Goal: Task Accomplishment & Management: Manage account settings

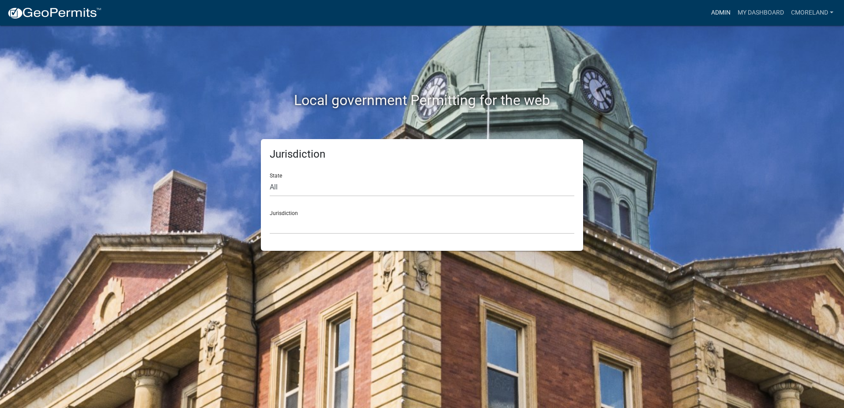
click at [717, 14] on link "Admin" at bounding box center [721, 12] width 26 height 17
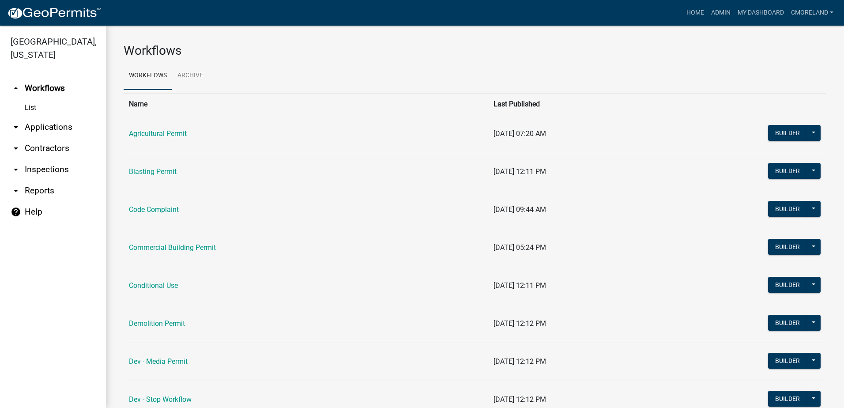
click at [41, 170] on link "arrow_drop_down Inspections" at bounding box center [53, 169] width 106 height 21
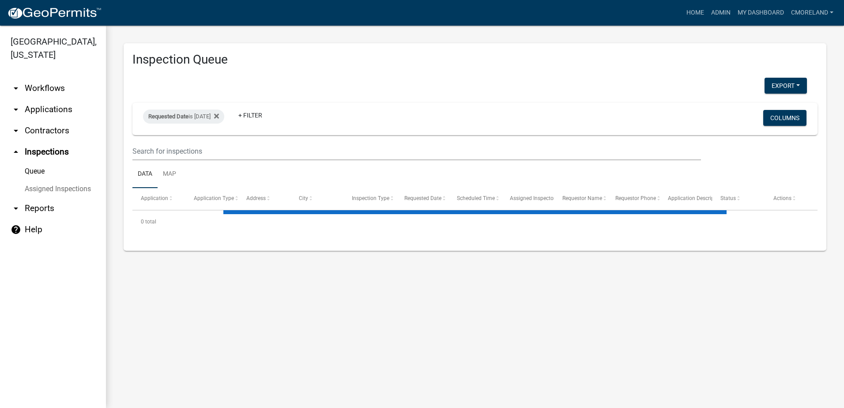
select select "2: 50"
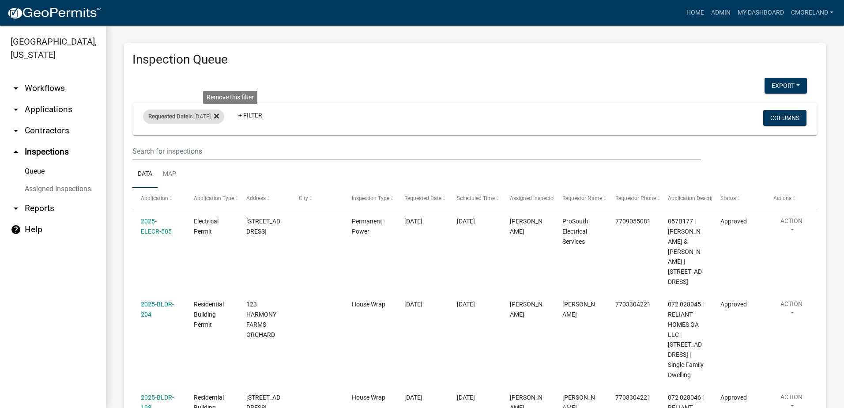
click at [219, 113] on icon at bounding box center [216, 116] width 5 height 7
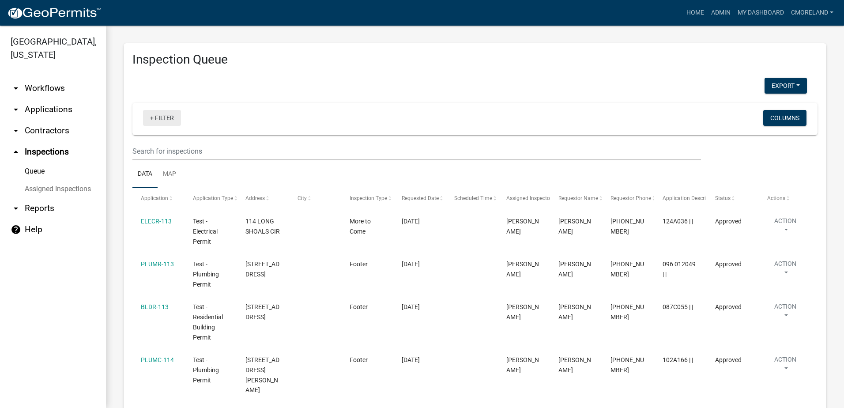
click at [168, 118] on link "+ Filter" at bounding box center [162, 118] width 38 height 16
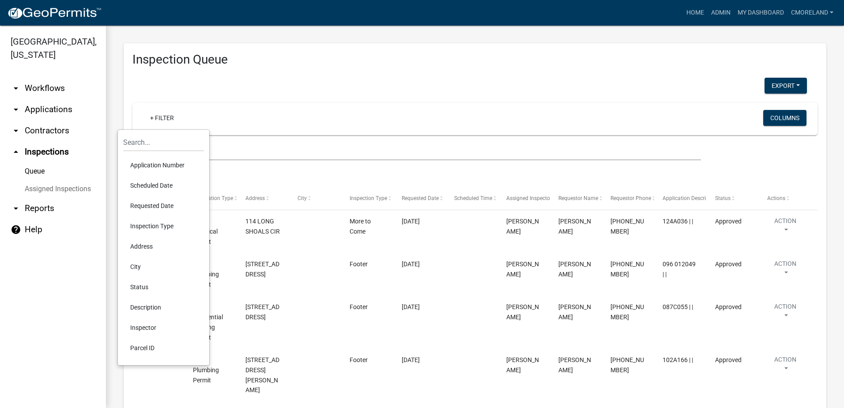
click at [157, 185] on li "Scheduled Date" at bounding box center [163, 185] width 81 height 20
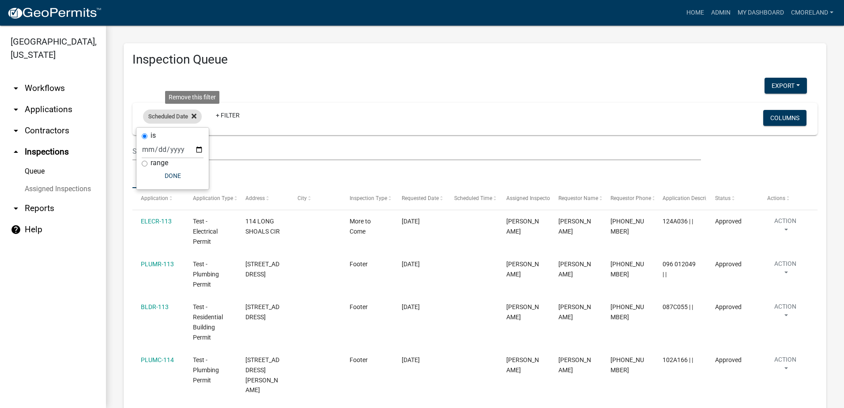
click at [193, 118] on icon at bounding box center [194, 116] width 5 height 7
click at [170, 117] on link "+ Filter" at bounding box center [162, 118] width 38 height 16
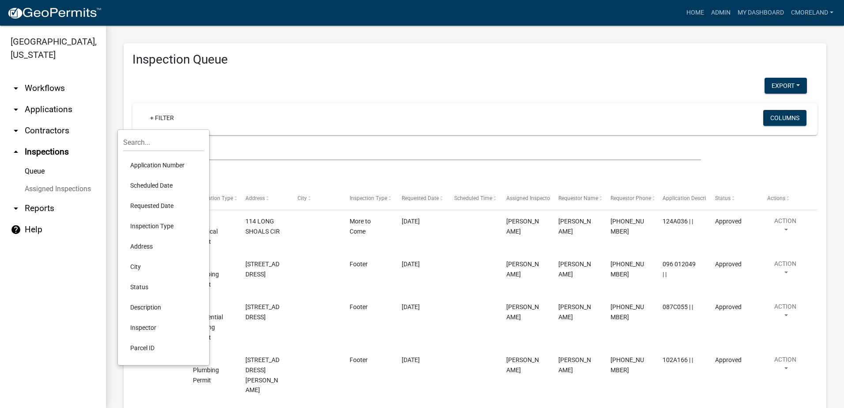
click at [158, 204] on li "Requested Date" at bounding box center [163, 206] width 81 height 20
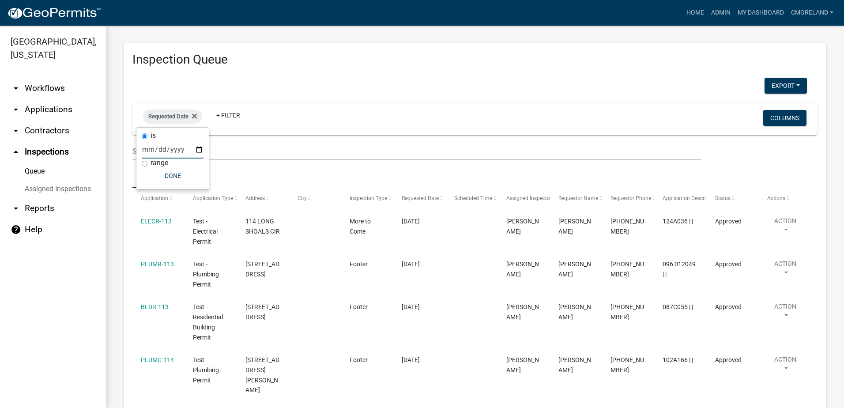
click at [199, 148] on input "date" at bounding box center [173, 149] width 62 height 18
type input "2025-09-22"
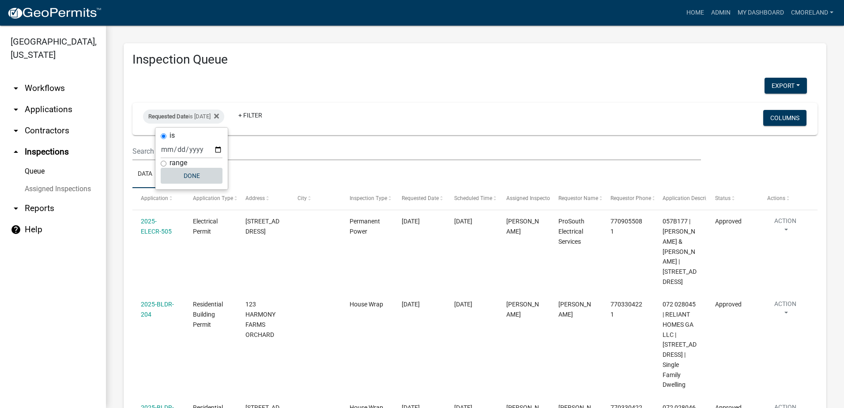
click at [189, 176] on button "Done" at bounding box center [192, 176] width 62 height 16
click at [215, 113] on div "Requested Date is 09/22/2025" at bounding box center [183, 116] width 81 height 14
click at [218, 150] on input "2025-09-22" at bounding box center [192, 149] width 62 height 18
type input "2025-09-21"
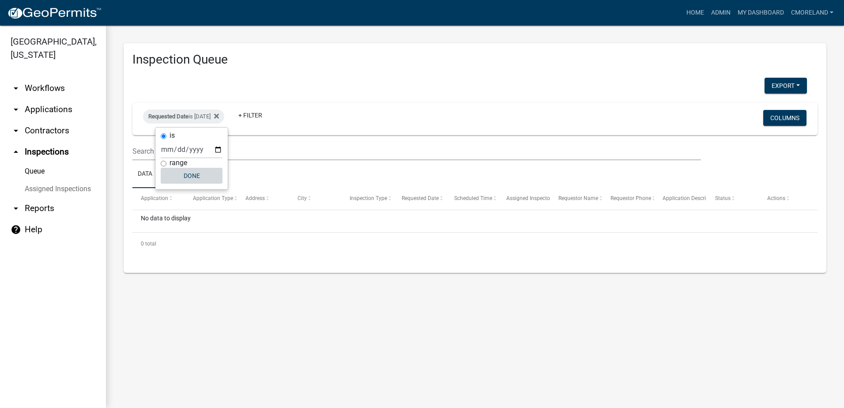
click at [189, 176] on button "Done" at bounding box center [192, 176] width 62 height 16
click at [223, 116] on div "Requested Date is 09/21/2025" at bounding box center [183, 116] width 81 height 14
click at [220, 149] on input "2025-09-21" at bounding box center [192, 149] width 62 height 18
type input "2025-09-22"
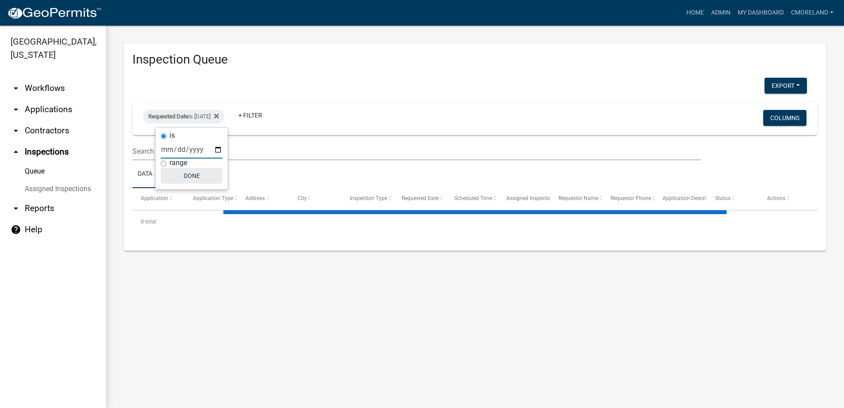
select select "2: 50"
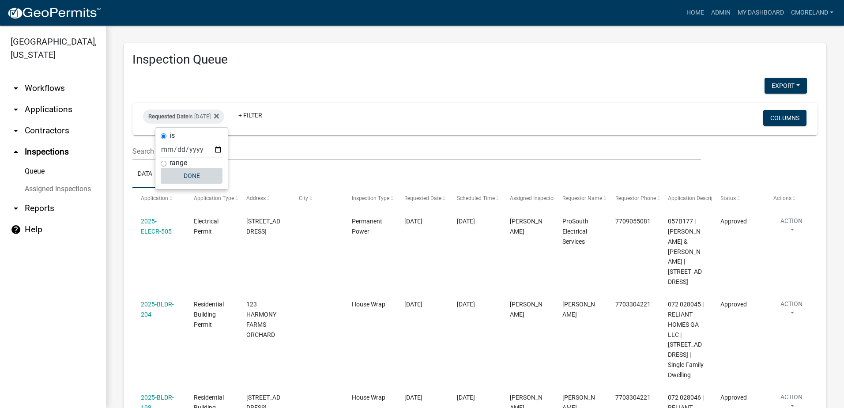
click at [191, 176] on button "Done" at bounding box center [192, 176] width 62 height 16
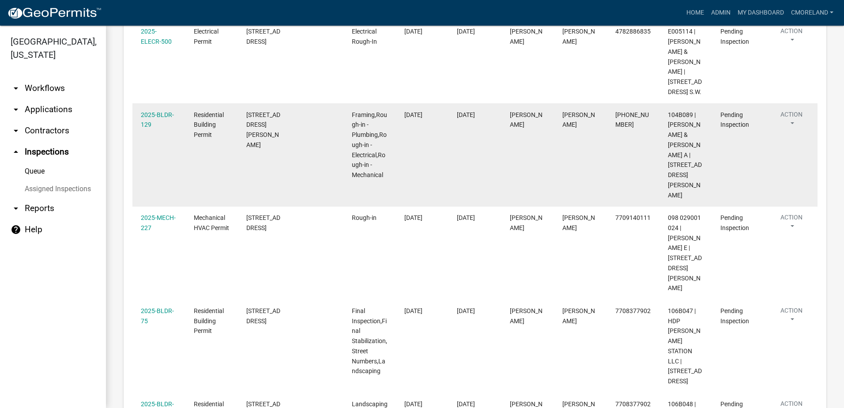
scroll to position [574, 0]
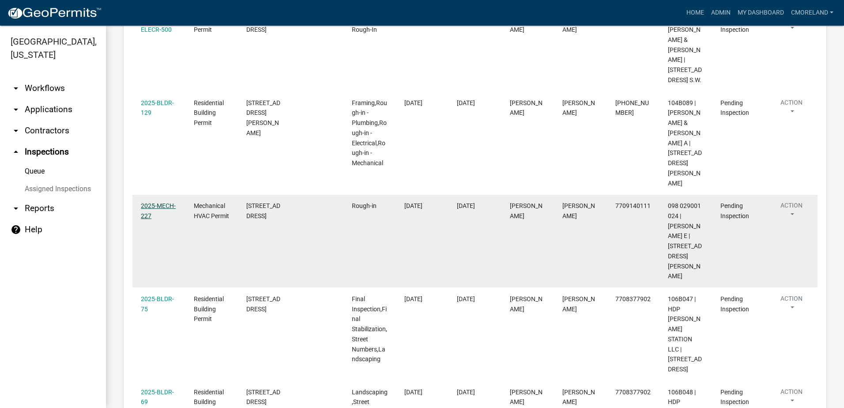
click at [159, 202] on link "2025-MECH-227" at bounding box center [158, 210] width 35 height 17
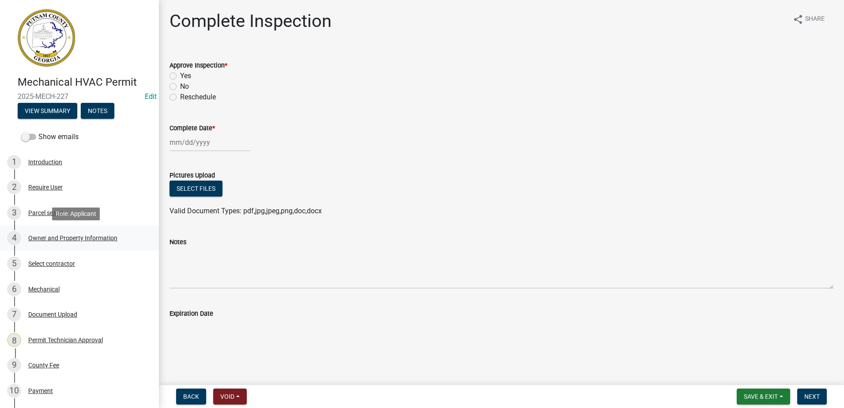
scroll to position [205, 0]
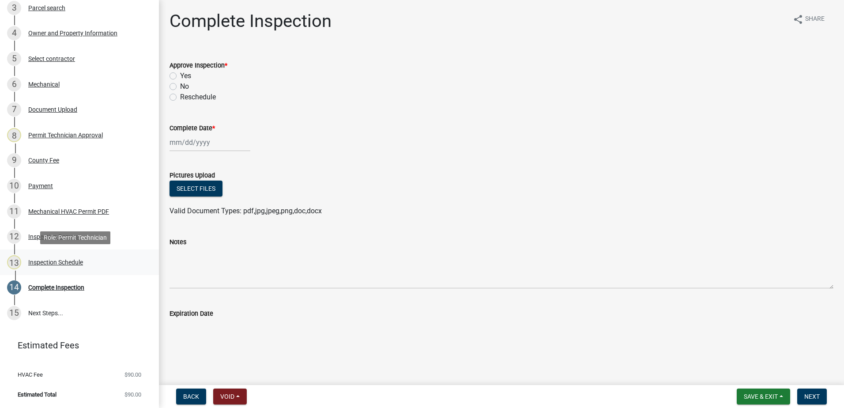
click at [71, 262] on div "Inspection Schedule" at bounding box center [55, 262] width 55 height 6
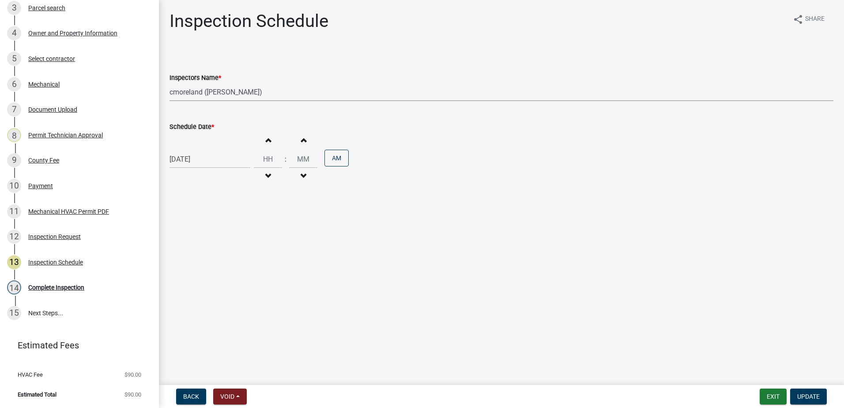
click at [275, 89] on select "Select Item... mrivera (Michele Rivera) StephanieM (Stephanie Morris ) QGrissom…" at bounding box center [502, 92] width 664 height 18
select select "07642ab0-564c-47bb-824b-0ccf2da83593"
click at [170, 83] on select "Select Item... mrivera (Michele Rivera) StephanieM (Stephanie Morris ) QGrissom…" at bounding box center [502, 92] width 664 height 18
click at [806, 395] on span "Update" at bounding box center [808, 396] width 23 height 7
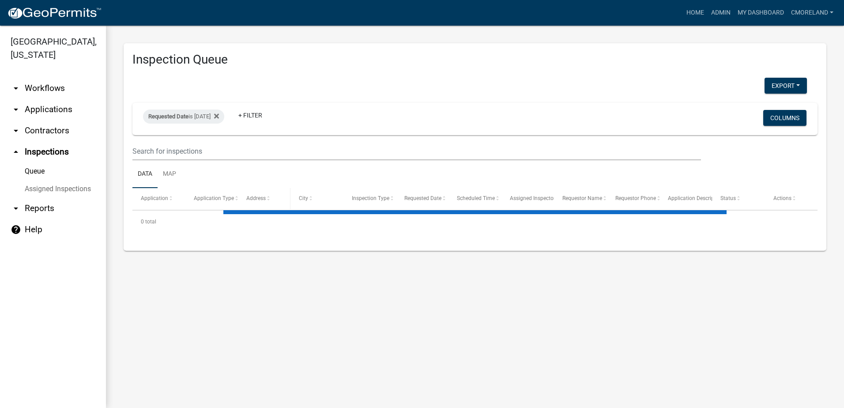
select select "2: 50"
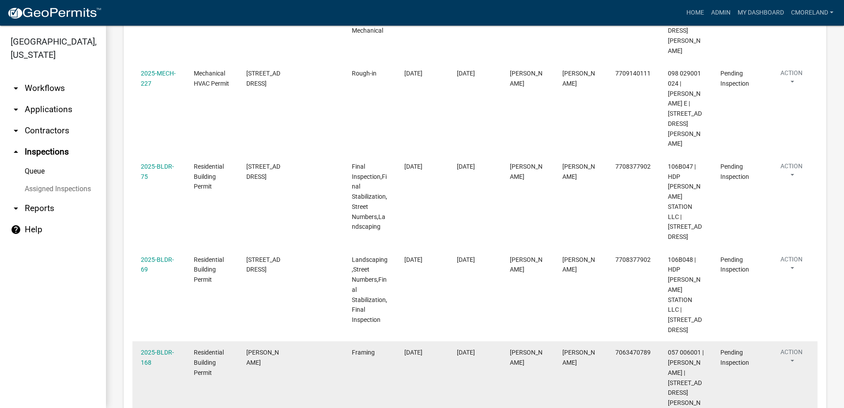
scroll to position [751, 0]
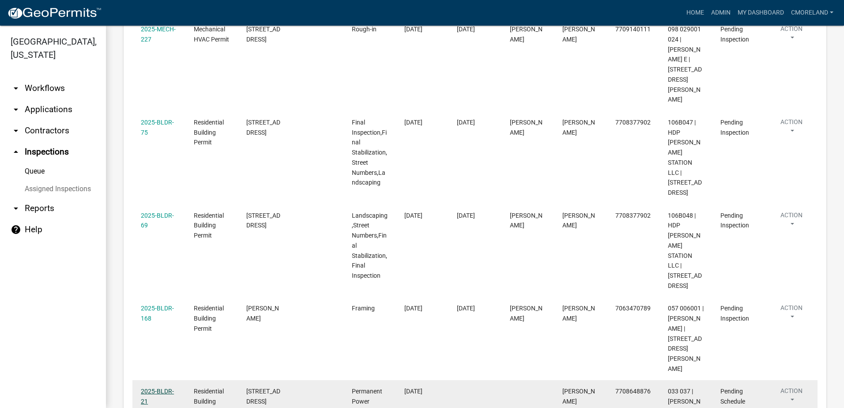
click at [163, 388] on link "2025-BLDR-21" at bounding box center [157, 396] width 33 height 17
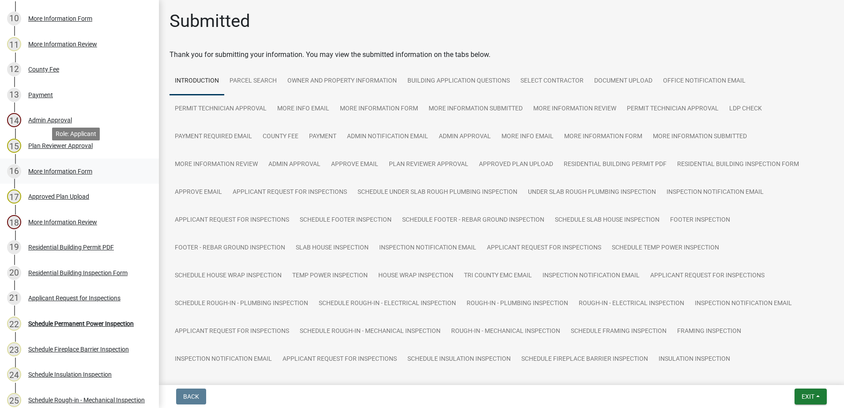
scroll to position [397, 0]
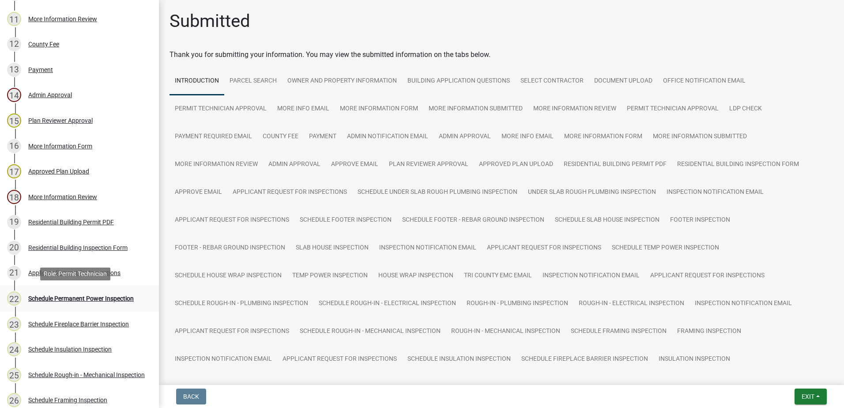
click at [82, 298] on div "Schedule Permanent Power Inspection" at bounding box center [81, 298] width 106 height 6
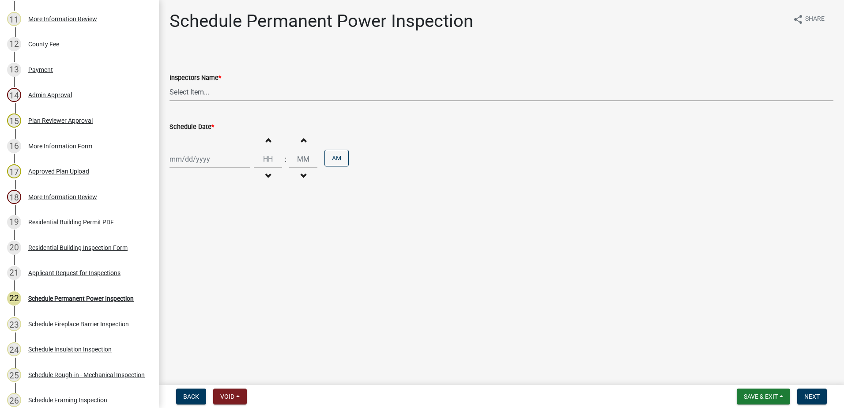
click at [223, 90] on select "Select Item... mrivera ([PERSON_NAME]) [PERSON_NAME] ([PERSON_NAME] ([PERSON_NA…" at bounding box center [502, 92] width 664 height 18
select select "07642ab0-564c-47bb-824b-0ccf2da83593"
click at [170, 83] on select "Select Item... mrivera ([PERSON_NAME]) [PERSON_NAME] ([PERSON_NAME] ([PERSON_NA…" at bounding box center [502, 92] width 664 height 18
click at [219, 166] on div at bounding box center [210, 159] width 81 height 18
select select "9"
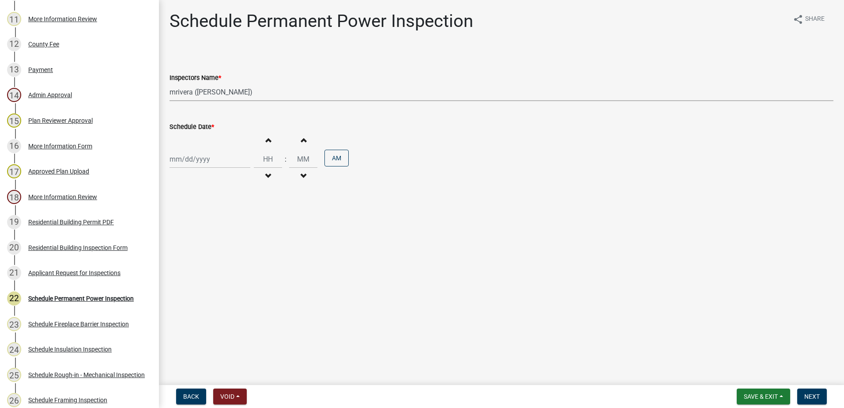
select select "2025"
click at [193, 246] on div "23" at bounding box center [192, 248] width 14 height 14
type input "[DATE]"
click at [808, 396] on span "Next" at bounding box center [811, 396] width 15 height 7
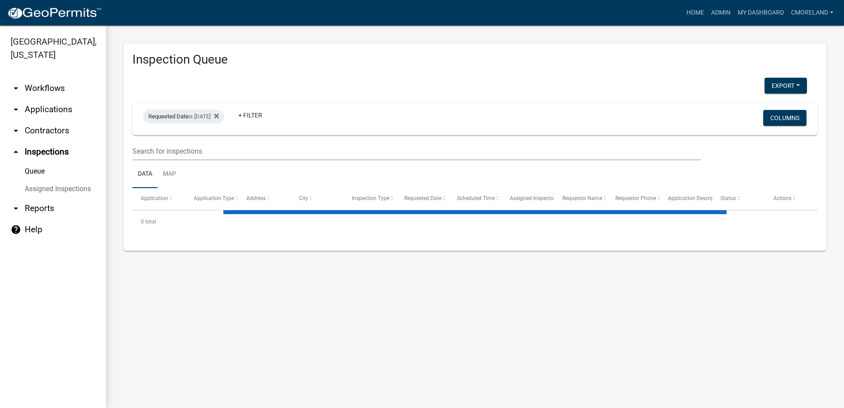
select select "2: 50"
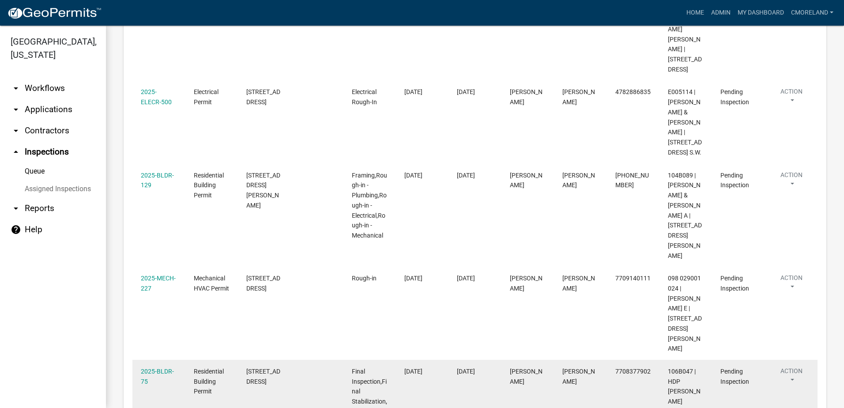
scroll to position [486, 0]
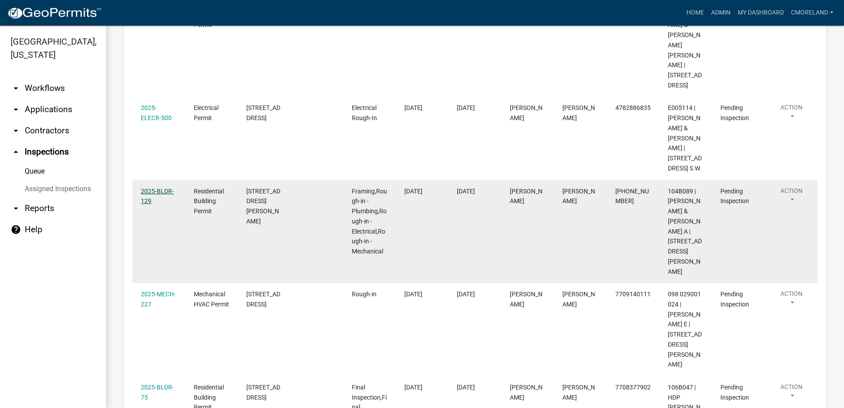
click at [159, 188] on link "2025-BLDR-129" at bounding box center [157, 196] width 33 height 17
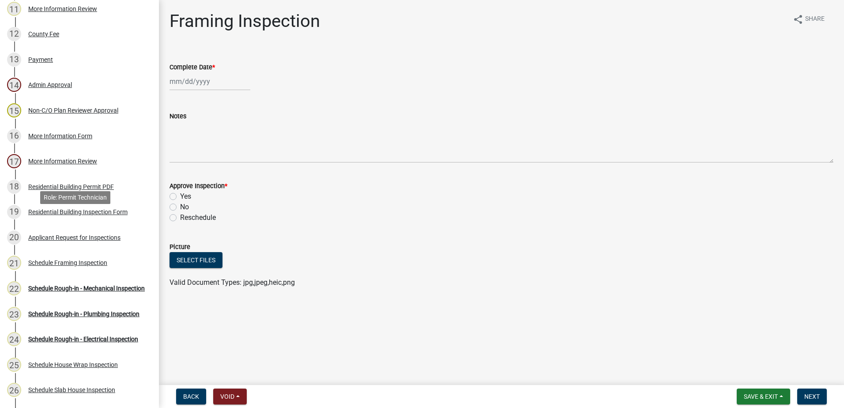
scroll to position [574, 0]
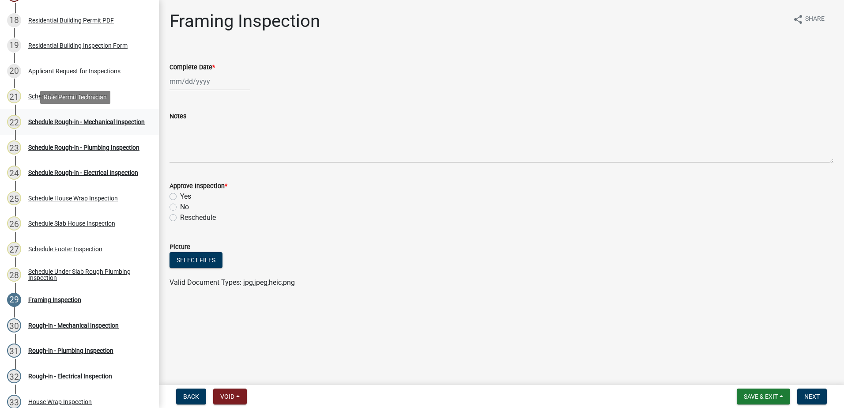
click at [59, 119] on div "Schedule Rough-in - Mechanical Inspection" at bounding box center [86, 122] width 117 height 6
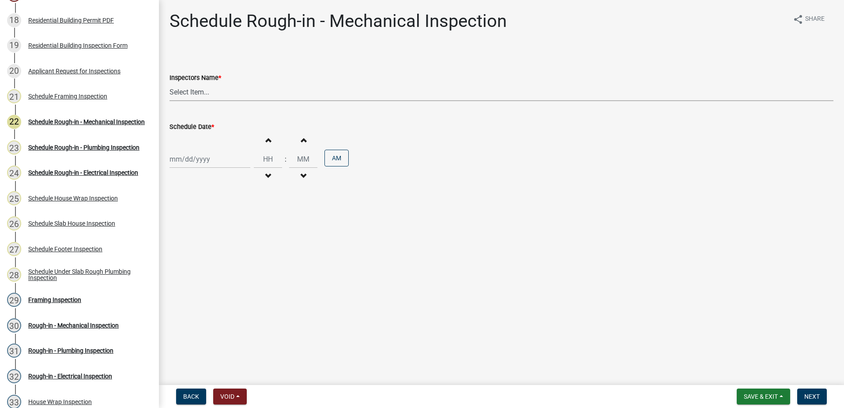
click at [184, 91] on select "Select Item... mrivera ([PERSON_NAME]) [PERSON_NAME] ([PERSON_NAME] ([PERSON_NA…" at bounding box center [502, 92] width 664 height 18
select select "07642ab0-564c-47bb-824b-0ccf2da83593"
click at [170, 83] on select "Select Item... mrivera ([PERSON_NAME]) [PERSON_NAME] ([PERSON_NAME] ([PERSON_NA…" at bounding box center [502, 92] width 664 height 18
click at [199, 160] on div at bounding box center [210, 159] width 81 height 18
select select "9"
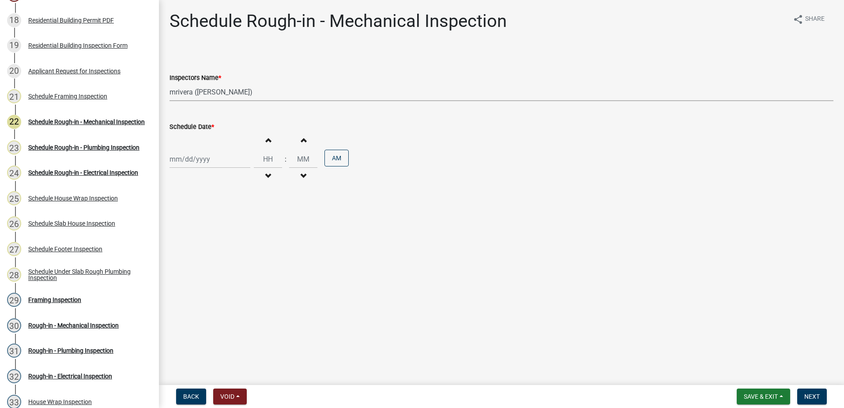
select select "2025"
click at [193, 246] on div "23" at bounding box center [192, 248] width 14 height 14
type input "[DATE]"
click at [814, 392] on button "Next" at bounding box center [812, 397] width 30 height 16
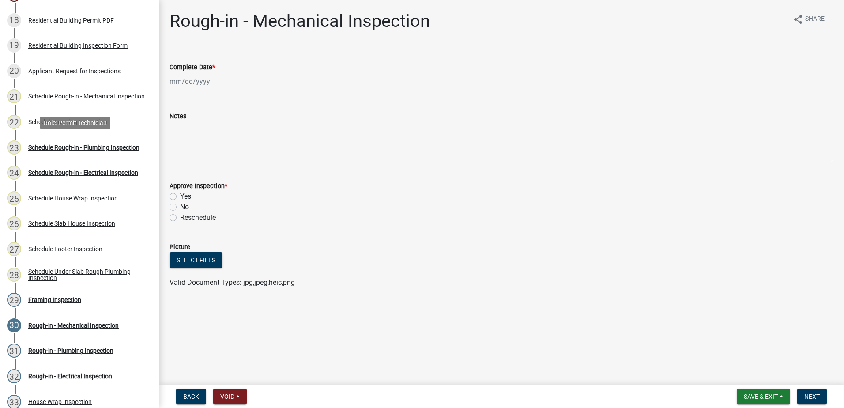
click at [76, 144] on div "Schedule Rough-in - Plumbing Inspection" at bounding box center [83, 147] width 111 height 6
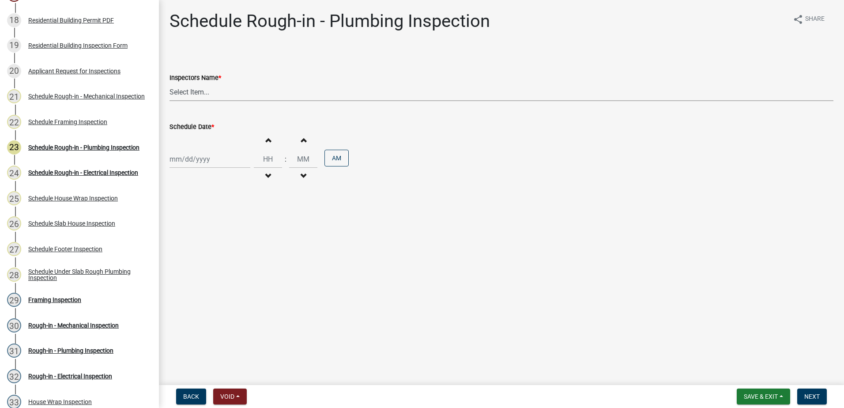
click at [183, 87] on select "Select Item... mrivera ([PERSON_NAME]) [PERSON_NAME] ([PERSON_NAME] ([PERSON_NA…" at bounding box center [502, 92] width 664 height 18
select select "07642ab0-564c-47bb-824b-0ccf2da83593"
click at [170, 83] on select "Select Item... mrivera ([PERSON_NAME]) [PERSON_NAME] ([PERSON_NAME] ([PERSON_NA…" at bounding box center [502, 92] width 664 height 18
select select "9"
select select "2025"
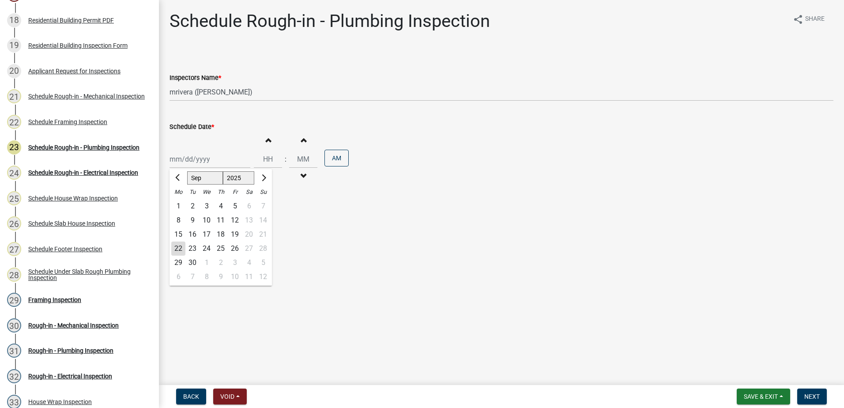
click at [199, 161] on div "Jan Feb Mar Apr May Jun Jul Aug Sep Oct Nov Dec 1525 1526 1527 1528 1529 1530 1…" at bounding box center [210, 159] width 81 height 18
click at [195, 246] on div "23" at bounding box center [192, 248] width 14 height 14
type input "[DATE]"
click at [813, 396] on span "Next" at bounding box center [811, 396] width 15 height 7
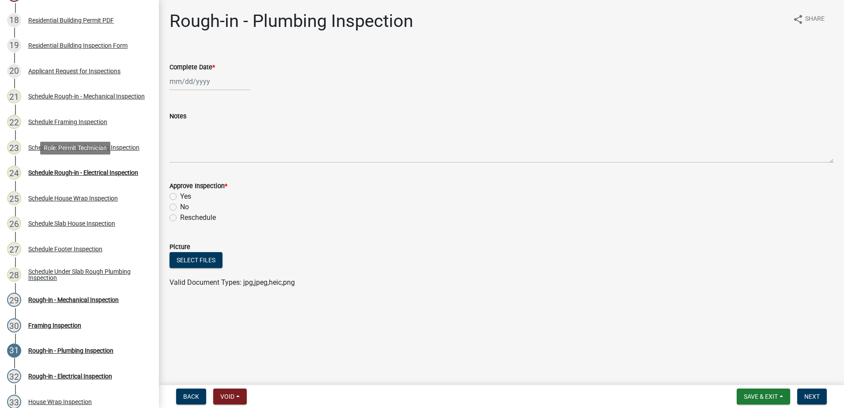
click at [78, 171] on div "Schedule Rough-in - Electrical Inspection" at bounding box center [83, 173] width 110 height 6
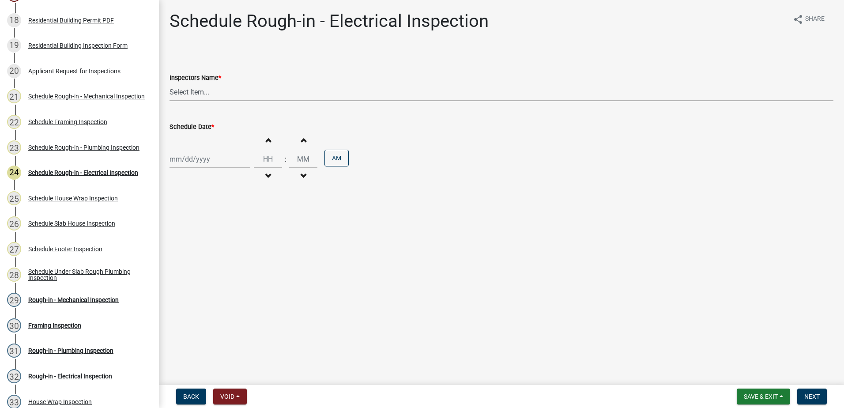
click at [211, 93] on select "Select Item... mrivera ([PERSON_NAME]) [PERSON_NAME] ([PERSON_NAME] ([PERSON_NA…" at bounding box center [502, 92] width 664 height 18
select select "07642ab0-564c-47bb-824b-0ccf2da83593"
click at [170, 83] on select "Select Item... mrivera ([PERSON_NAME]) [PERSON_NAME] ([PERSON_NAME] ([PERSON_NA…" at bounding box center [502, 92] width 664 height 18
select select "9"
select select "2025"
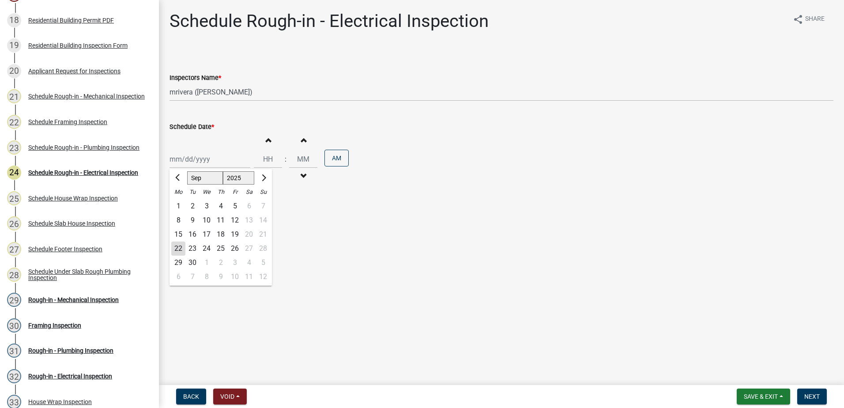
click at [201, 160] on div "Jan Feb Mar Apr May Jun Jul Aug Sep Oct Nov Dec 1525 1526 1527 1528 1529 1530 1…" at bounding box center [210, 159] width 81 height 18
click at [193, 248] on div "23" at bounding box center [192, 248] width 14 height 14
type input "[DATE]"
click at [820, 398] on span "Next" at bounding box center [811, 396] width 15 height 7
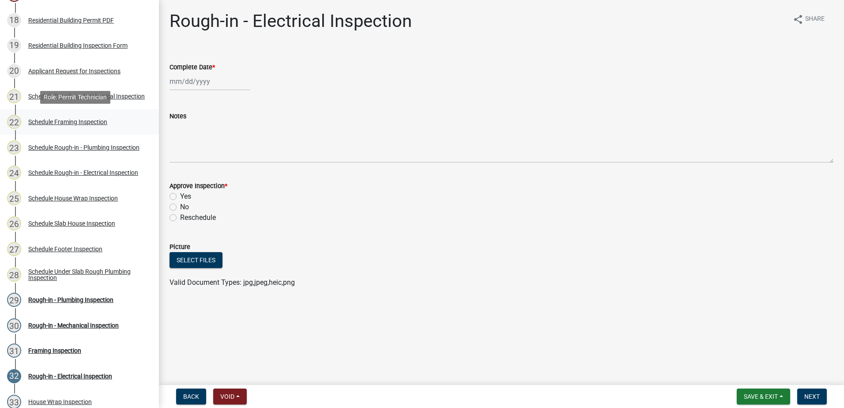
click at [60, 123] on div "Schedule Framing Inspection" at bounding box center [67, 122] width 79 height 6
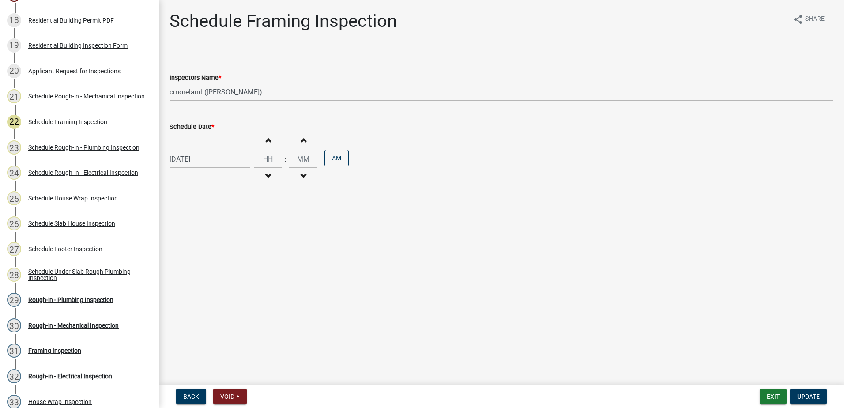
click at [271, 93] on select "Select Item... mrivera ([PERSON_NAME]) [PERSON_NAME] ([PERSON_NAME] ([PERSON_NA…" at bounding box center [502, 92] width 664 height 18
select select "07642ab0-564c-47bb-824b-0ccf2da83593"
click at [170, 83] on select "Select Item... mrivera ([PERSON_NAME]) [PERSON_NAME] ([PERSON_NAME] ([PERSON_NA…" at bounding box center [502, 92] width 664 height 18
click at [808, 396] on span "Update" at bounding box center [808, 396] width 23 height 7
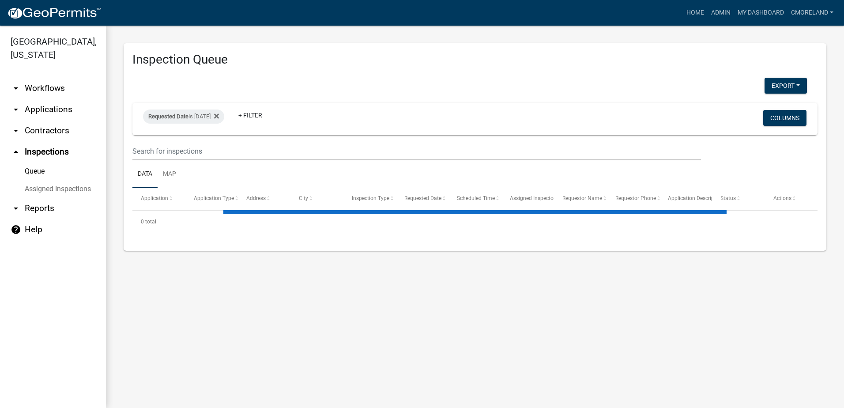
select select "2: 50"
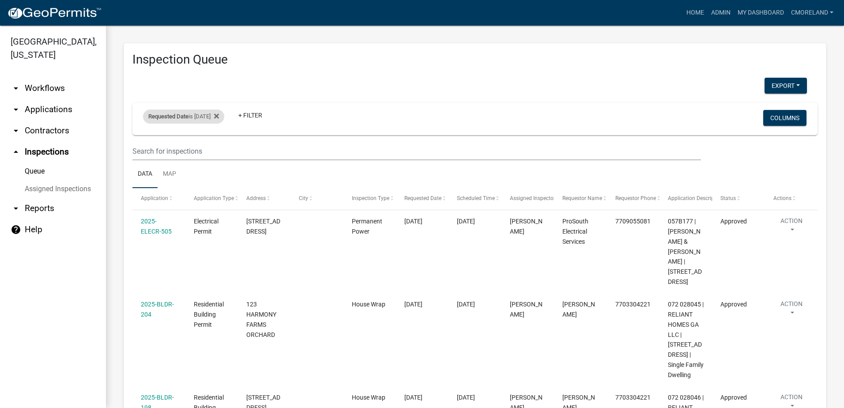
click at [207, 117] on div "Requested Date is 09/22/2025" at bounding box center [183, 116] width 81 height 14
click at [219, 150] on input "2025-09-22" at bounding box center [192, 149] width 62 height 18
type input "2025-09-23"
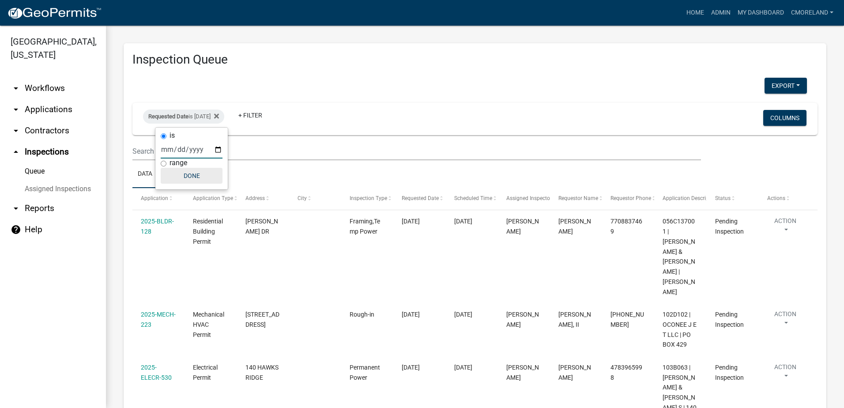
click at [198, 176] on button "Done" at bounding box center [192, 176] width 62 height 16
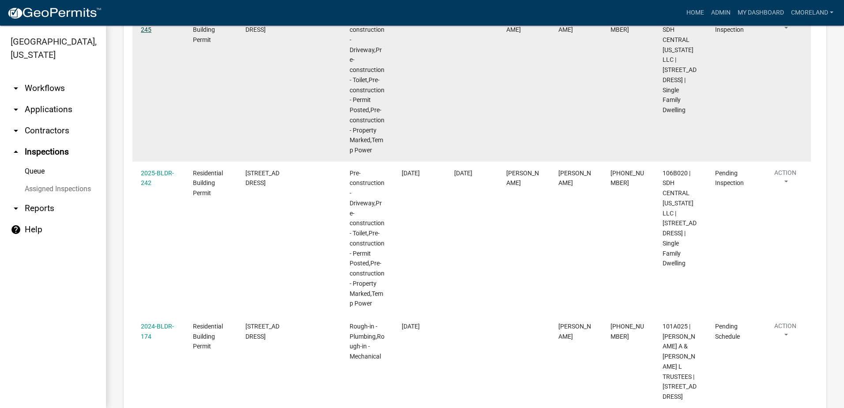
scroll to position [751, 0]
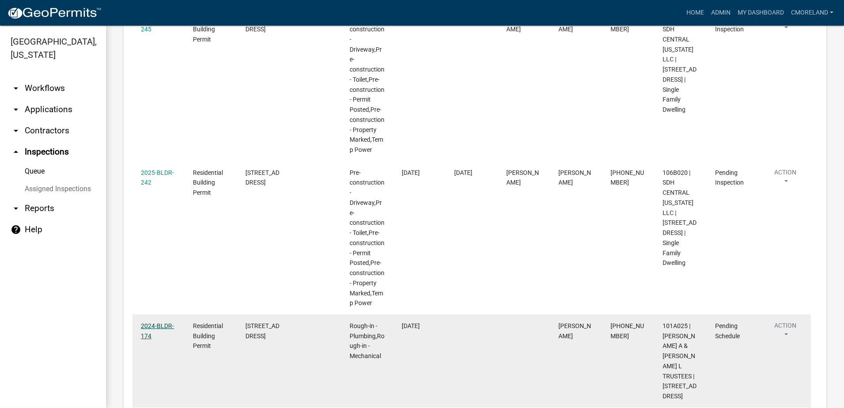
click at [165, 322] on link "2024-BLDR-174" at bounding box center [157, 330] width 33 height 17
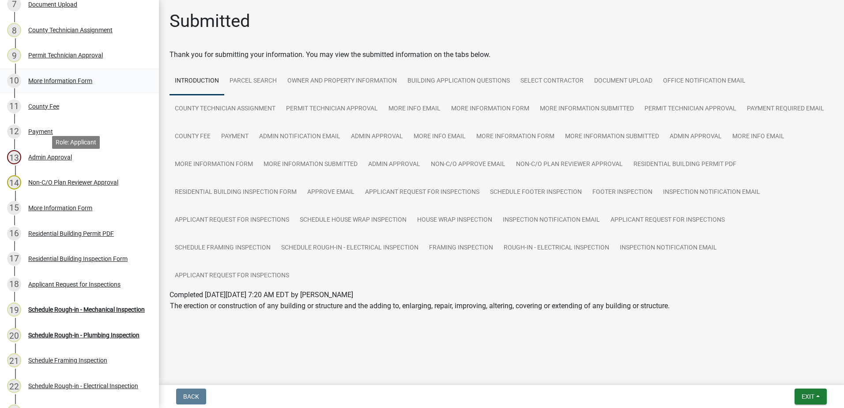
scroll to position [353, 0]
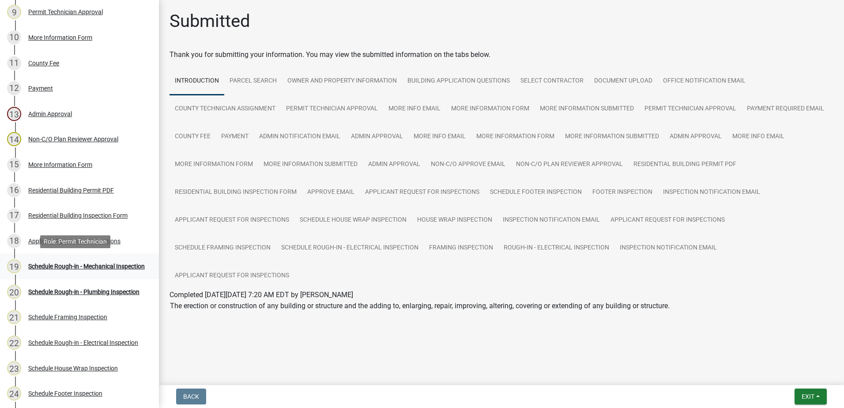
click at [87, 263] on div "Schedule Rough-in - Mechanical Inspection" at bounding box center [86, 266] width 117 height 6
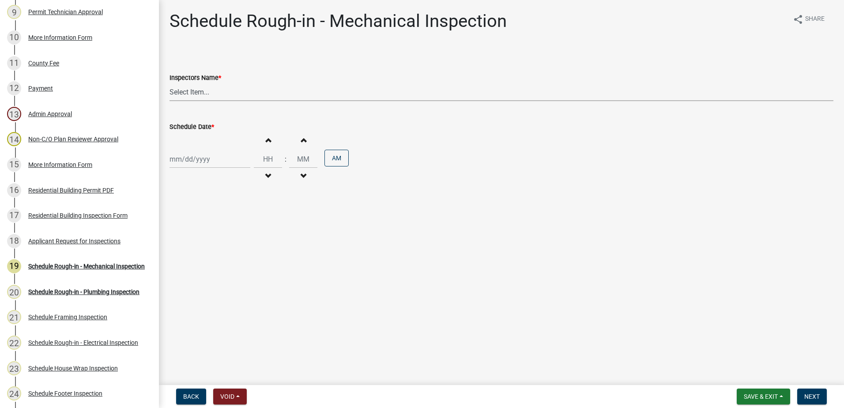
click at [218, 94] on select "Select Item... mrivera (Michele Rivera) StephanieM (Stephanie Morris ) QGrissom…" at bounding box center [502, 92] width 664 height 18
select select "a0ea4169-8540-4a2c-b9f4-cf4c1ffdeb95"
click at [170, 83] on select "Select Item... mrivera (Michele Rivera) StephanieM (Stephanie Morris ) QGrissom…" at bounding box center [502, 92] width 664 height 18
select select "9"
select select "2025"
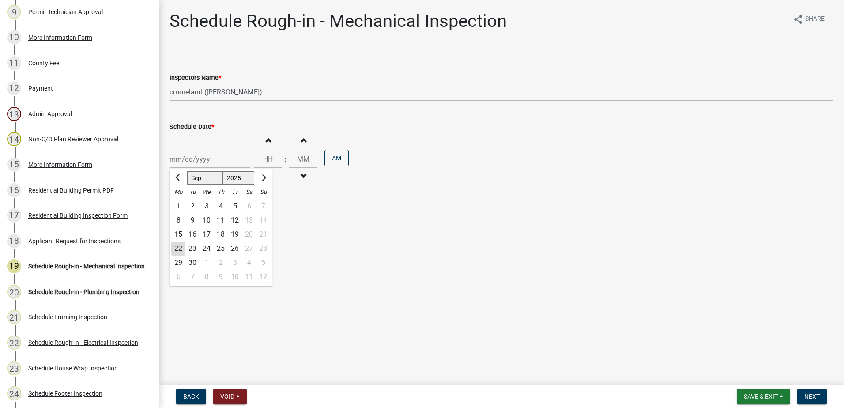
click at [221, 162] on div "Jan Feb Mar Apr May Jun Jul Aug Sep Oct Nov Dec 1525 1526 1527 1528 1529 1530 1…" at bounding box center [210, 159] width 81 height 18
click at [194, 250] on div "23" at bounding box center [192, 248] width 14 height 14
type input "09/23/2025"
click at [817, 395] on span "Next" at bounding box center [811, 396] width 15 height 7
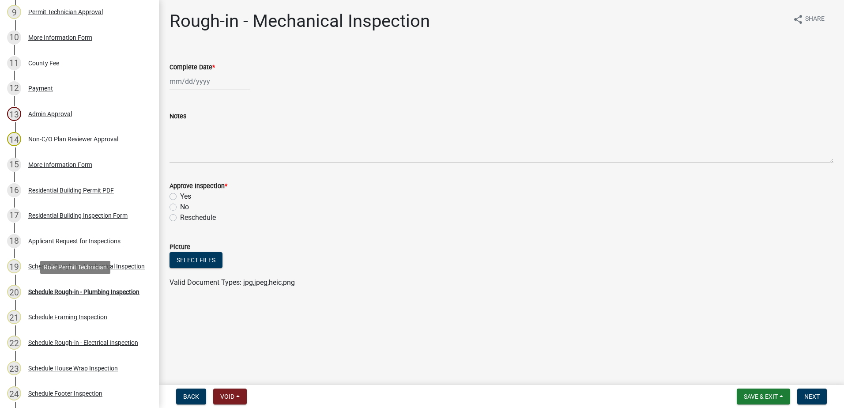
click at [103, 289] on div "Schedule Rough-in - Plumbing Inspection" at bounding box center [83, 292] width 111 height 6
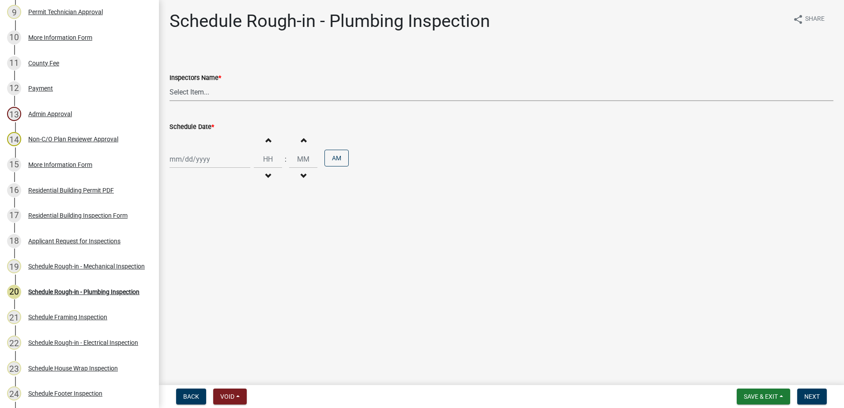
click at [230, 94] on select "Select Item... mrivera (Michele Rivera) StephanieM (Stephanie Morris ) QGrissom…" at bounding box center [502, 92] width 664 height 18
select select "a0ea4169-8540-4a2c-b9f4-cf4c1ffdeb95"
click at [170, 83] on select "Select Item... mrivera (Michele Rivera) StephanieM (Stephanie Morris ) QGrissom…" at bounding box center [502, 92] width 664 height 18
select select "9"
select select "2025"
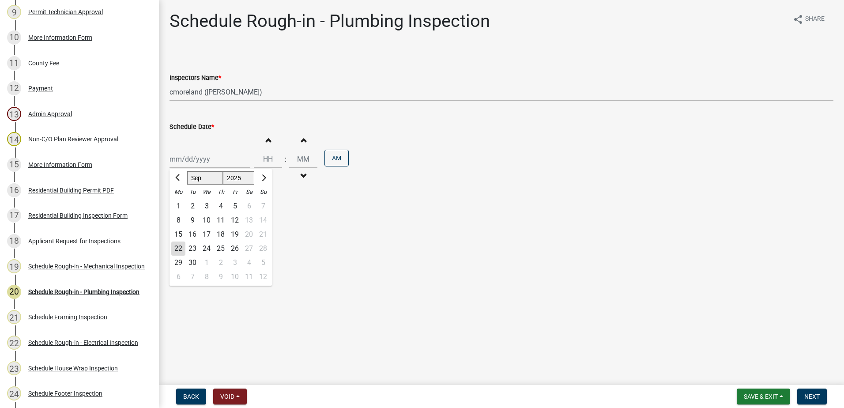
click at [211, 161] on div "Jan Feb Mar Apr May Jun Jul Aug Sep Oct Nov Dec 1525 1526 1527 1528 1529 1530 1…" at bounding box center [210, 159] width 81 height 18
click at [194, 246] on div "23" at bounding box center [192, 248] width 14 height 14
type input "09/23/2025"
click at [809, 396] on span "Next" at bounding box center [811, 396] width 15 height 7
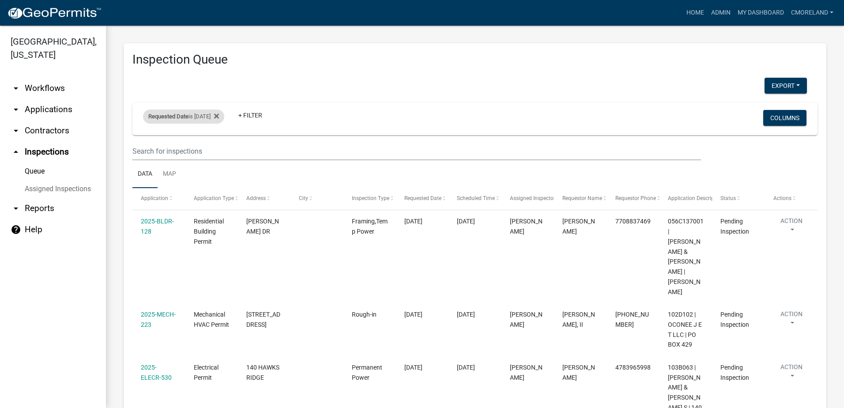
click at [218, 119] on div "Requested Date is 09/23/2025" at bounding box center [183, 116] width 81 height 14
click at [219, 115] on icon at bounding box center [216, 115] width 5 height 5
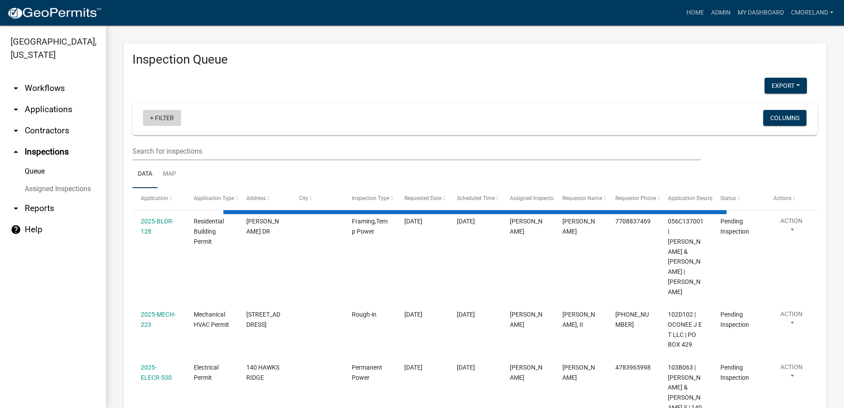
click at [167, 117] on link "+ Filter" at bounding box center [162, 118] width 38 height 16
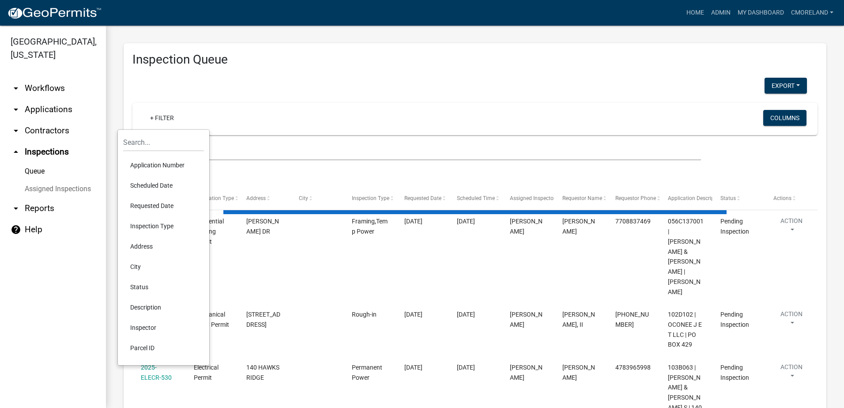
select select "2: 50"
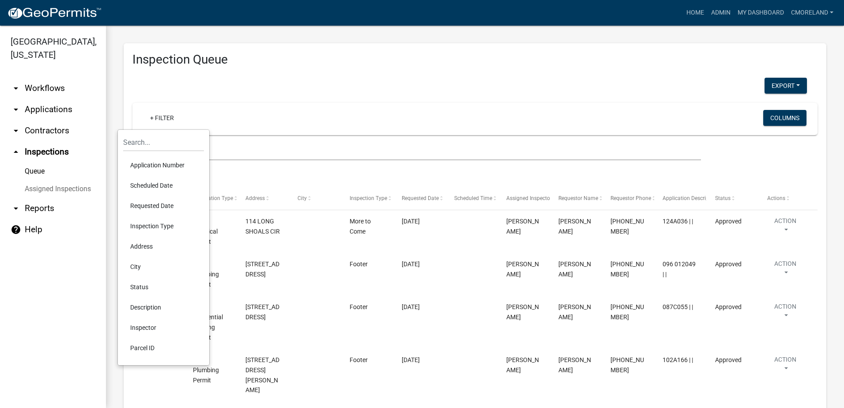
click at [154, 187] on li "Scheduled Date" at bounding box center [163, 185] width 81 height 20
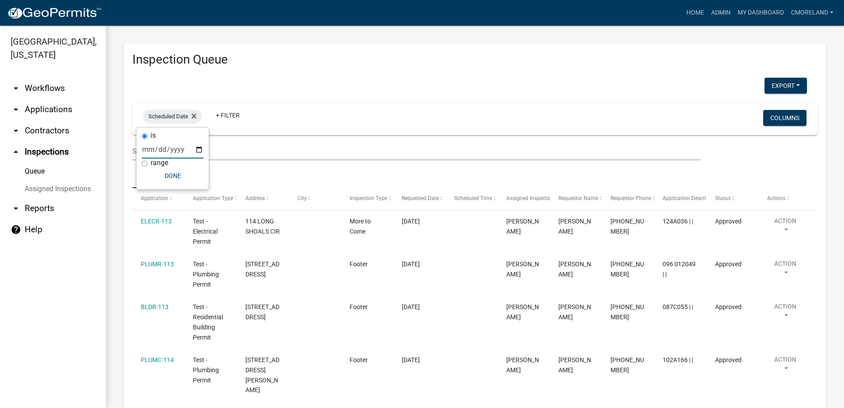
click at [199, 148] on input "date" at bounding box center [173, 149] width 62 height 18
type input "2025-09-23"
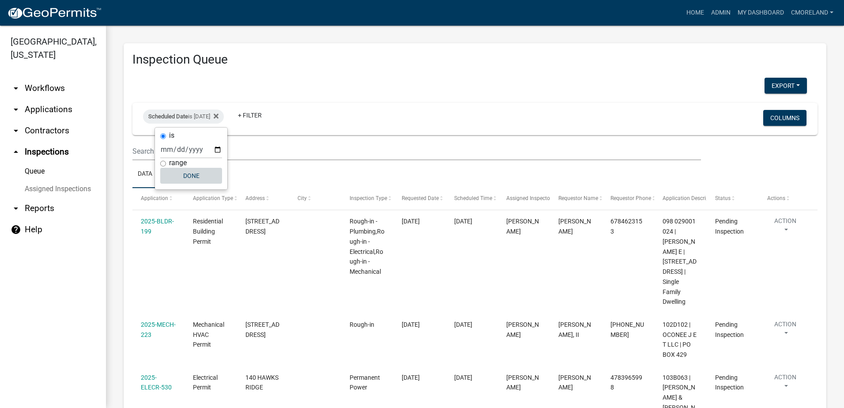
click at [191, 171] on button "Done" at bounding box center [191, 176] width 62 height 16
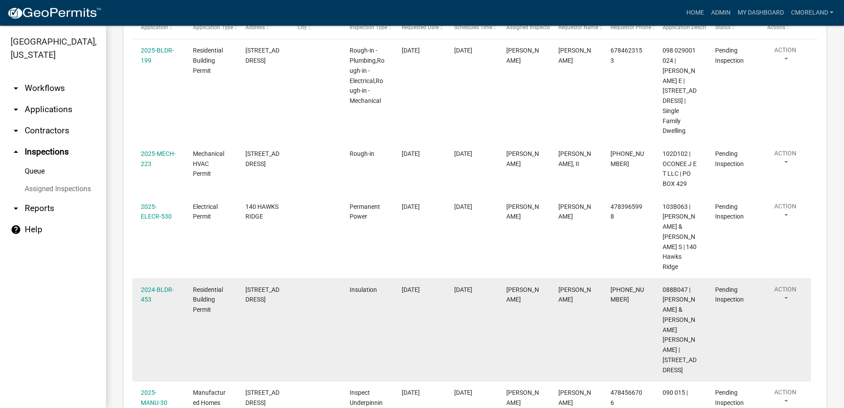
scroll to position [38, 0]
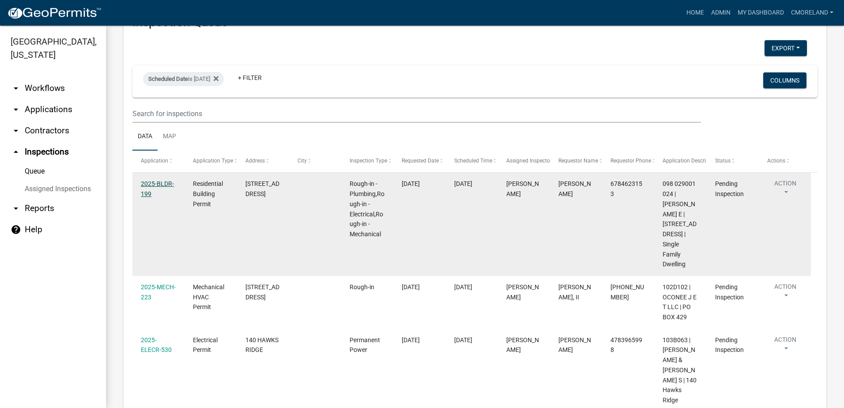
click at [166, 183] on link "2025-BLDR-199" at bounding box center [157, 188] width 33 height 17
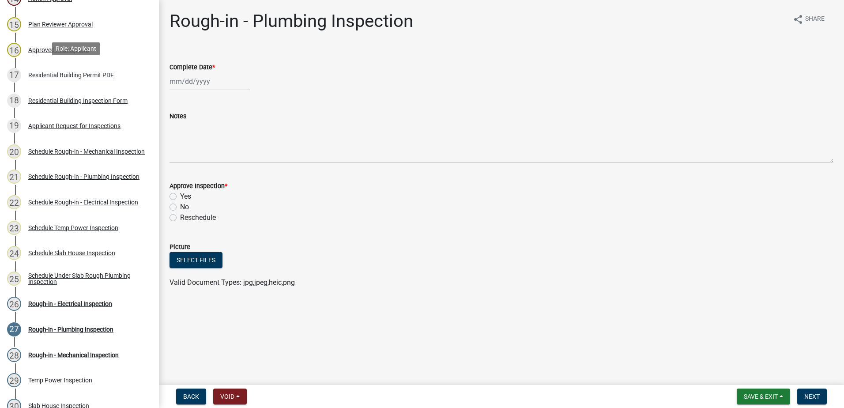
scroll to position [574, 0]
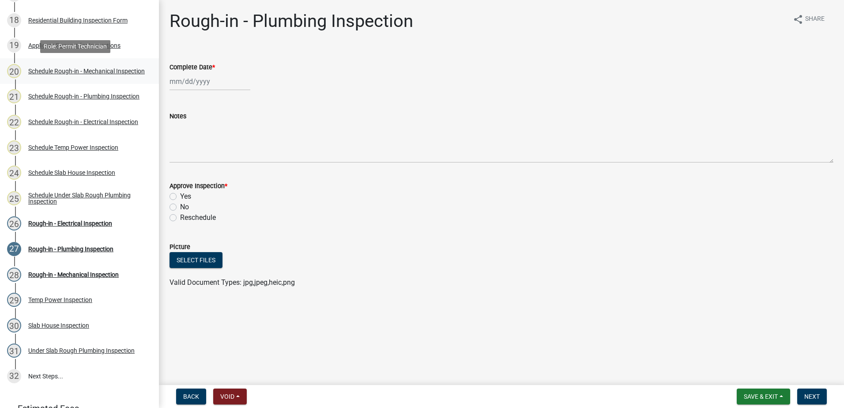
click at [71, 68] on div "Schedule Rough-in - Mechanical Inspection" at bounding box center [86, 71] width 117 height 6
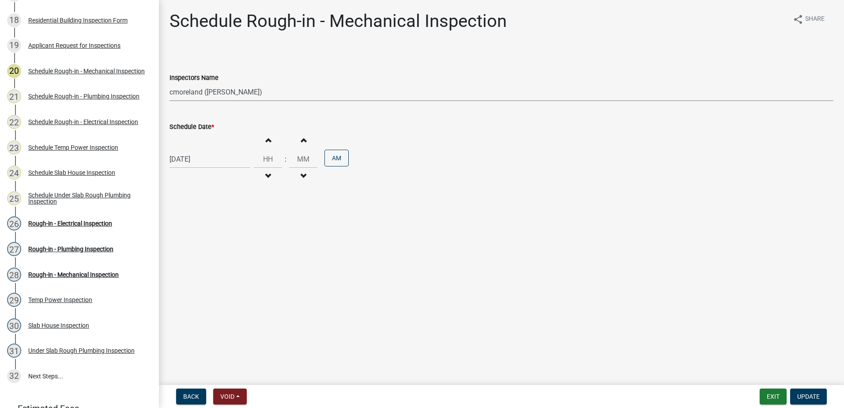
click at [282, 93] on select "Select Item... mrivera (Michele Rivera) StephanieM (Stephanie Morris ) QGrissom…" at bounding box center [502, 92] width 664 height 18
select select "07642ab0-564c-47bb-824b-0ccf2da83593"
click at [170, 83] on select "Select Item... mrivera (Michele Rivera) StephanieM (Stephanie Morris ) QGrissom…" at bounding box center [502, 92] width 664 height 18
click at [807, 394] on span "Update" at bounding box center [808, 396] width 23 height 7
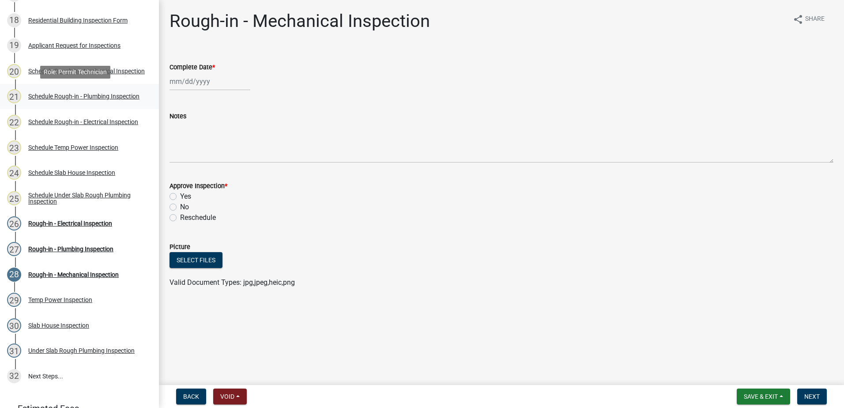
click at [83, 94] on div "Schedule Rough-in - Plumbing Inspection" at bounding box center [83, 96] width 111 height 6
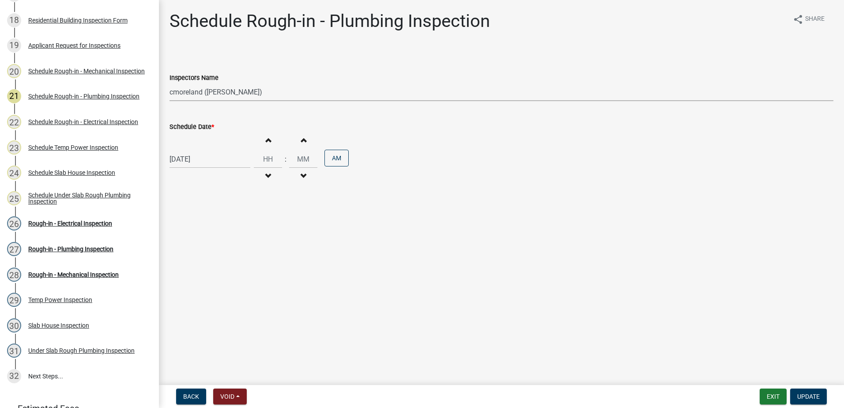
click at [284, 91] on select "Select Item... mrivera (Michele Rivera) StephanieM (Stephanie Morris ) QGrissom…" at bounding box center [502, 92] width 664 height 18
select select "07642ab0-564c-47bb-824b-0ccf2da83593"
click at [170, 83] on select "Select Item... mrivera (Michele Rivera) StephanieM (Stephanie Morris ) QGrissom…" at bounding box center [502, 92] width 664 height 18
click at [813, 396] on span "Update" at bounding box center [808, 396] width 23 height 7
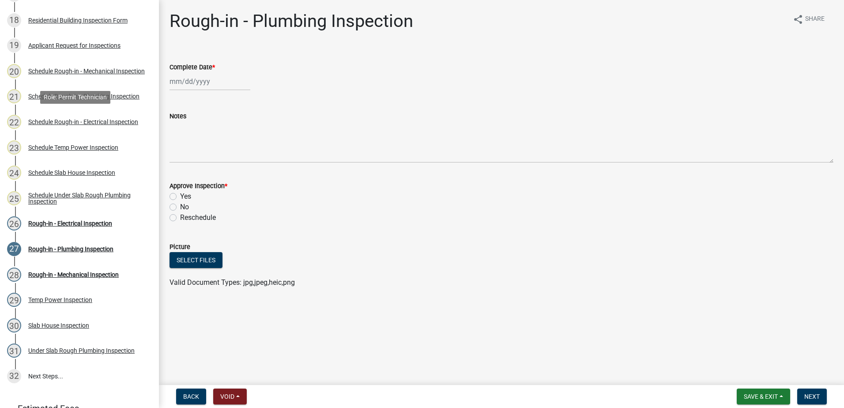
click at [78, 119] on div "Schedule Rough-in - Electrical Inspection" at bounding box center [83, 122] width 110 height 6
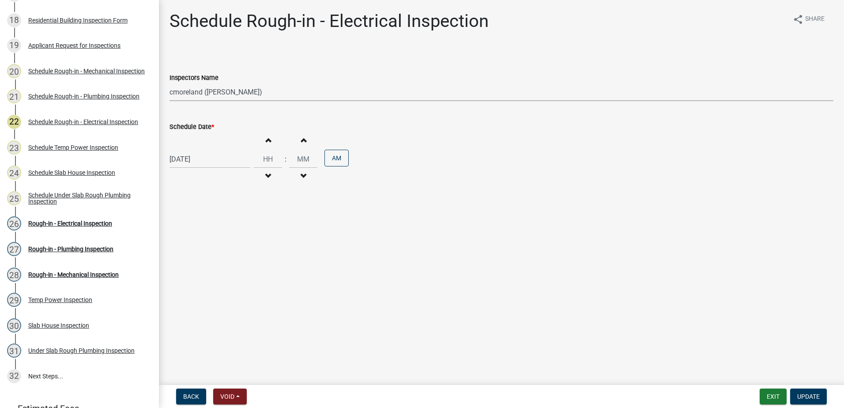
click at [276, 96] on select "Select Item... mrivera (Michele Rivera) StephanieM (Stephanie Morris ) QGrissom…" at bounding box center [502, 92] width 664 height 18
select select "07642ab0-564c-47bb-824b-0ccf2da83593"
click at [170, 83] on select "Select Item... mrivera (Michele Rivera) StephanieM (Stephanie Morris ) QGrissom…" at bounding box center [502, 92] width 664 height 18
click at [813, 400] on button "Update" at bounding box center [808, 397] width 37 height 16
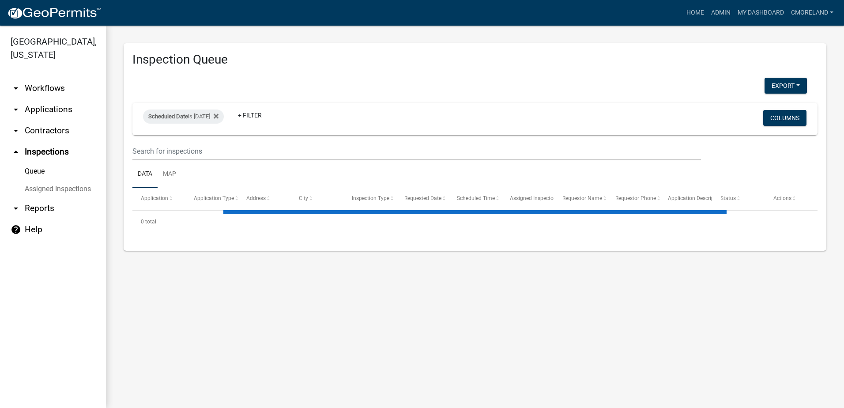
select select "2: 50"
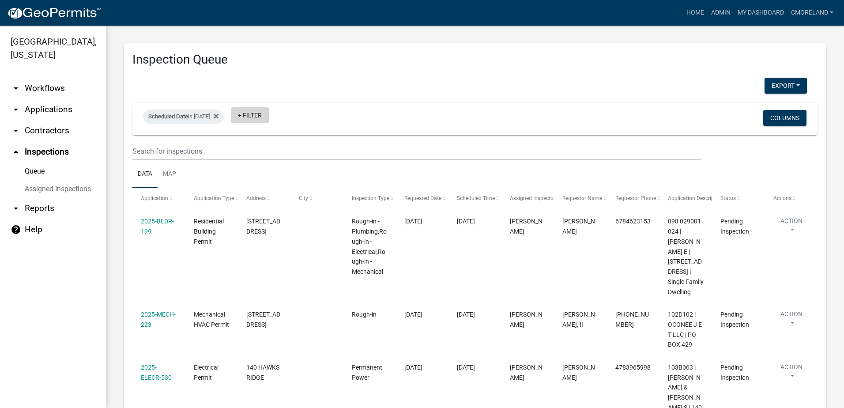
click at [269, 113] on link "+ Filter" at bounding box center [250, 115] width 38 height 16
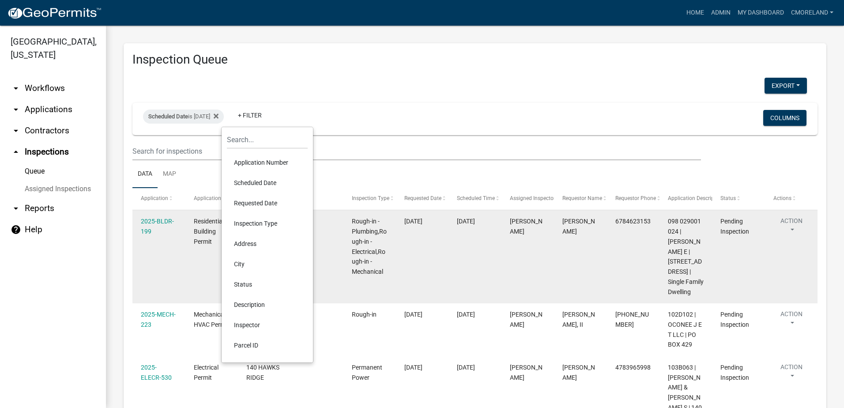
click at [258, 323] on li "Inspector" at bounding box center [267, 325] width 81 height 20
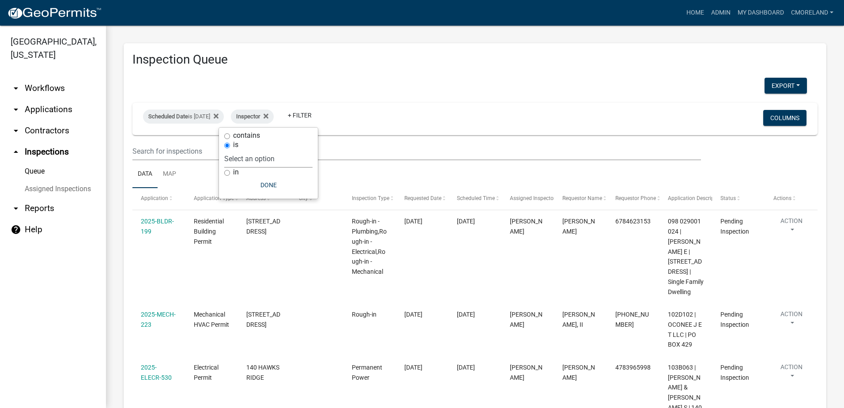
click at [286, 159] on select "Select an option None [PERSON_NAME] [PERSON_NAME] [PERSON_NAME] Quistan [PERSON…" at bounding box center [268, 159] width 88 height 18
select select "07642ab0-564c-47bb-824b-0ccf2da83593"
click at [246, 150] on select "Select an option None [PERSON_NAME] [PERSON_NAME] [PERSON_NAME] Quistan [PERSON…" at bounding box center [268, 159] width 88 height 18
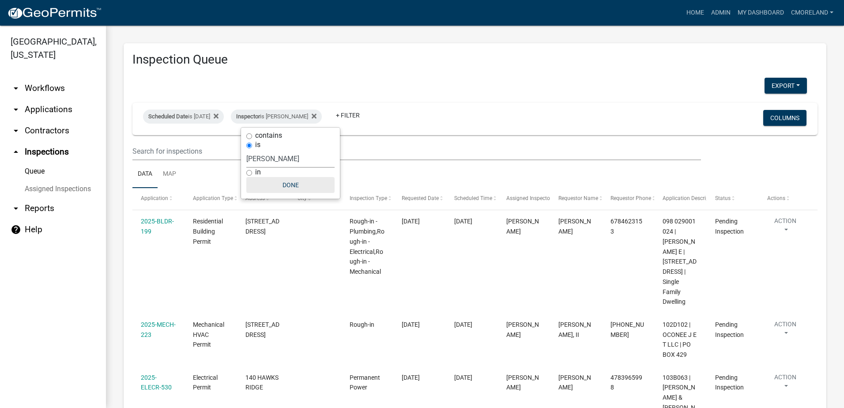
click at [280, 186] on button "Done" at bounding box center [290, 185] width 88 height 16
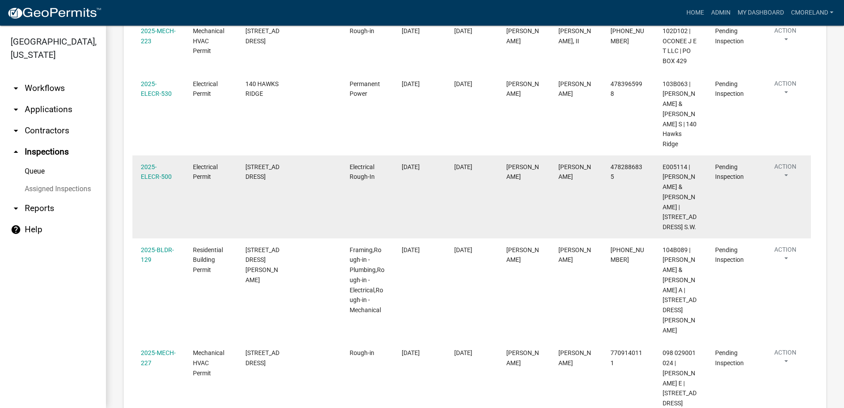
scroll to position [309, 0]
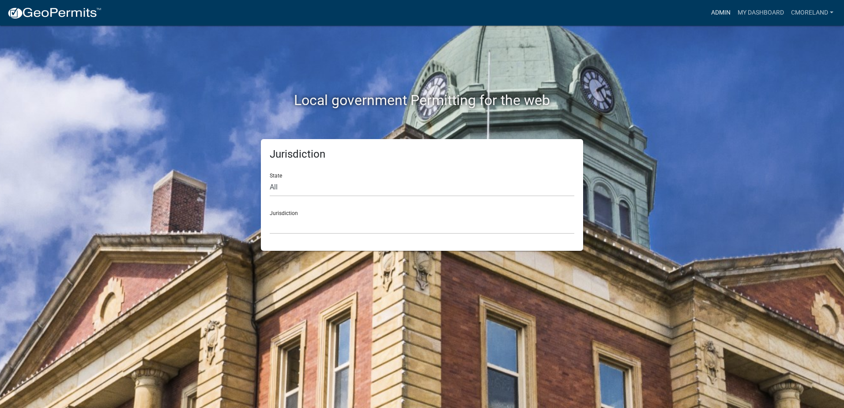
click at [719, 9] on link "Admin" at bounding box center [721, 12] width 26 height 17
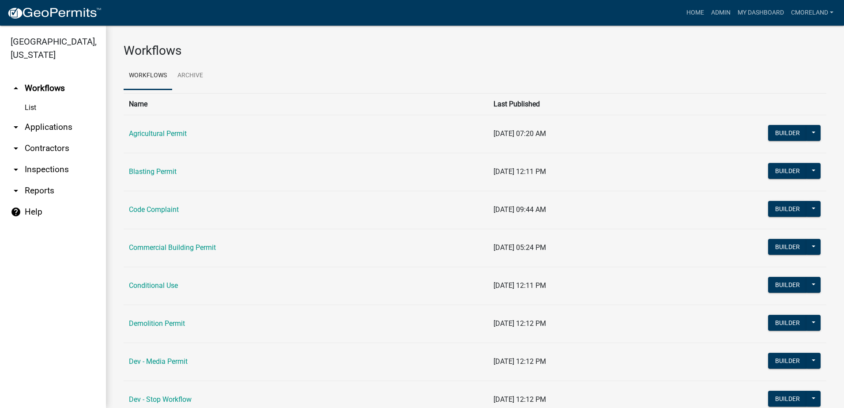
click at [42, 169] on link "arrow_drop_down Inspections" at bounding box center [53, 169] width 106 height 21
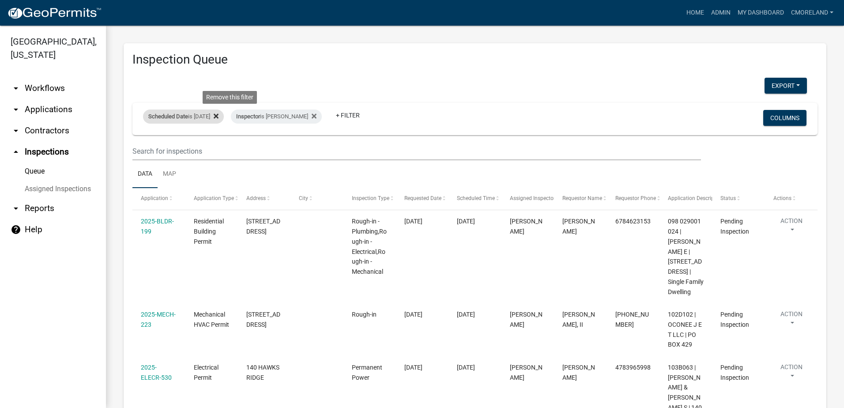
click at [219, 113] on icon at bounding box center [216, 116] width 5 height 7
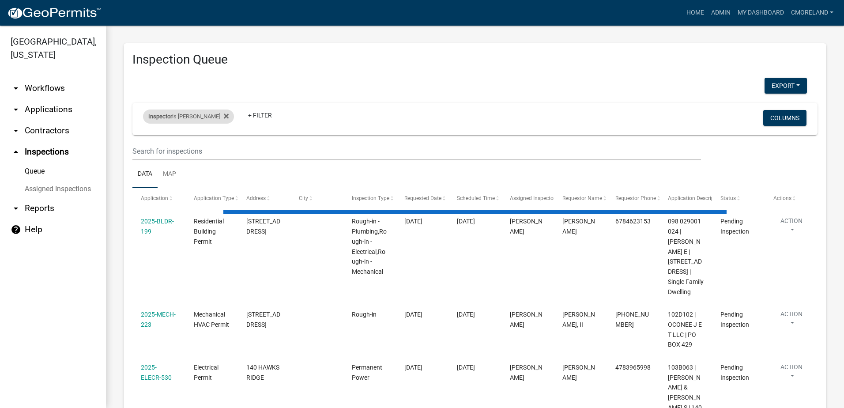
select select "2: 50"
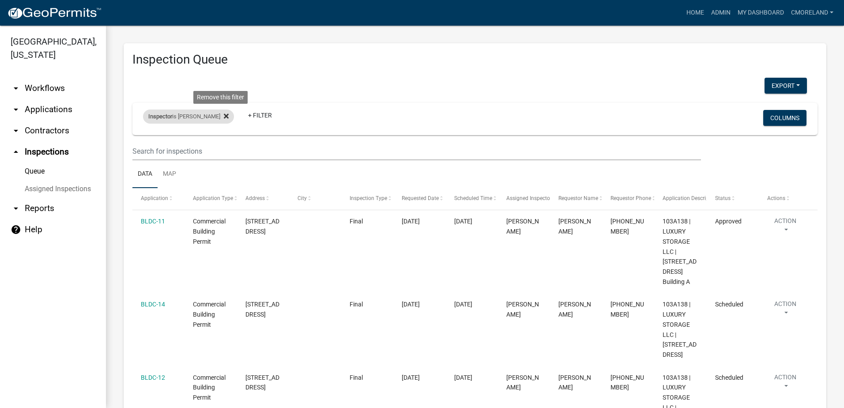
click at [224, 116] on icon at bounding box center [226, 115] width 5 height 5
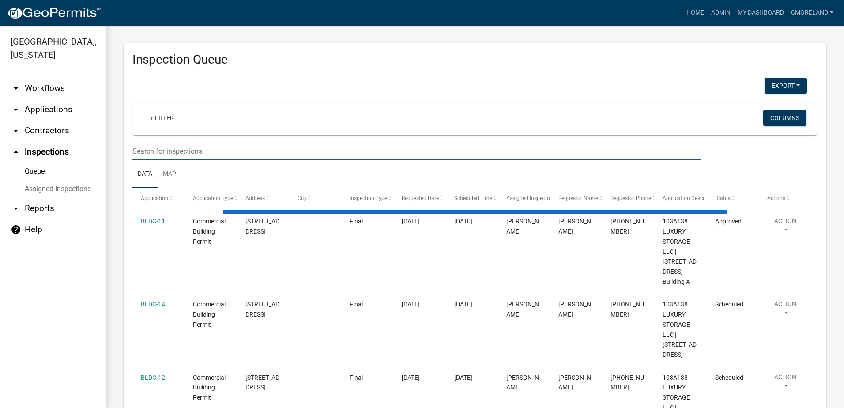
click at [201, 153] on input "text" at bounding box center [416, 151] width 569 height 18
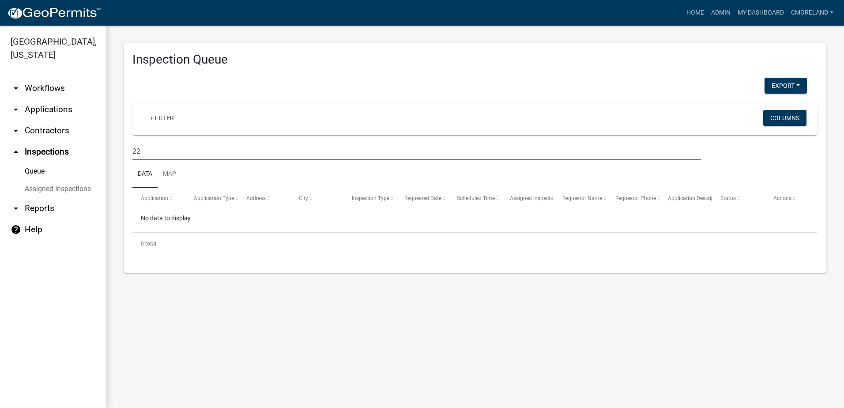
type input "2"
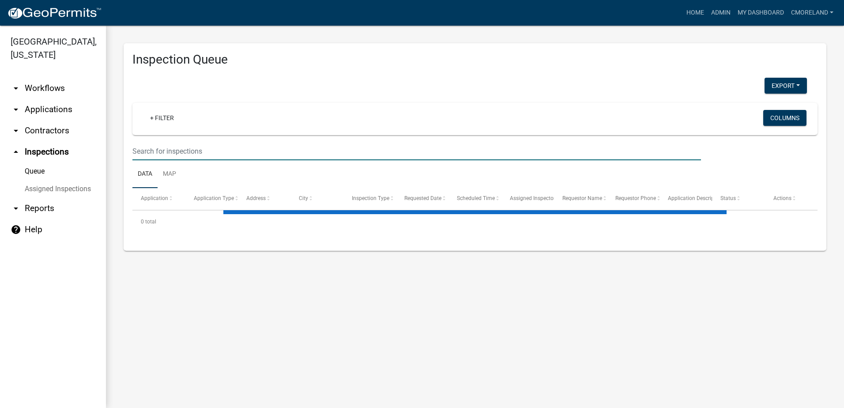
select select "2: 50"
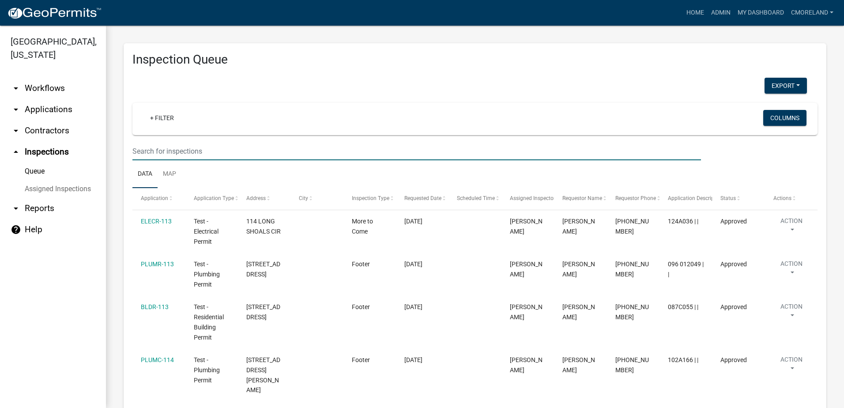
click at [147, 150] on input "text" at bounding box center [416, 151] width 569 height 18
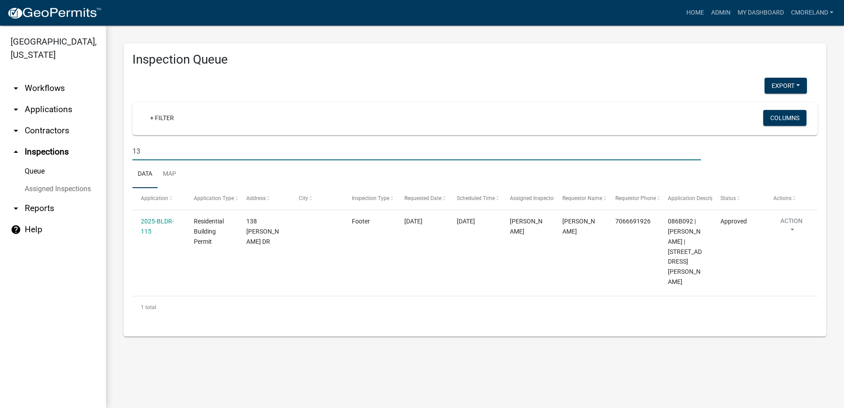
type input "1"
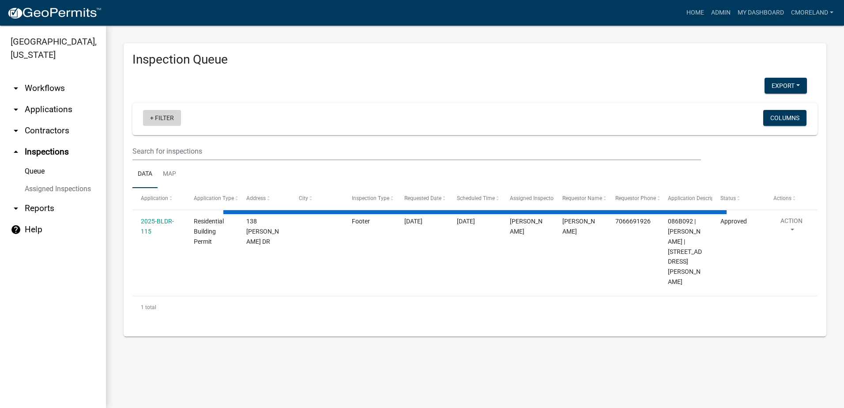
click at [159, 113] on link "+ Filter" at bounding box center [162, 118] width 38 height 16
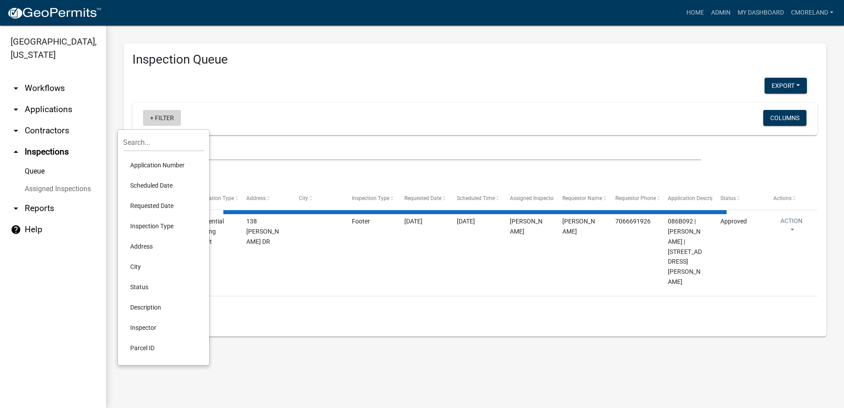
select select "2: 50"
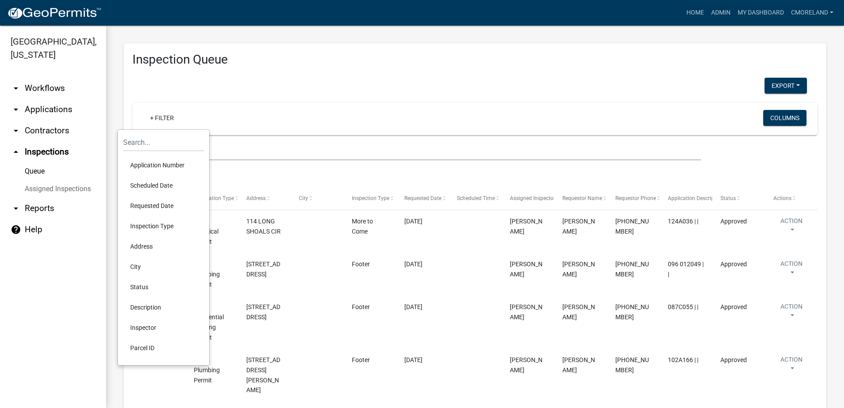
click at [158, 205] on li "Requested Date" at bounding box center [163, 206] width 81 height 20
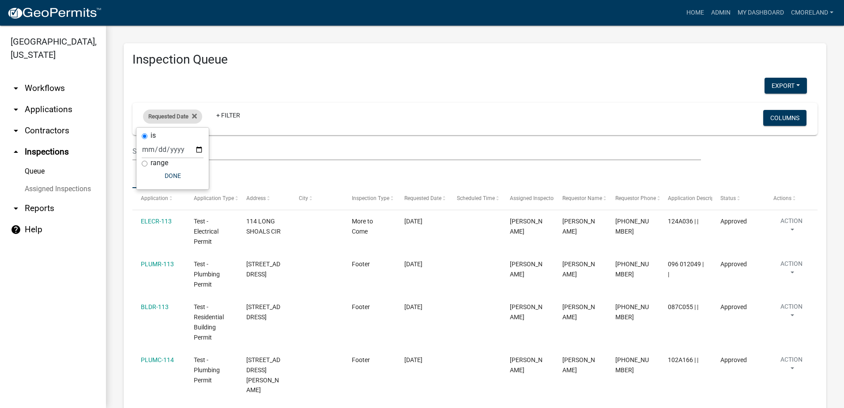
click at [197, 115] on div "Requested Date" at bounding box center [172, 116] width 59 height 14
click at [194, 117] on icon at bounding box center [194, 115] width 5 height 5
click at [59, 108] on link "arrow_drop_down Applications" at bounding box center [53, 109] width 106 height 21
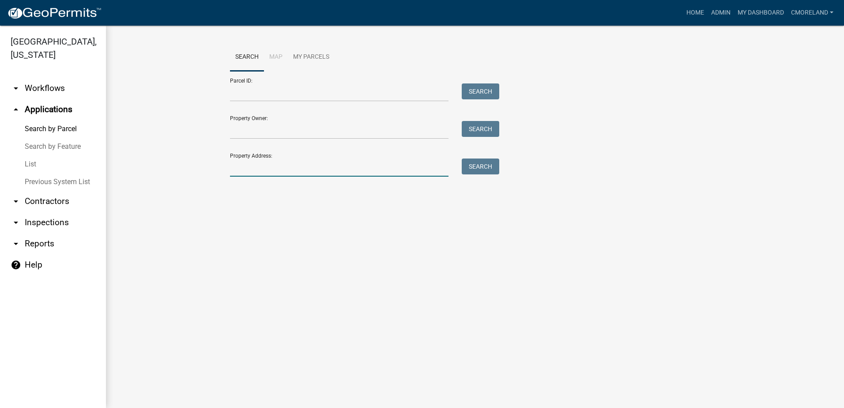
click at [245, 167] on input "Property Address:" at bounding box center [339, 167] width 219 height 18
type input "138 spurgeon dr"
click at [485, 162] on button "Search" at bounding box center [481, 166] width 38 height 16
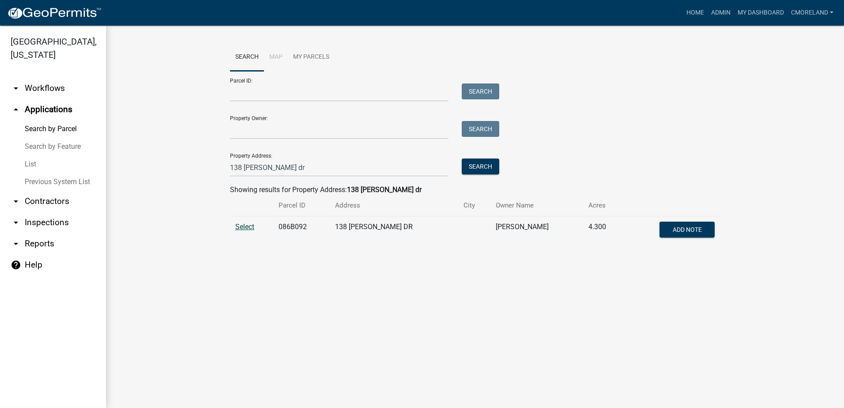
click at [243, 226] on span "Select" at bounding box center [244, 227] width 19 height 8
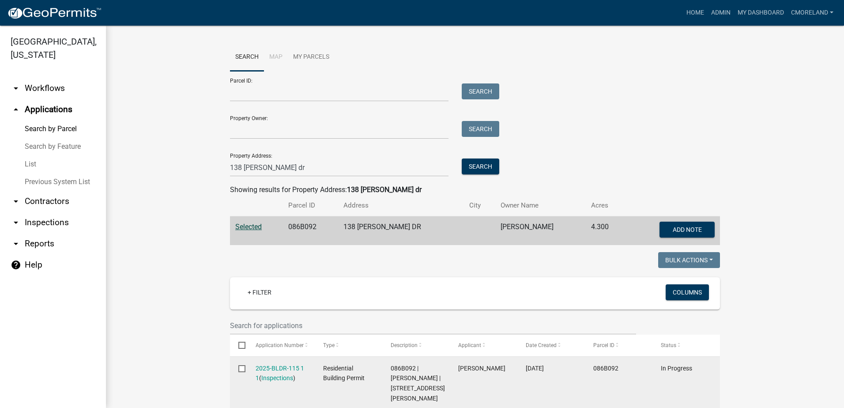
scroll to position [207, 0]
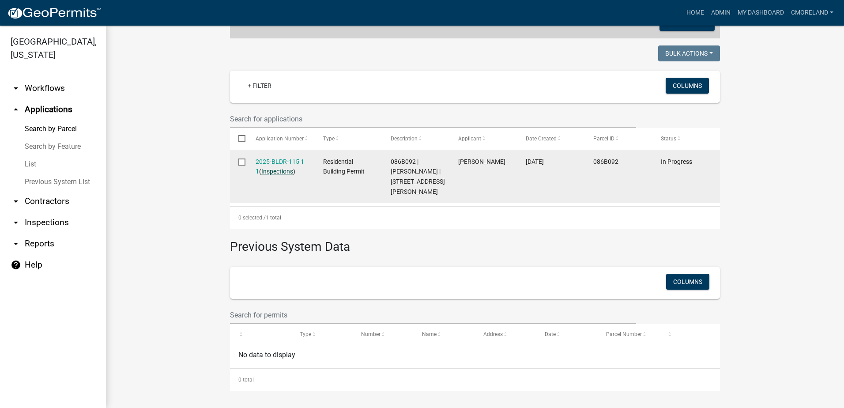
click at [274, 171] on link "Inspections" at bounding box center [277, 171] width 32 height 7
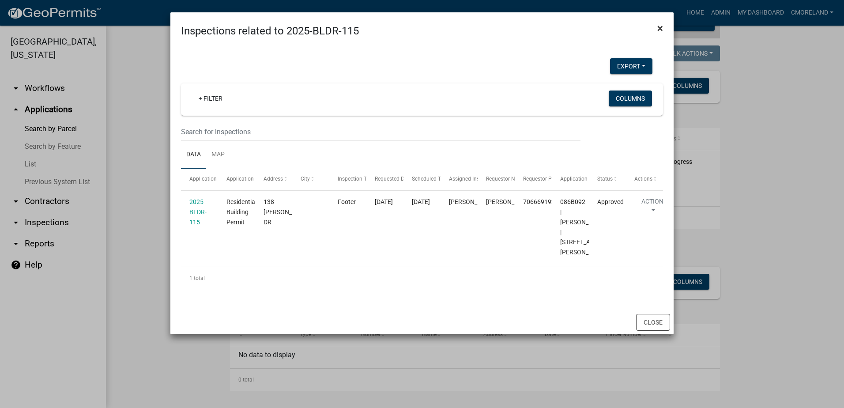
click at [661, 27] on span "×" at bounding box center [660, 28] width 6 height 12
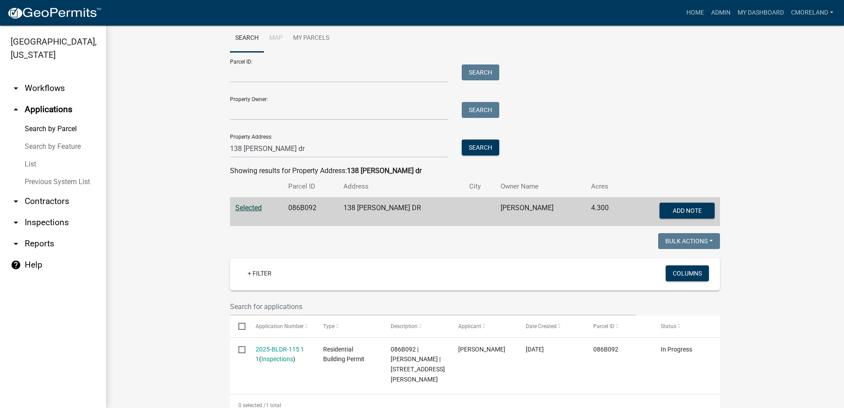
scroll to position [0, 0]
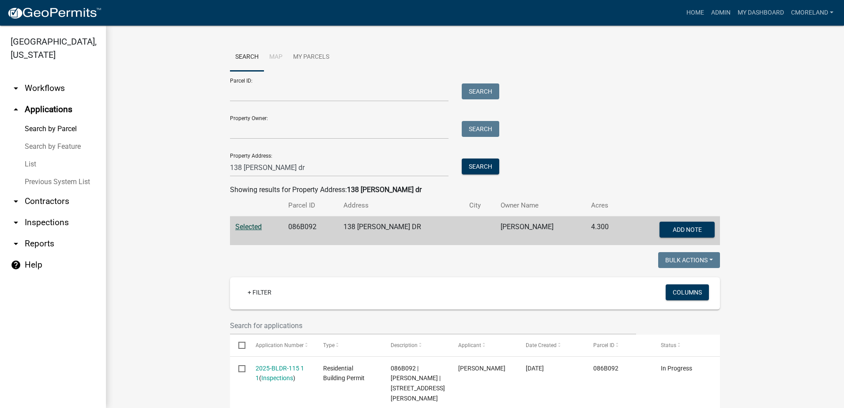
click at [46, 222] on link "arrow_drop_down Inspections" at bounding box center [53, 222] width 106 height 21
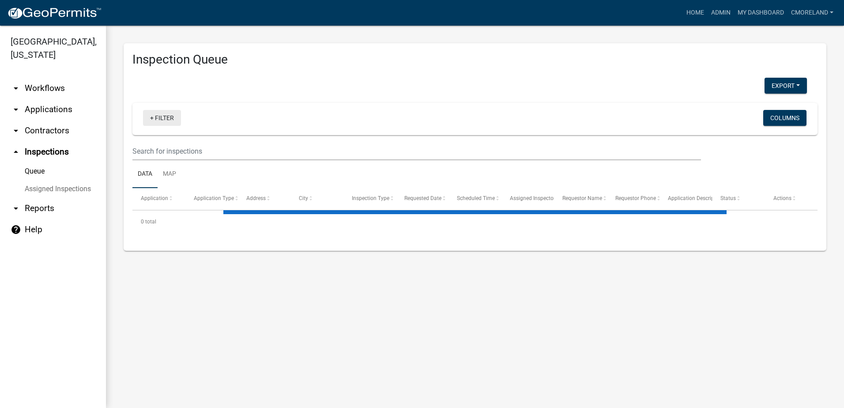
click at [165, 118] on link "+ Filter" at bounding box center [162, 118] width 38 height 16
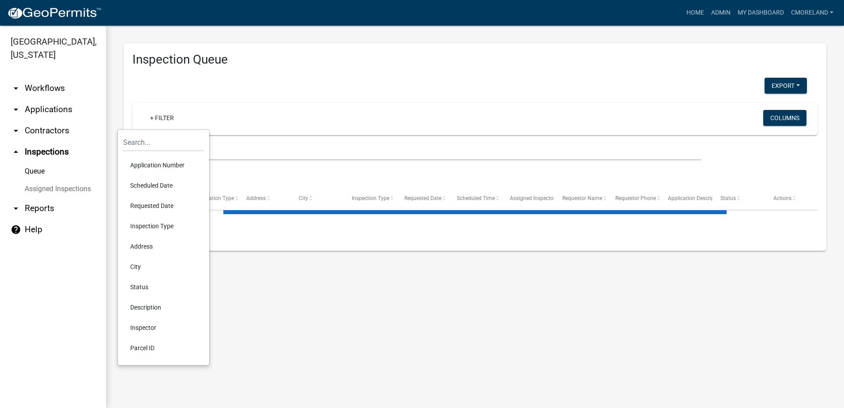
click at [144, 186] on li "Scheduled Date" at bounding box center [163, 185] width 81 height 20
select select "2: 50"
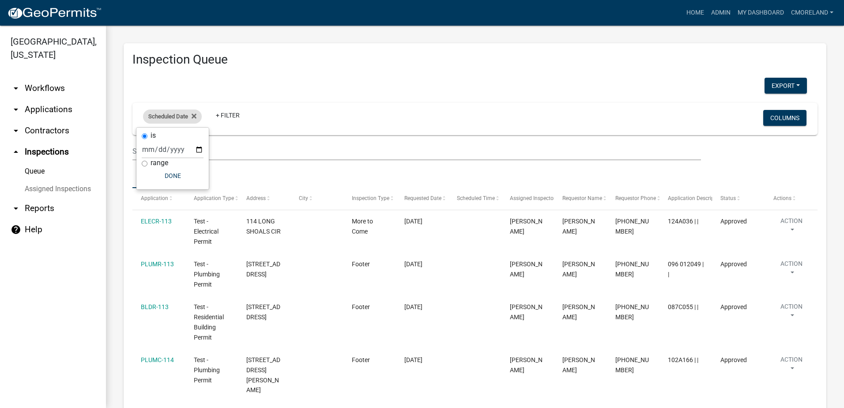
click at [180, 116] on span "Scheduled Date" at bounding box center [168, 116] width 40 height 7
click at [192, 115] on icon at bounding box center [194, 116] width 5 height 7
click at [168, 117] on link "+ Filter" at bounding box center [162, 118] width 38 height 16
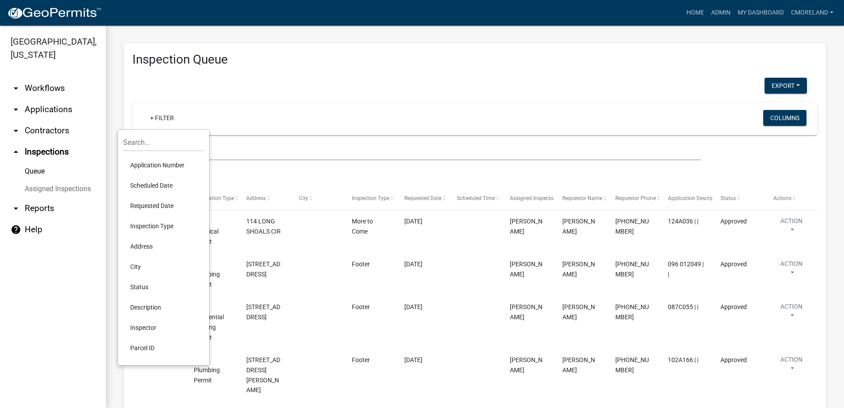
click at [156, 205] on li "Requested Date" at bounding box center [163, 206] width 81 height 20
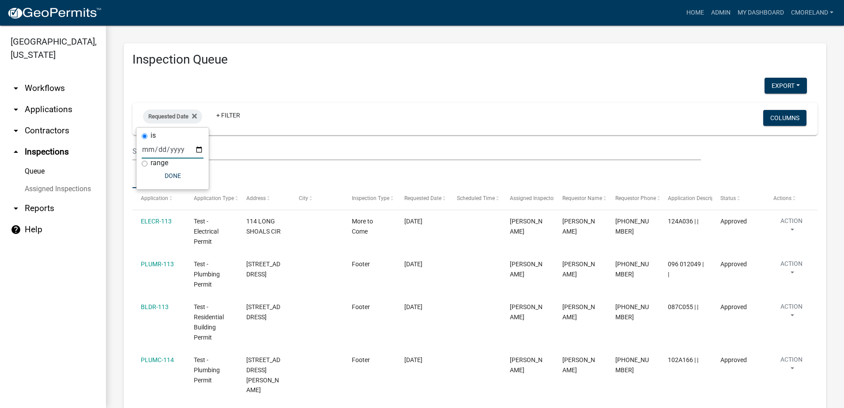
click at [196, 148] on input "date" at bounding box center [173, 149] width 62 height 18
type input "[DATE]"
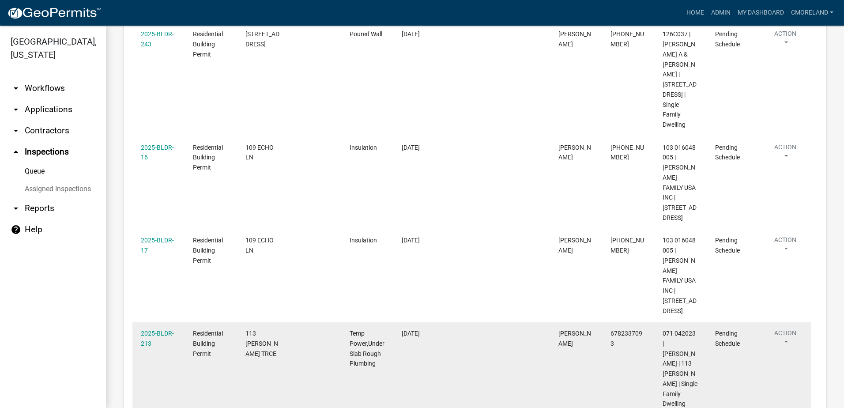
scroll to position [1375, 0]
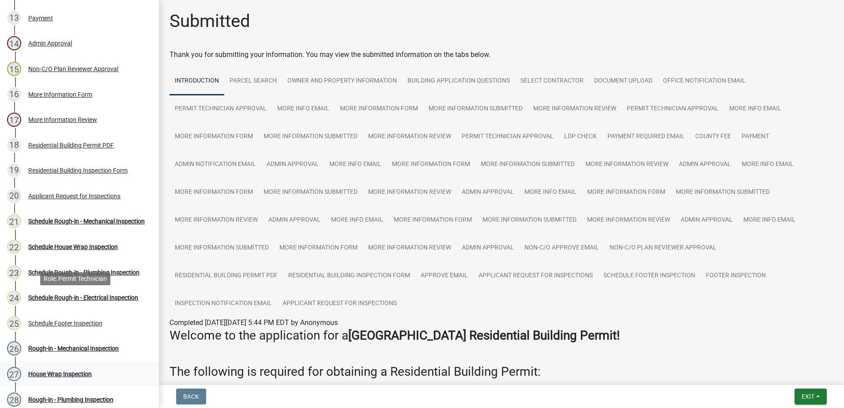
scroll to position [435, 0]
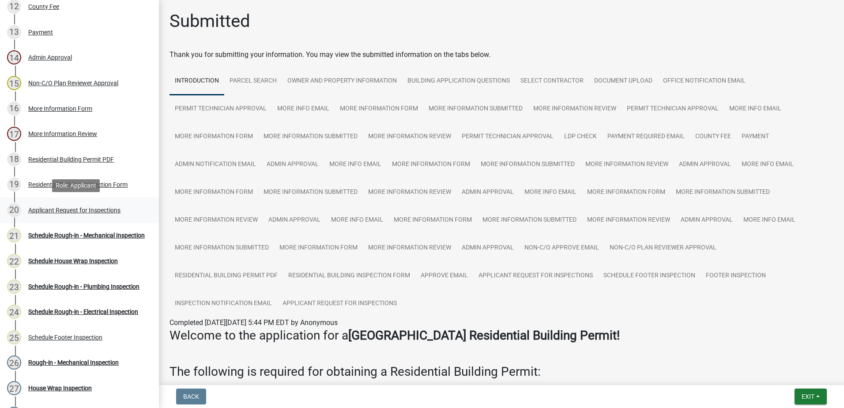
click at [78, 209] on div "Applicant Request for Inspections" at bounding box center [74, 210] width 92 height 6
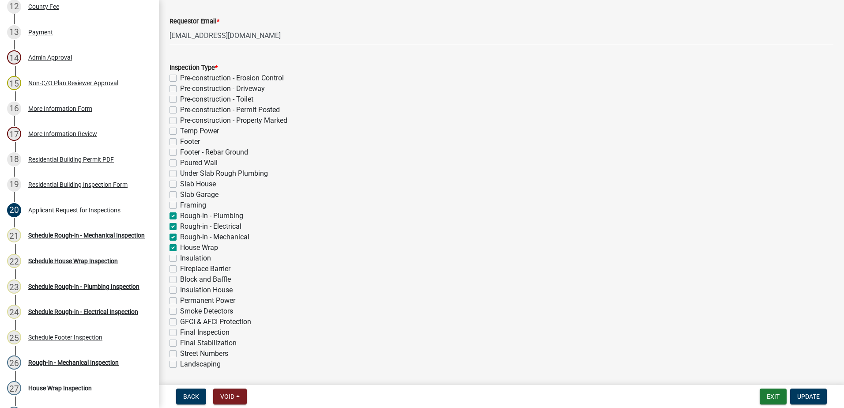
scroll to position [177, 0]
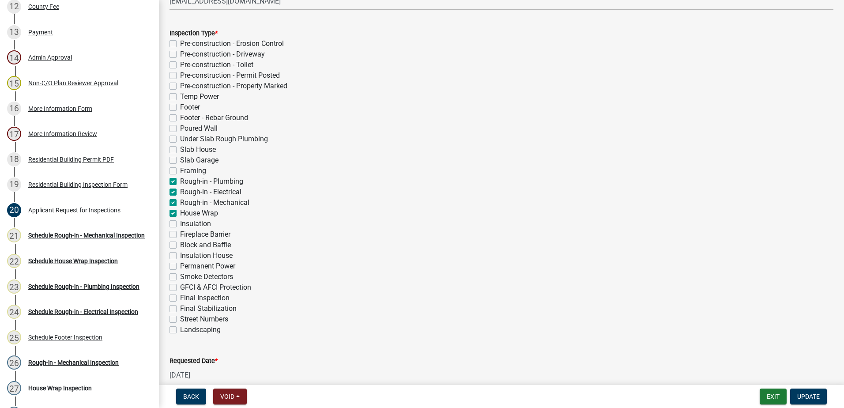
click at [180, 212] on label "House Wrap" at bounding box center [199, 213] width 38 height 11
click at [180, 212] on input "House Wrap" at bounding box center [183, 211] width 6 height 6
checkbox input "false"
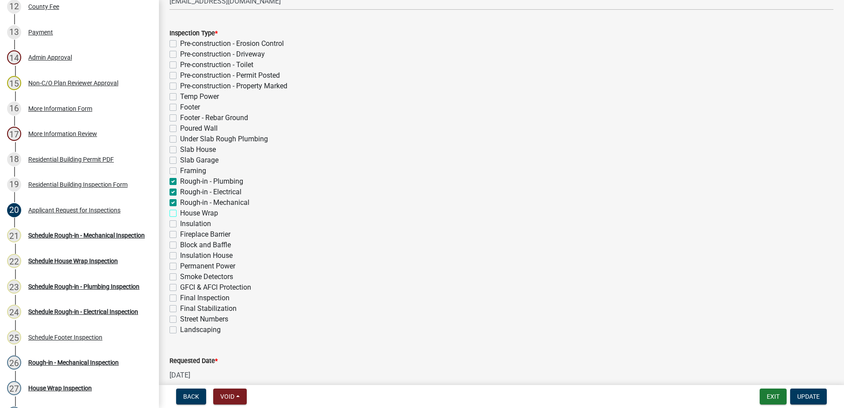
checkbox input "false"
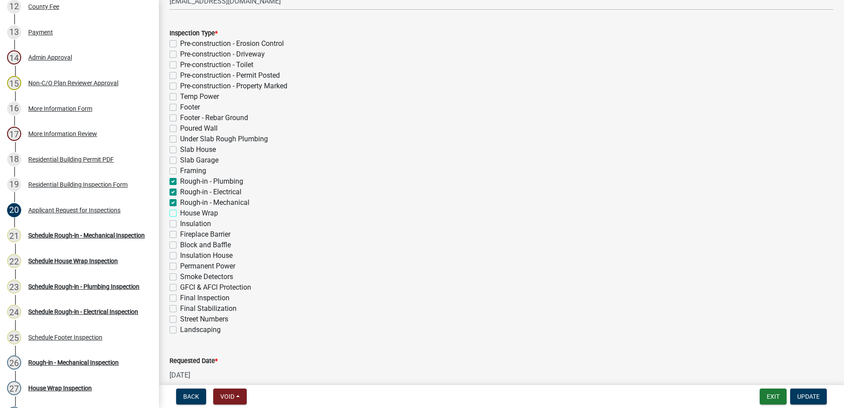
checkbox input "false"
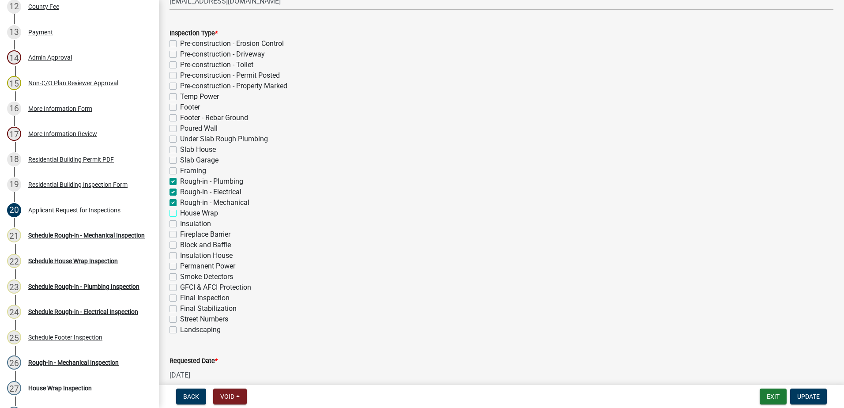
checkbox input "false"
checkbox input "true"
checkbox input "false"
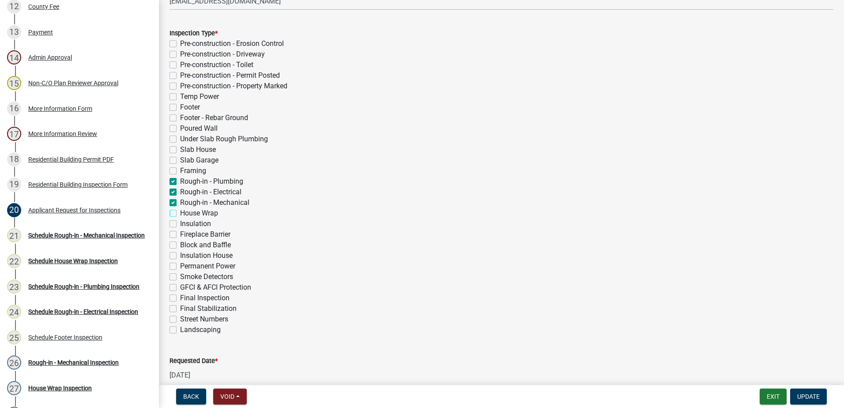
checkbox input "false"
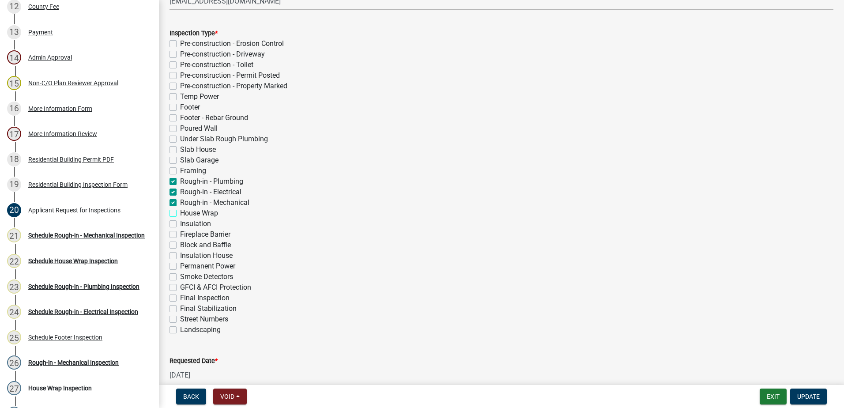
checkbox input "false"
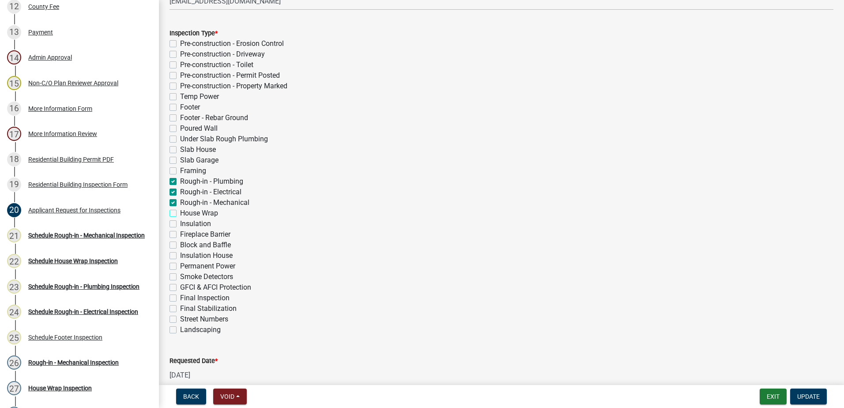
checkbox input "false"
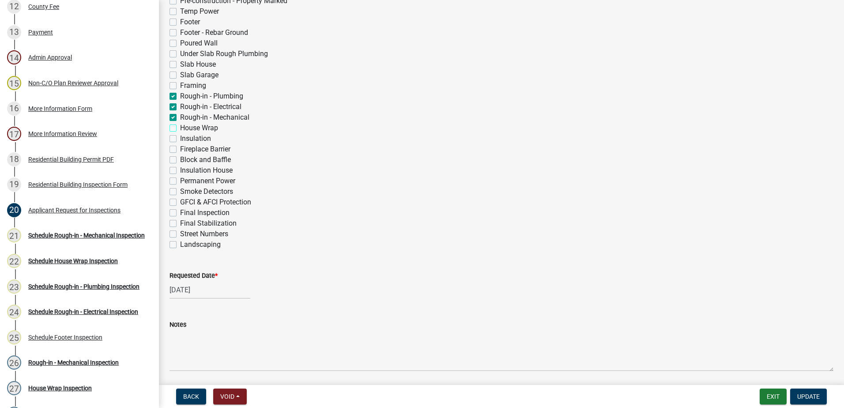
scroll to position [293, 0]
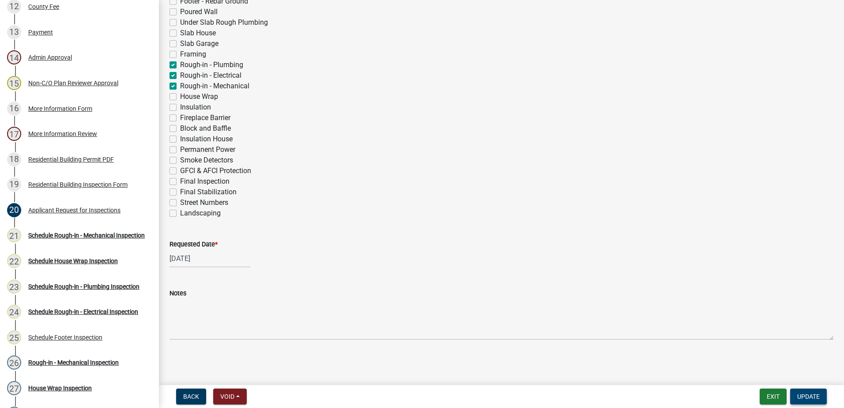
click at [813, 393] on span "Update" at bounding box center [808, 396] width 23 height 7
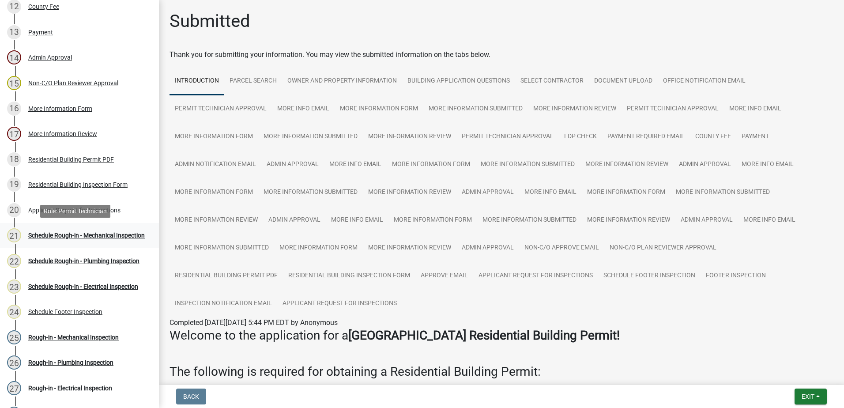
click at [75, 232] on div "Schedule Rough-in - Mechanical Inspection" at bounding box center [86, 235] width 117 height 6
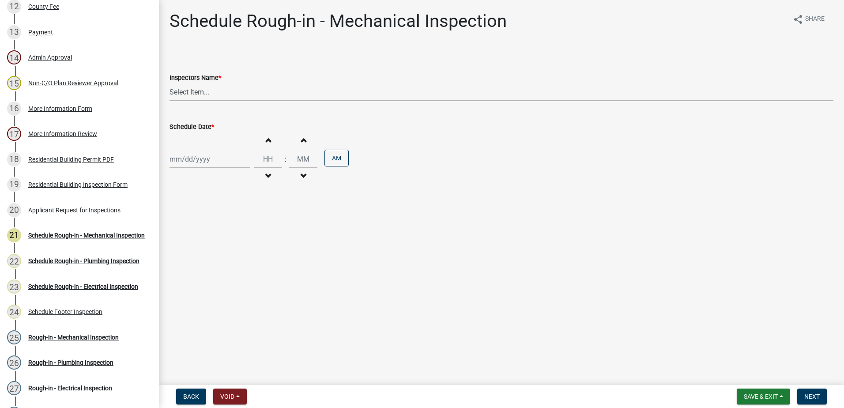
click at [223, 91] on select "Select Item... mrivera ([PERSON_NAME]) [PERSON_NAME] ([PERSON_NAME] ([PERSON_NA…" at bounding box center [502, 92] width 664 height 18
select select "a0ea4169-8540-4a2c-b9f4-cf4c1ffdeb95"
click at [170, 83] on select "Select Item... mrivera ([PERSON_NAME]) [PERSON_NAME] ([PERSON_NAME] ([PERSON_NA…" at bounding box center [502, 92] width 664 height 18
select select "9"
select select "2025"
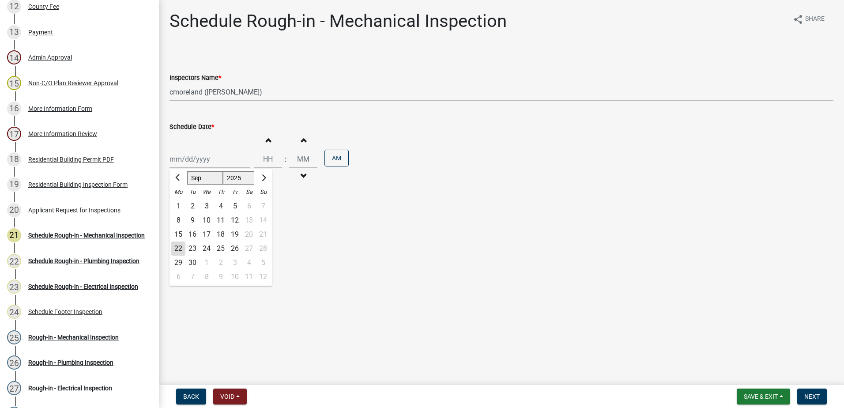
click at [219, 163] on div "Jan Feb Mar Apr May Jun Jul Aug Sep Oct Nov Dec 1525 1526 1527 1528 1529 1530 1…" at bounding box center [210, 159] width 81 height 18
click at [193, 247] on div "23" at bounding box center [192, 248] width 14 height 14
type input "[DATE]"
click at [822, 395] on button "Next" at bounding box center [812, 397] width 30 height 16
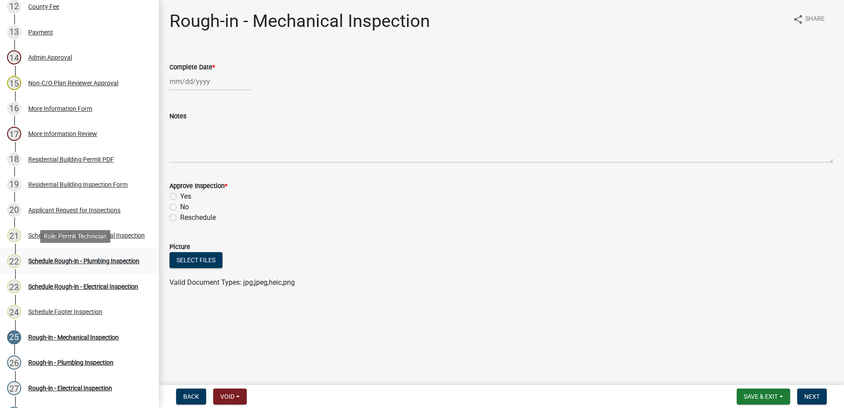
click at [62, 258] on div "Schedule Rough-in - Plumbing Inspection" at bounding box center [83, 261] width 111 height 6
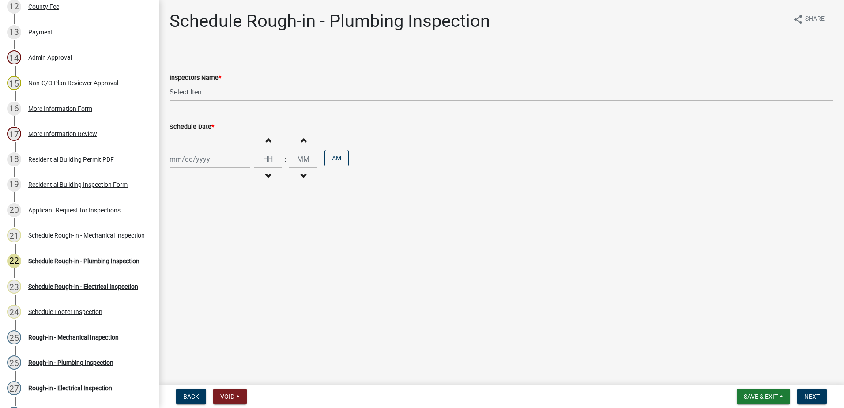
click at [199, 91] on select "Select Item... mrivera ([PERSON_NAME]) [PERSON_NAME] ([PERSON_NAME] ([PERSON_NA…" at bounding box center [502, 92] width 664 height 18
select select "a0ea4169-8540-4a2c-b9f4-cf4c1ffdeb95"
click at [170, 83] on select "Select Item... mrivera ([PERSON_NAME]) [PERSON_NAME] ([PERSON_NAME] ([PERSON_NA…" at bounding box center [502, 92] width 664 height 18
click at [219, 161] on div at bounding box center [210, 159] width 81 height 18
select select "9"
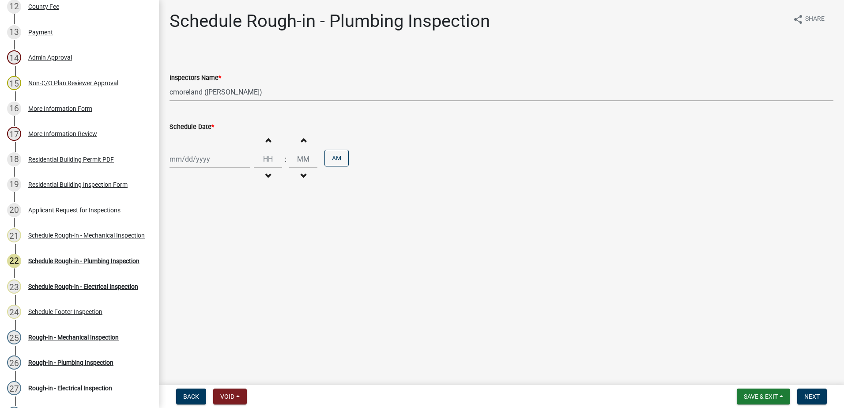
select select "2025"
click at [193, 245] on div "23" at bounding box center [192, 248] width 14 height 14
type input "[DATE]"
click at [811, 396] on span "Next" at bounding box center [811, 396] width 15 height 7
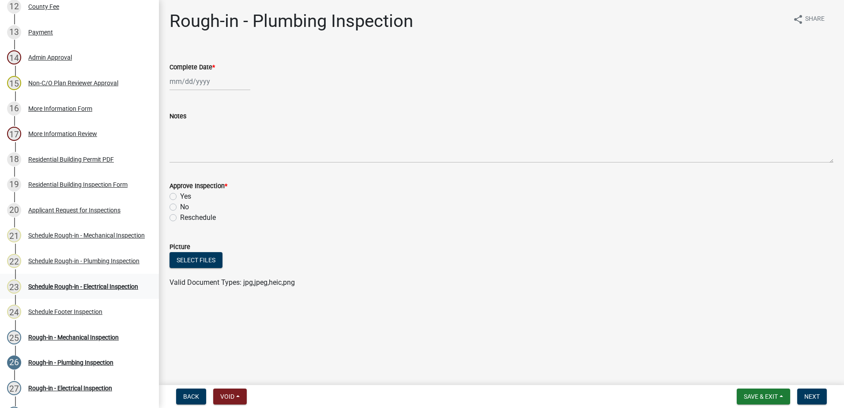
click at [77, 283] on div "Schedule Rough-in - Electrical Inspection" at bounding box center [83, 286] width 110 height 6
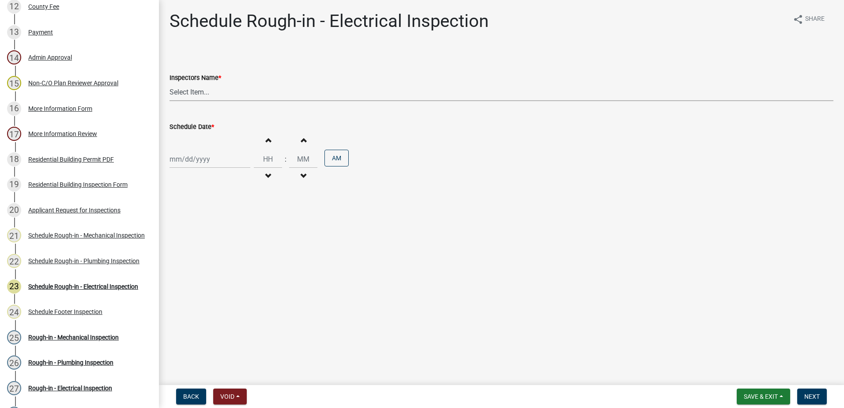
click at [238, 91] on select "Select Item... mrivera (Michele Rivera) StephanieM (Stephanie Morris ) QGrissom…" at bounding box center [502, 92] width 664 height 18
select select "a0ea4169-8540-4a2c-b9f4-cf4c1ffdeb95"
click at [170, 83] on select "Select Item... mrivera (Michele Rivera) StephanieM (Stephanie Morris ) QGrissom…" at bounding box center [502, 92] width 664 height 18
select select "9"
select select "2025"
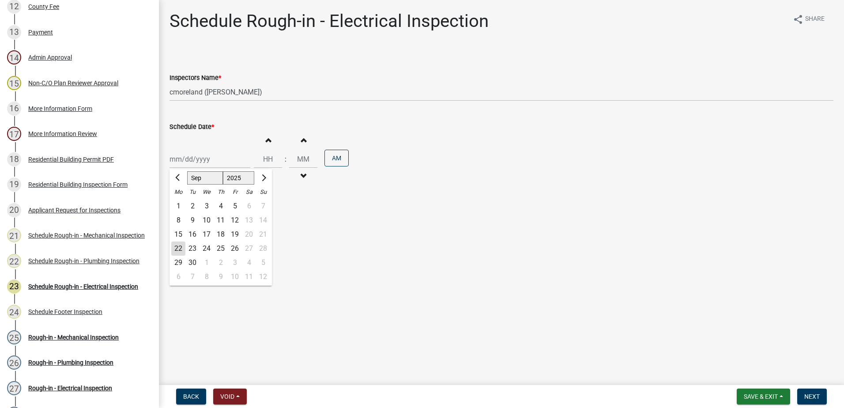
click at [214, 162] on div "Jan Feb Mar Apr May Jun Jul Aug Sep Oct Nov Dec 1525 1526 1527 1528 1529 1530 1…" at bounding box center [210, 159] width 81 height 18
click at [191, 248] on div "23" at bounding box center [192, 248] width 14 height 14
type input "09/23/2025"
click at [816, 395] on span "Next" at bounding box center [811, 396] width 15 height 7
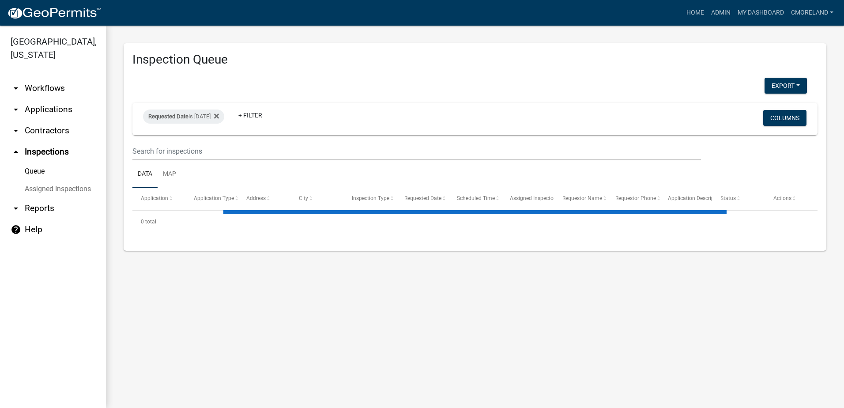
select select "2: 50"
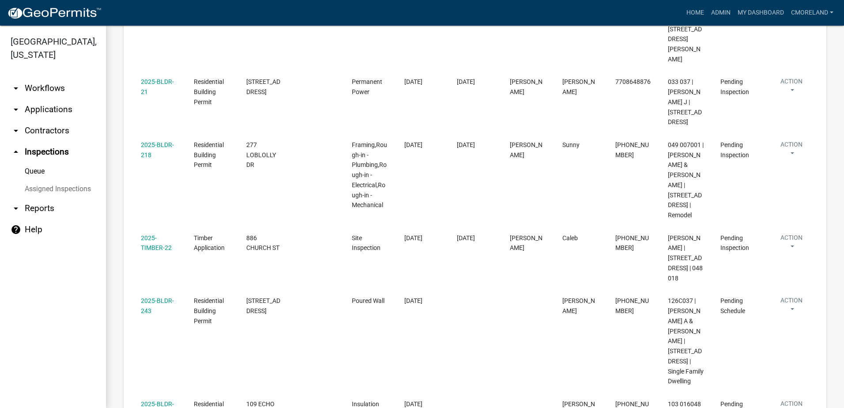
scroll to position [1104, 0]
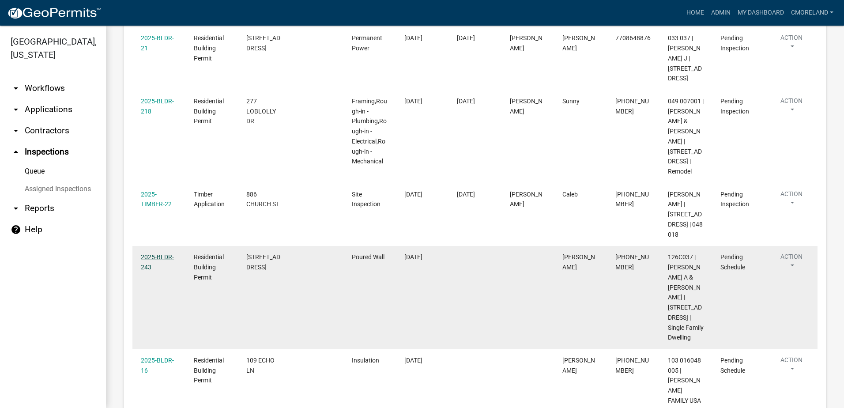
click at [164, 253] on link "2025-BLDR-243" at bounding box center [157, 261] width 33 height 17
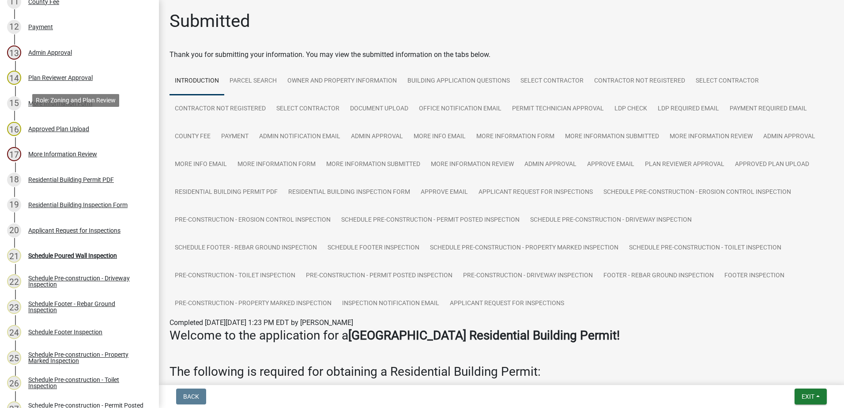
scroll to position [441, 0]
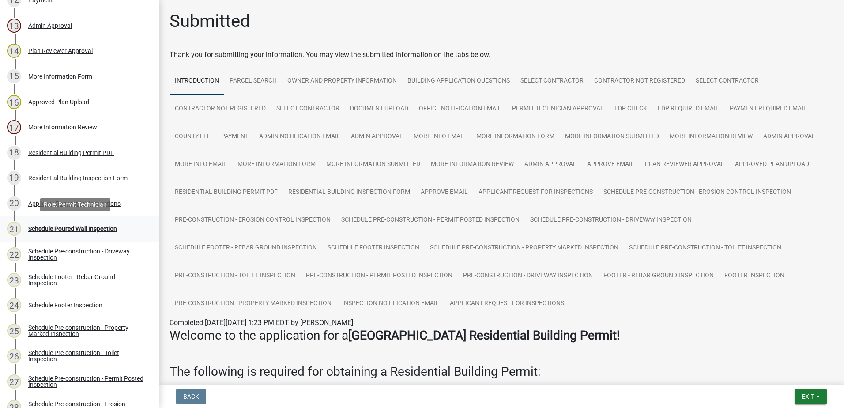
click at [88, 229] on div "Schedule Poured Wall Inspection" at bounding box center [72, 229] width 89 height 6
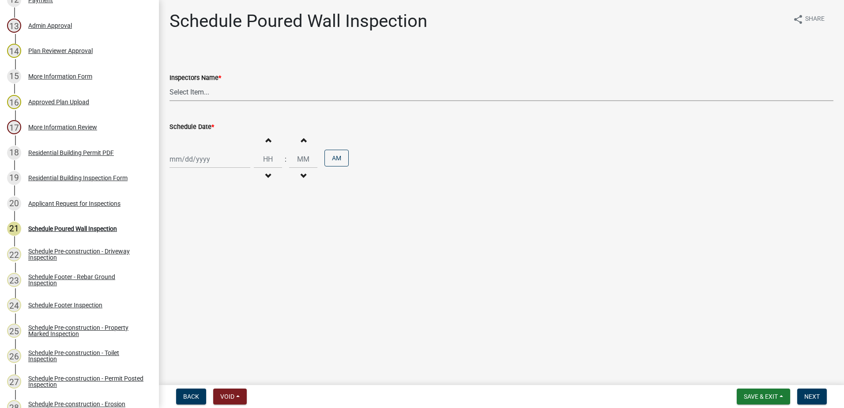
click at [224, 96] on select "Select Item... mrivera (Michele Rivera) StephanieM (Stephanie Morris ) QGrissom…" at bounding box center [502, 92] width 664 height 18
select select "a0ea4169-8540-4a2c-b9f4-cf4c1ffdeb95"
click at [170, 83] on select "Select Item... mrivera (Michele Rivera) StephanieM (Stephanie Morris ) QGrissom…" at bounding box center [502, 92] width 664 height 18
click at [230, 162] on div at bounding box center [210, 159] width 81 height 18
select select "9"
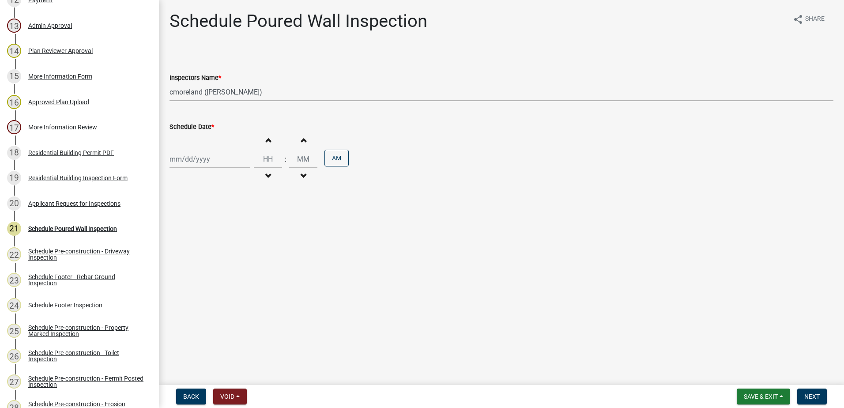
select select "2025"
click at [192, 246] on div "23" at bounding box center [192, 248] width 14 height 14
type input "09/23/2025"
click at [815, 396] on span "Next" at bounding box center [811, 396] width 15 height 7
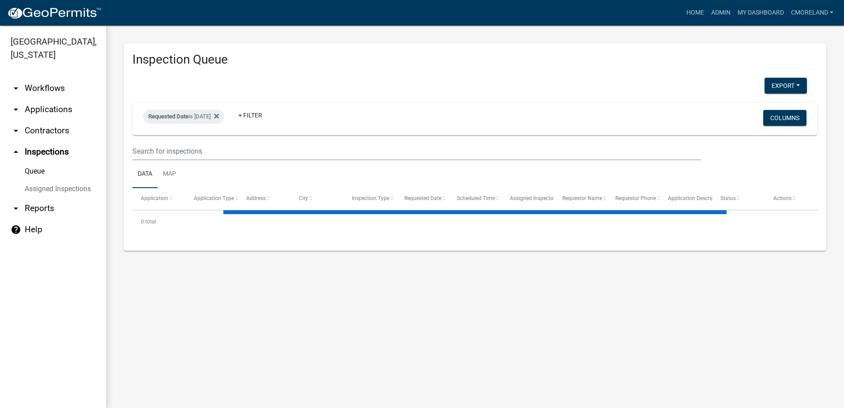
select select "2: 50"
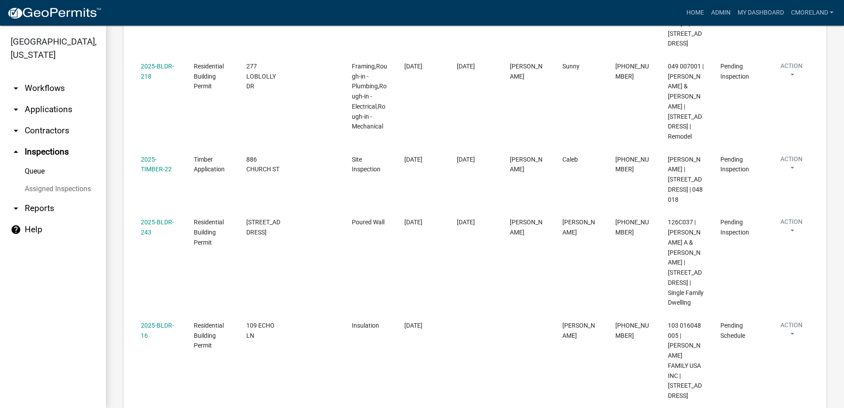
scroll to position [1192, 0]
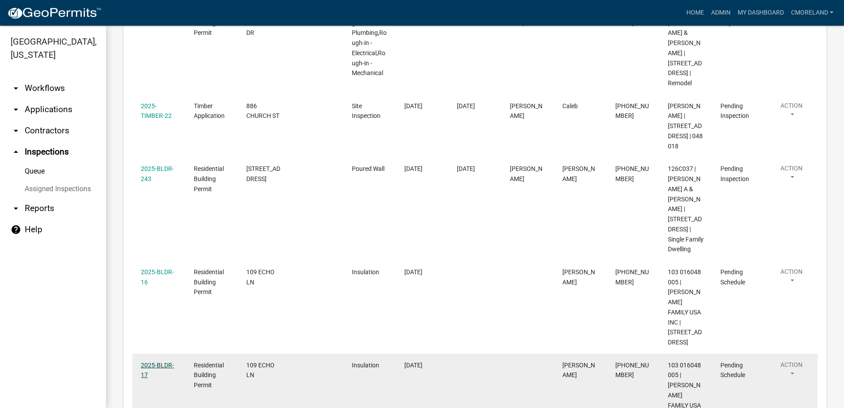
click at [160, 362] on link "2025-BLDR-17" at bounding box center [157, 370] width 33 height 17
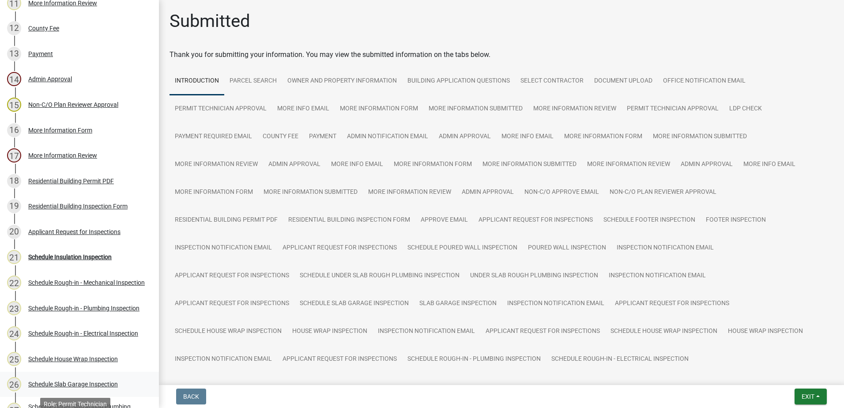
scroll to position [353, 0]
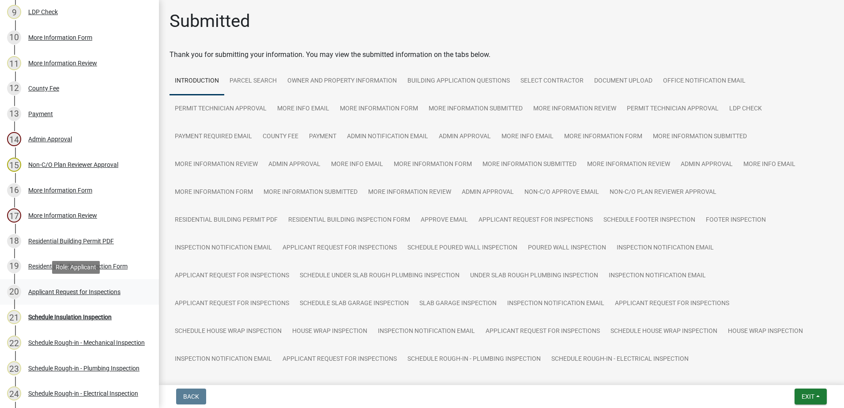
click at [73, 290] on div "Applicant Request for Inspections" at bounding box center [74, 292] width 92 height 6
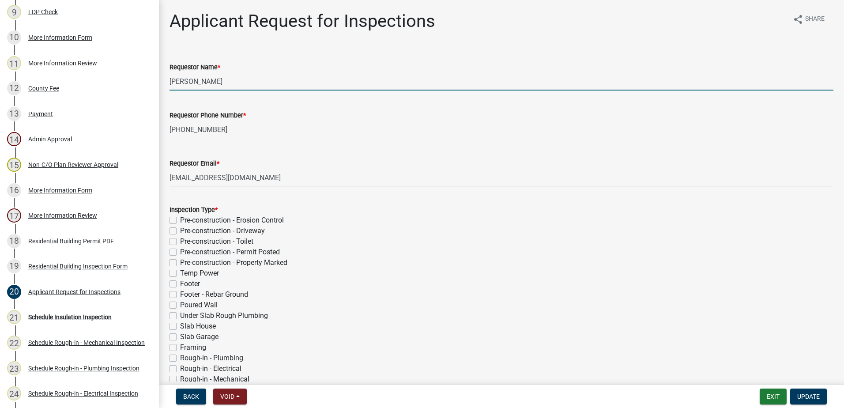
click at [216, 81] on input "Michele Rivera" at bounding box center [502, 81] width 664 height 18
type input "M"
type input "Nathe"
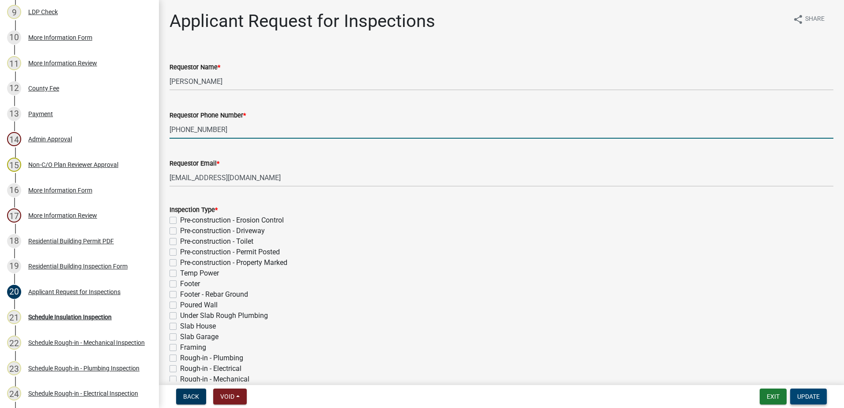
click at [808, 398] on span "Update" at bounding box center [808, 396] width 23 height 7
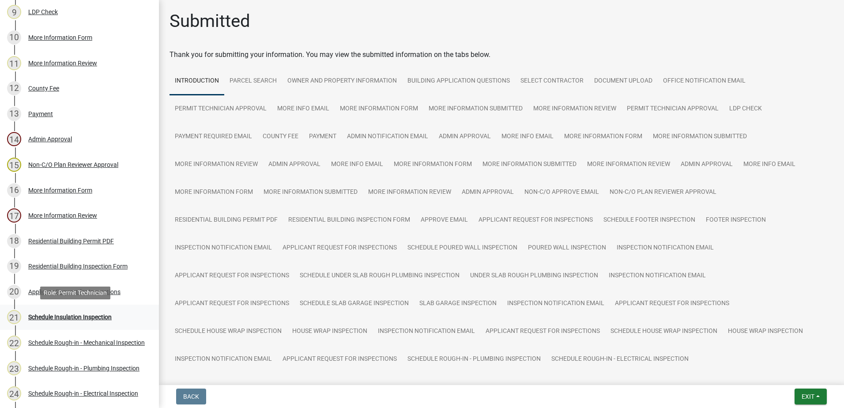
click at [68, 317] on div "Schedule Insulation Inspection" at bounding box center [69, 317] width 83 height 6
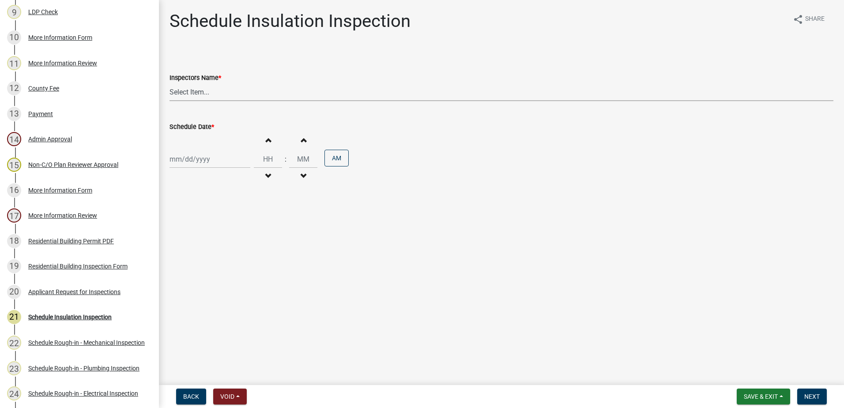
click at [213, 92] on select "Select Item... mrivera (Michele Rivera) StephanieM (Stephanie Morris ) QGrissom…" at bounding box center [502, 92] width 664 height 18
select select "a0ea4169-8540-4a2c-b9f4-cf4c1ffdeb95"
click at [170, 83] on select "Select Item... mrivera (Michele Rivera) StephanieM (Stephanie Morris ) QGrissom…" at bounding box center [502, 92] width 664 height 18
select select "9"
select select "2025"
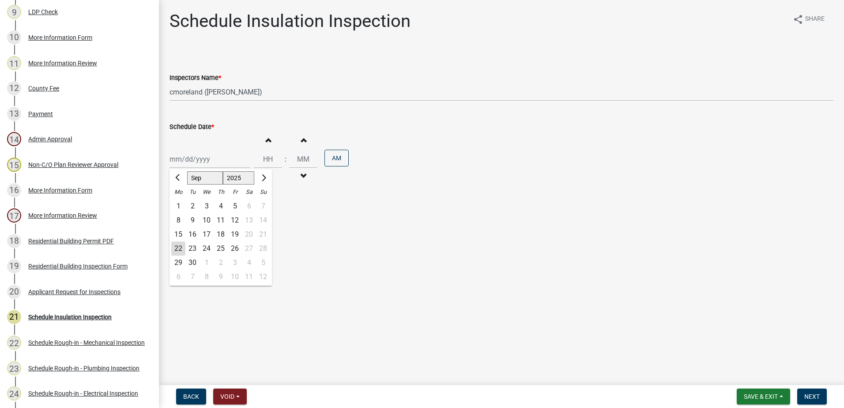
click at [217, 160] on div "Jan Feb Mar Apr May Jun Jul Aug Sep Oct Nov Dec 1525 1526 1527 1528 1529 1530 1…" at bounding box center [210, 159] width 81 height 18
click at [193, 247] on div "23" at bounding box center [192, 248] width 14 height 14
type input "09/23/2025"
click at [812, 398] on span "Next" at bounding box center [811, 396] width 15 height 7
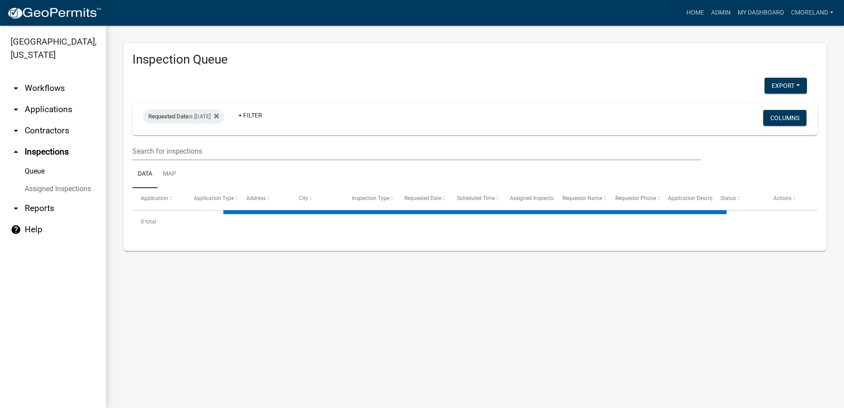
select select "2: 50"
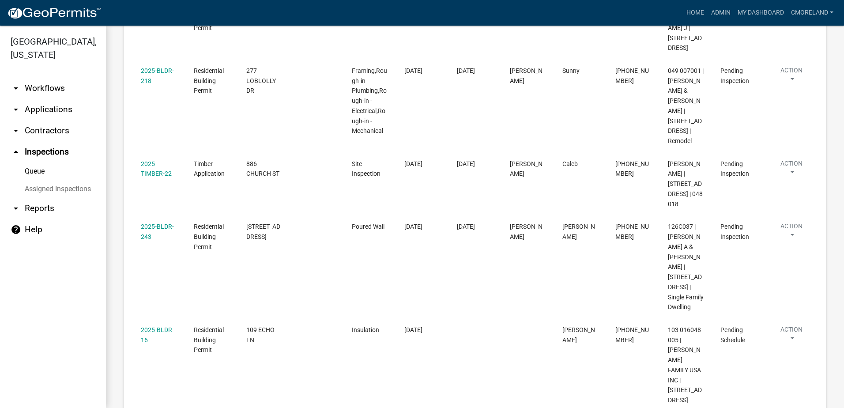
scroll to position [1148, 0]
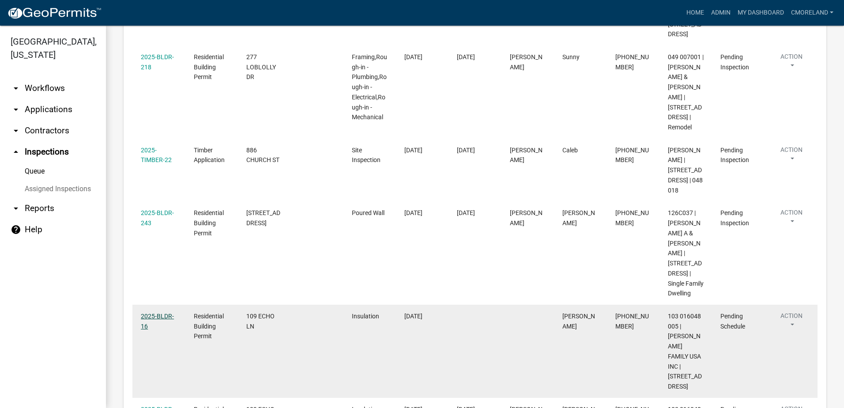
click at [159, 313] on link "2025-BLDR-16" at bounding box center [157, 321] width 33 height 17
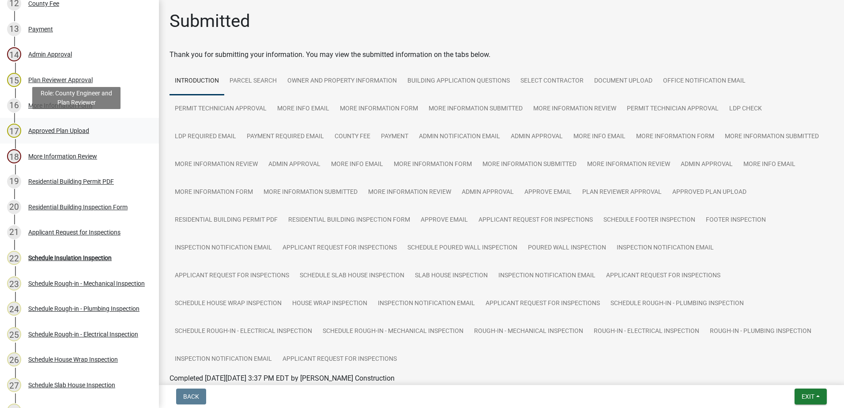
scroll to position [441, 0]
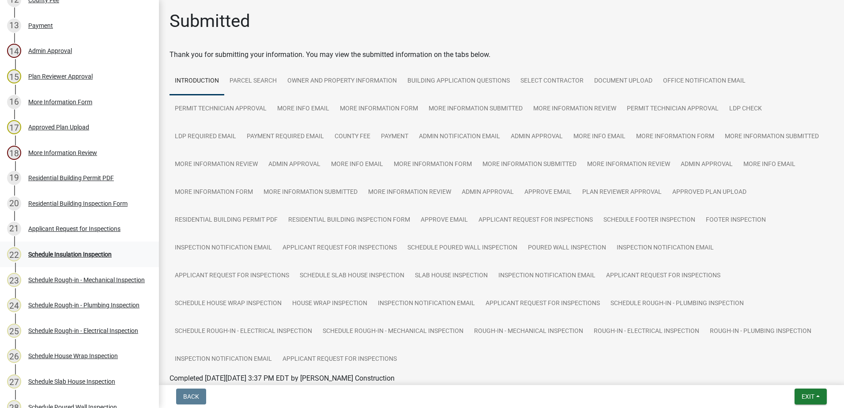
click at [71, 254] on div "Schedule Insulation Inspection" at bounding box center [69, 254] width 83 height 6
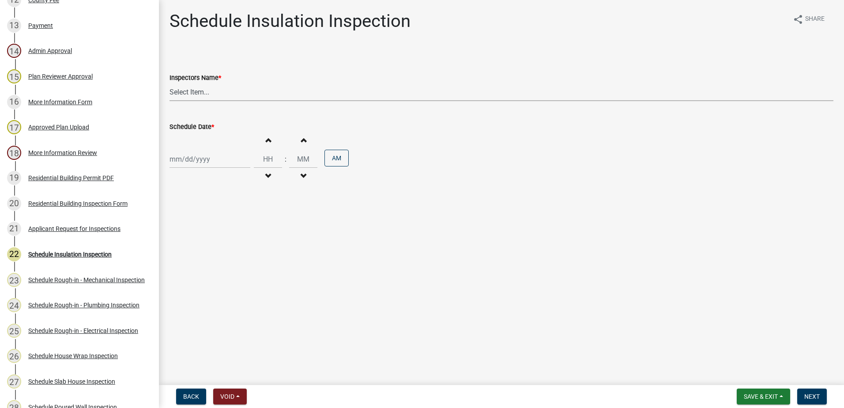
click at [240, 94] on select "Select Item... mrivera (Michele Rivera) StephanieM (Stephanie Morris ) QGrissom…" at bounding box center [502, 92] width 664 height 18
select select "a0ea4169-8540-4a2c-b9f4-cf4c1ffdeb95"
click at [170, 83] on select "Select Item... mrivera (Michele Rivera) StephanieM (Stephanie Morris ) QGrissom…" at bounding box center [502, 92] width 664 height 18
select select "9"
select select "2025"
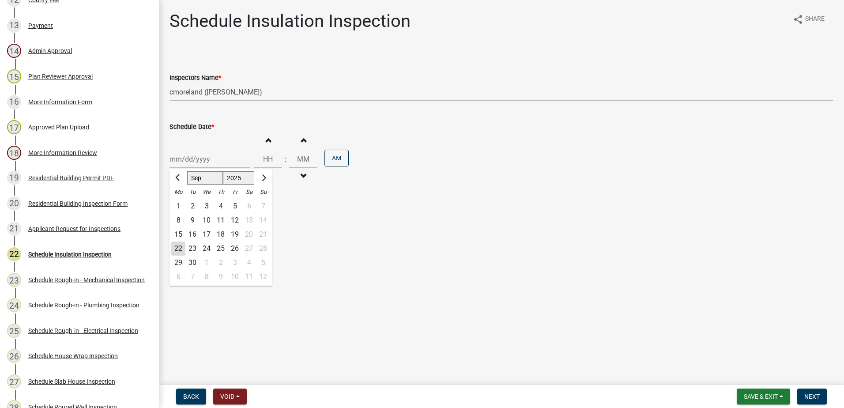
click at [209, 162] on div "Jan Feb Mar Apr May Jun Jul Aug Sep Oct Nov Dec 1525 1526 1527 1528 1529 1530 1…" at bounding box center [210, 159] width 81 height 18
click at [193, 246] on div "23" at bounding box center [192, 248] width 14 height 14
type input "[DATE]"
click at [815, 396] on span "Next" at bounding box center [811, 396] width 15 height 7
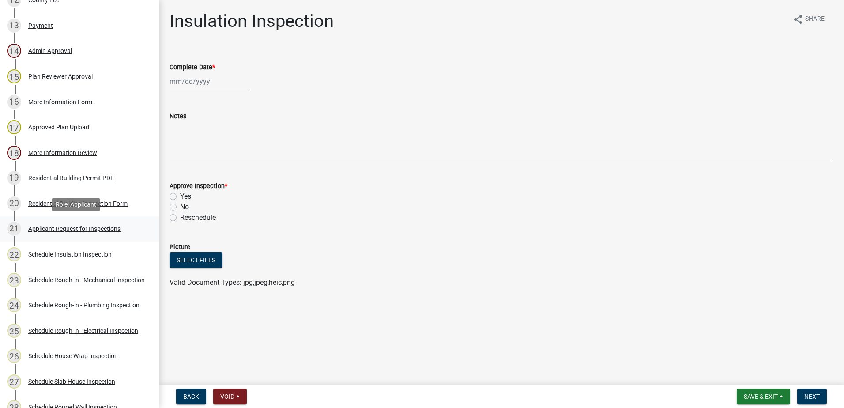
click at [64, 228] on div "Applicant Request for Inspections" at bounding box center [74, 229] width 92 height 6
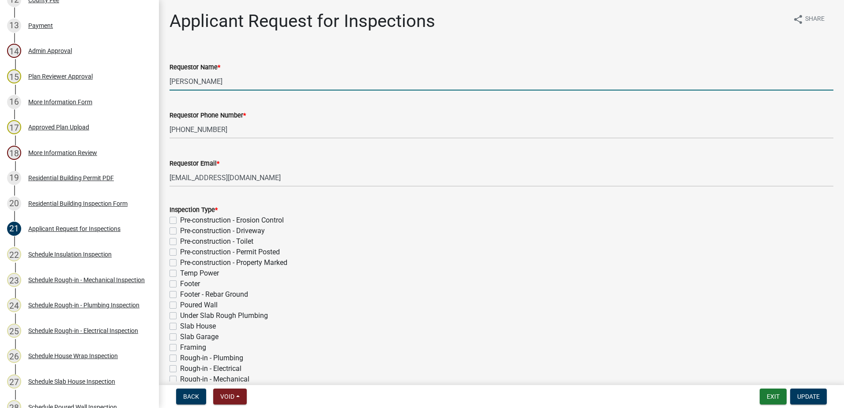
click at [232, 83] on input "[PERSON_NAME]" at bounding box center [502, 81] width 664 height 18
type input "M"
type input "[PERSON_NAME]"
click at [813, 393] on span "Update" at bounding box center [808, 396] width 23 height 7
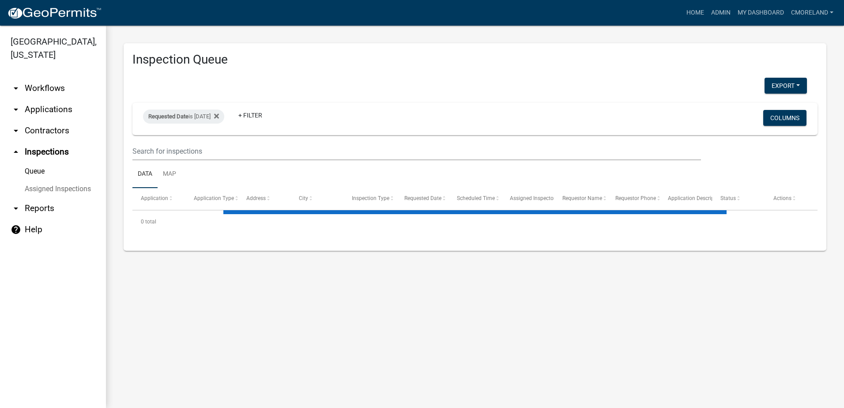
select select "2: 50"
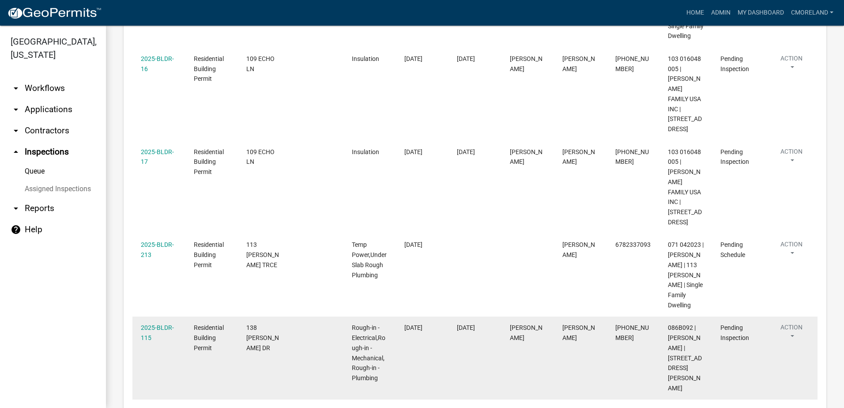
scroll to position [1413, 0]
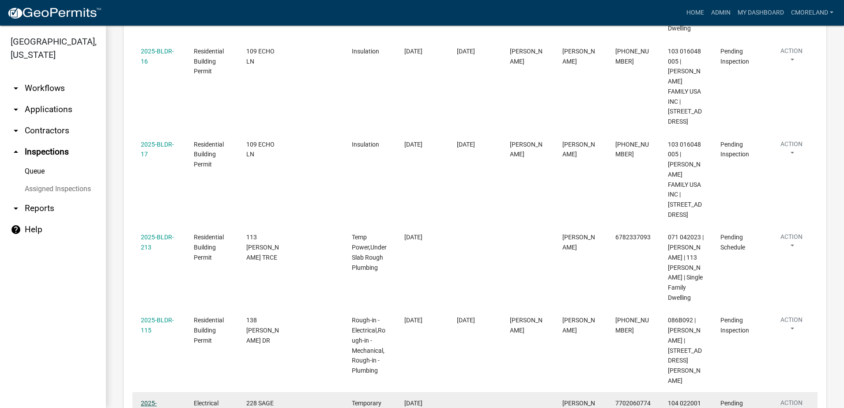
click at [166, 400] on link "2025-ELECR-538" at bounding box center [156, 408] width 31 height 17
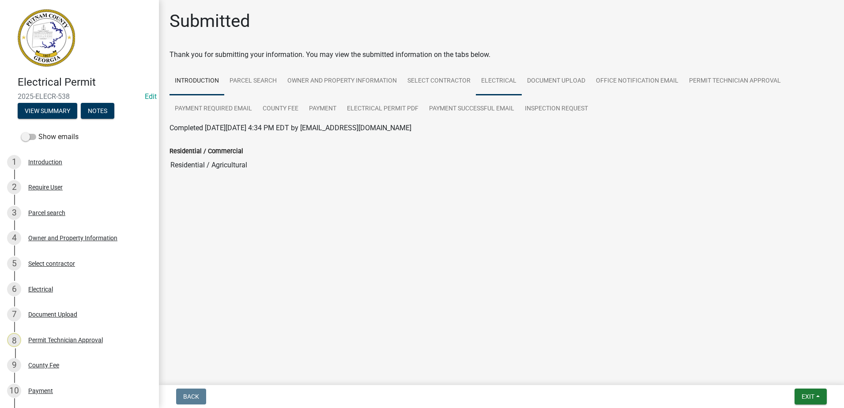
click at [494, 78] on link "Electrical" at bounding box center [499, 81] width 46 height 28
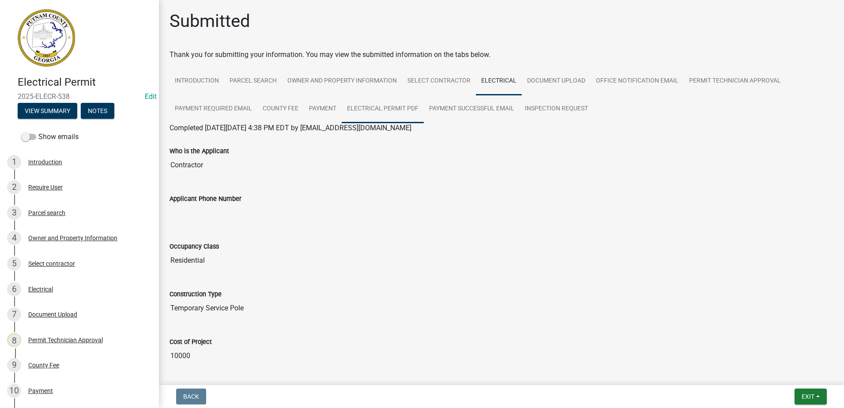
click at [381, 106] on link "Electrical Permit PDF" at bounding box center [383, 109] width 82 height 28
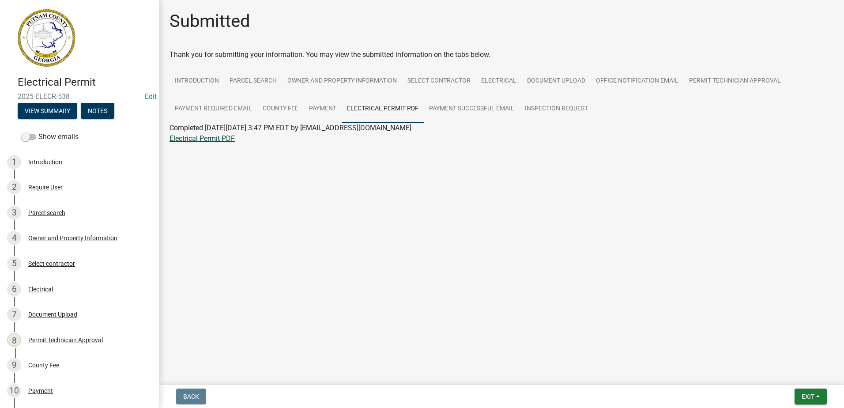
click at [217, 136] on link "Electrical Permit PDF" at bounding box center [202, 138] width 65 height 8
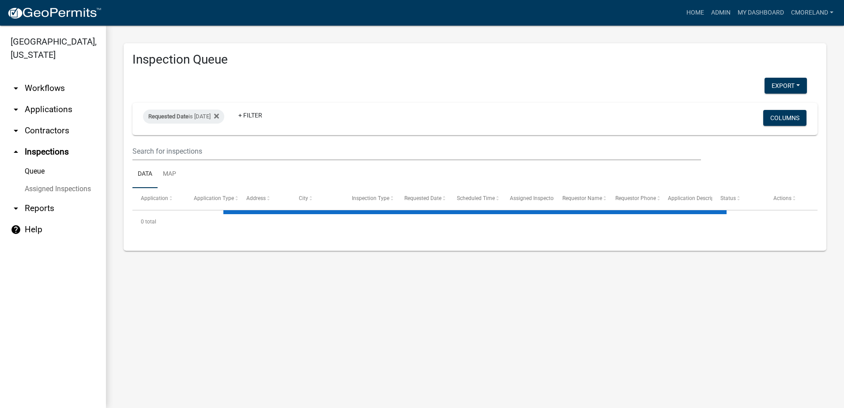
select select "2: 50"
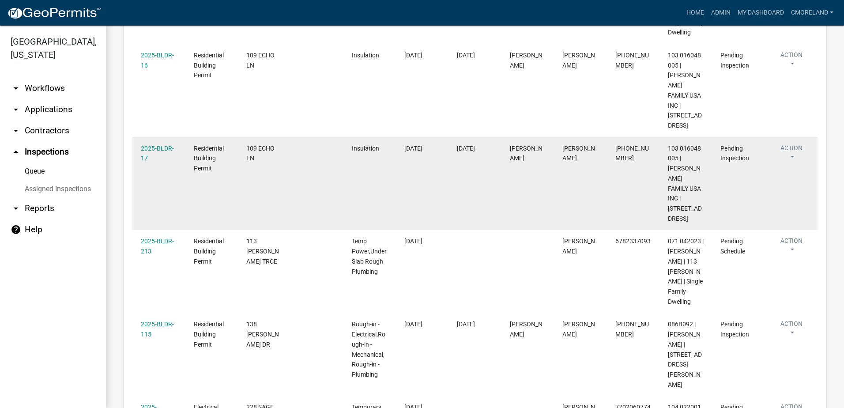
scroll to position [1437, 0]
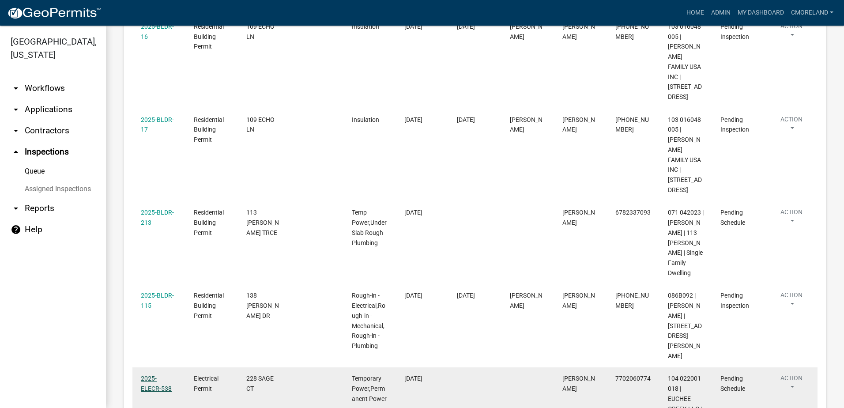
click at [166, 375] on link "2025-ELECR-538" at bounding box center [156, 383] width 31 height 17
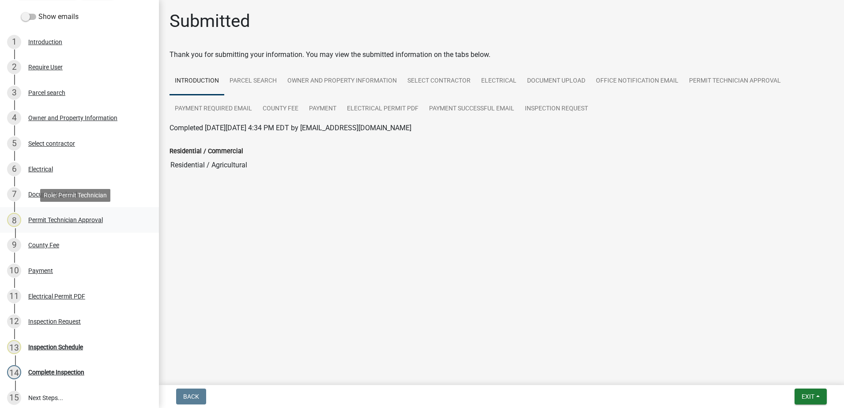
scroll to position [132, 0]
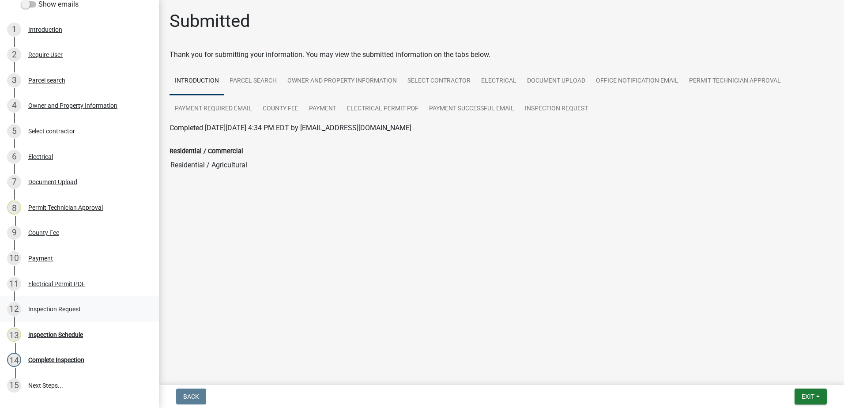
click at [63, 308] on div "Inspection Request" at bounding box center [54, 309] width 53 height 6
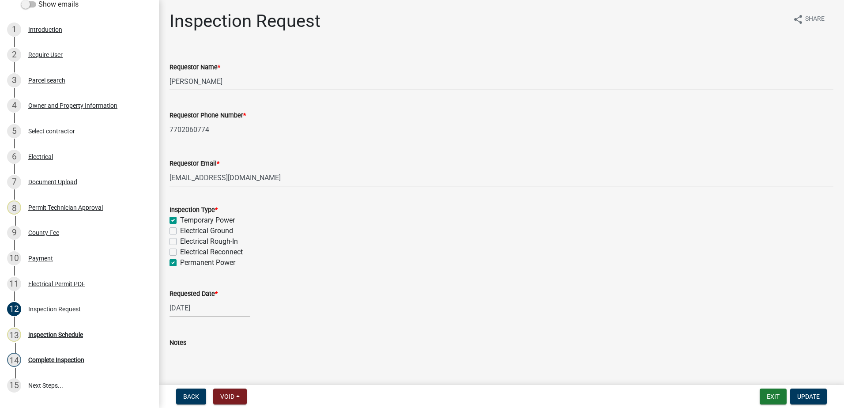
click at [180, 262] on label "Permanent Power" at bounding box center [207, 262] width 55 height 11
click at [180, 262] on input "Permanent Power" at bounding box center [183, 260] width 6 height 6
checkbox input "false"
checkbox input "true"
checkbox input "false"
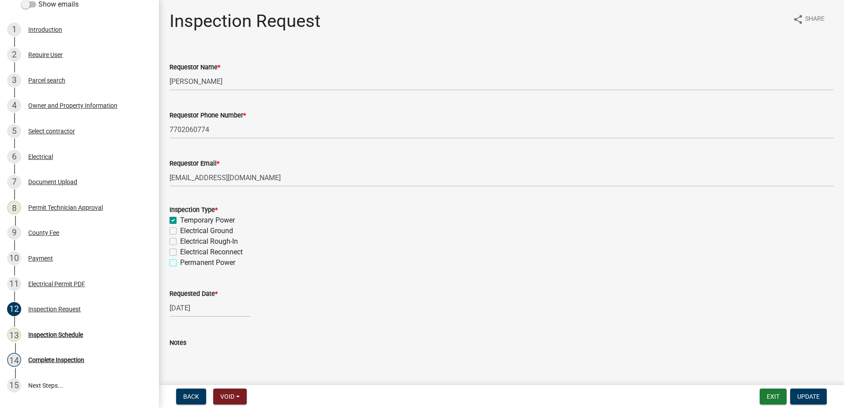
checkbox input "false"
click at [815, 396] on span "Update" at bounding box center [808, 396] width 23 height 7
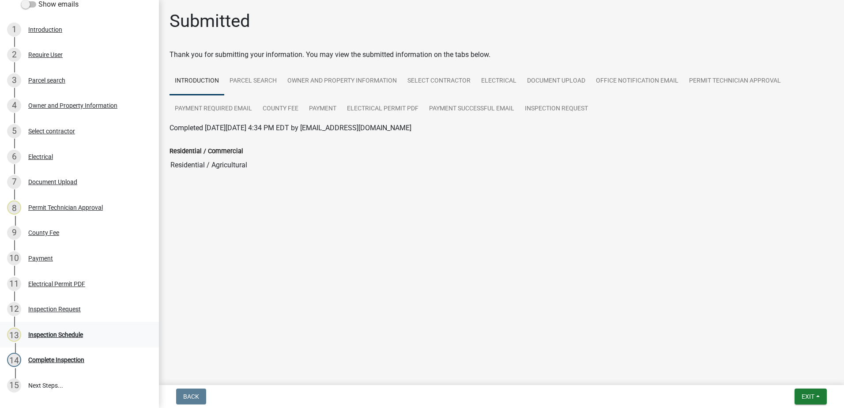
click at [41, 332] on div "Inspection Schedule" at bounding box center [55, 335] width 55 height 6
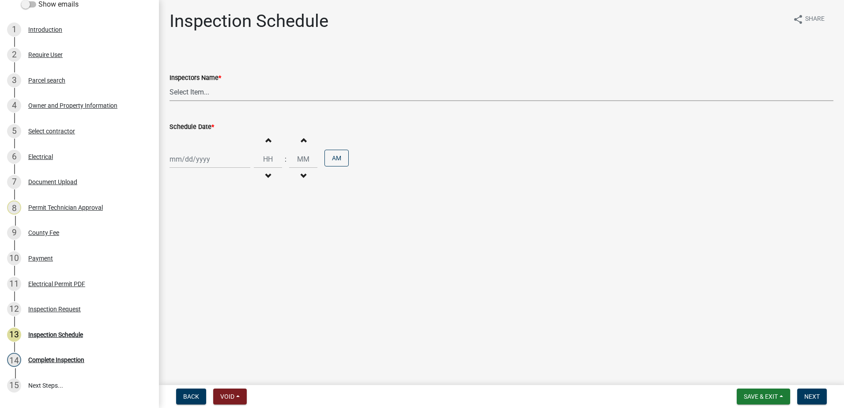
click at [216, 90] on select "Select Item... mrivera (Michele Rivera) StephanieM (Stephanie Morris ) QGrissom…" at bounding box center [502, 92] width 664 height 18
select select "a0ea4169-8540-4a2c-b9f4-cf4c1ffdeb95"
click at [170, 83] on select "Select Item... mrivera (Michele Rivera) StephanieM (Stephanie Morris ) QGrissom…" at bounding box center [502, 92] width 664 height 18
select select "9"
select select "2025"
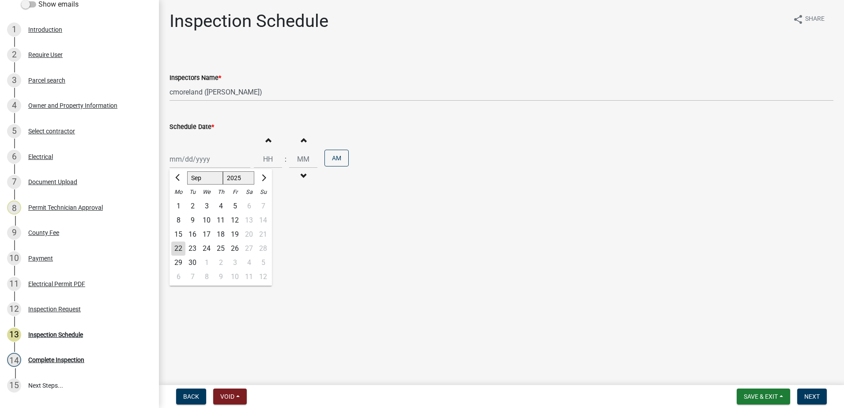
click at [218, 162] on div "Jan Feb Mar Apr May Jun Jul Aug Sep Oct Nov Dec 1525 1526 1527 1528 1529 1530 1…" at bounding box center [210, 159] width 81 height 18
click at [177, 248] on div "22" at bounding box center [178, 248] width 14 height 14
type input "[DATE]"
click at [809, 393] on span "Next" at bounding box center [811, 396] width 15 height 7
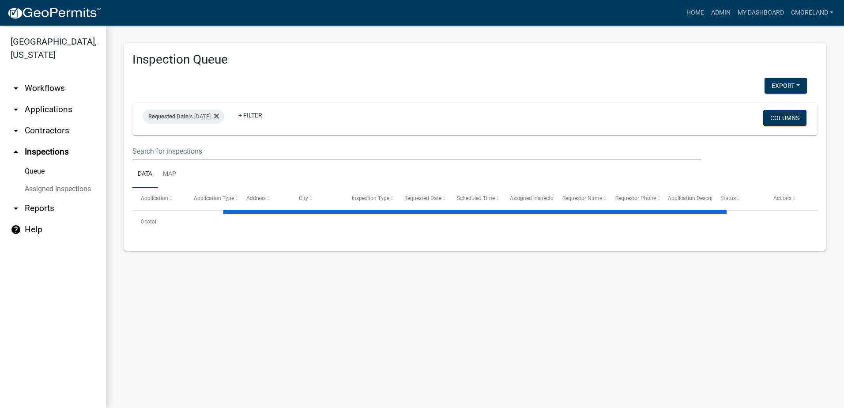
select select "2: 50"
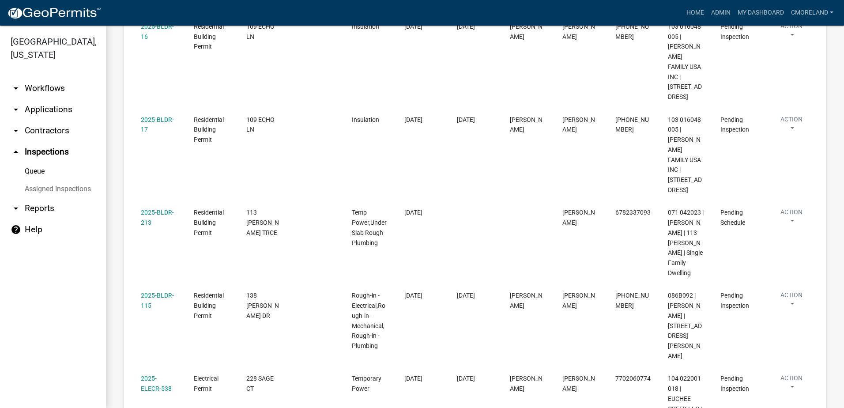
scroll to position [1393, 0]
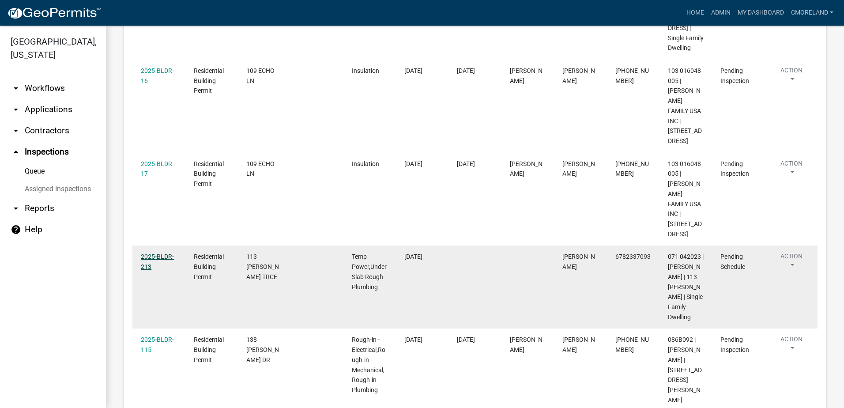
click at [153, 253] on link "2025-BLDR-213" at bounding box center [157, 261] width 33 height 17
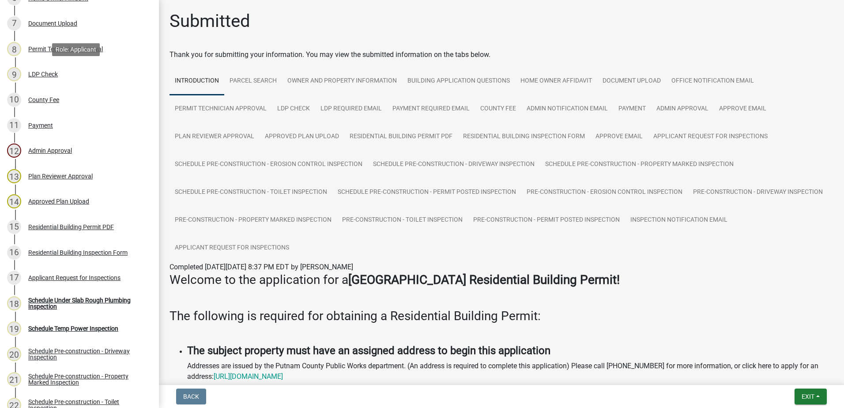
scroll to position [309, 0]
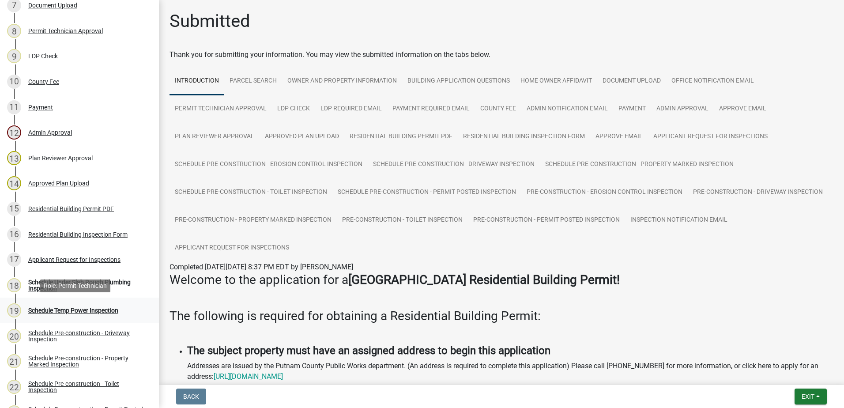
click at [95, 308] on div "Schedule Temp Power Inspection" at bounding box center [73, 310] width 90 height 6
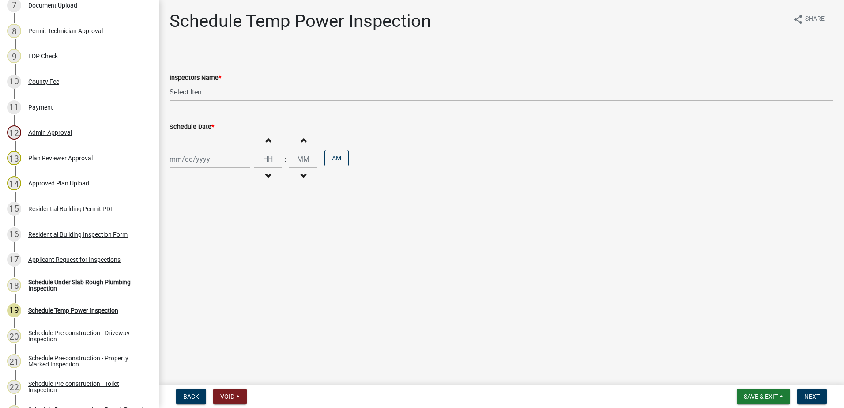
click at [239, 94] on select "Select Item... mrivera (Michele Rivera) StephanieM (Stephanie Morris ) QGrissom…" at bounding box center [502, 92] width 664 height 18
select select "a0ea4169-8540-4a2c-b9f4-cf4c1ffdeb95"
click at [170, 83] on select "Select Item... mrivera (Michele Rivera) StephanieM (Stephanie Morris ) QGrissom…" at bounding box center [502, 92] width 664 height 18
click at [225, 159] on div at bounding box center [210, 159] width 81 height 18
select select "9"
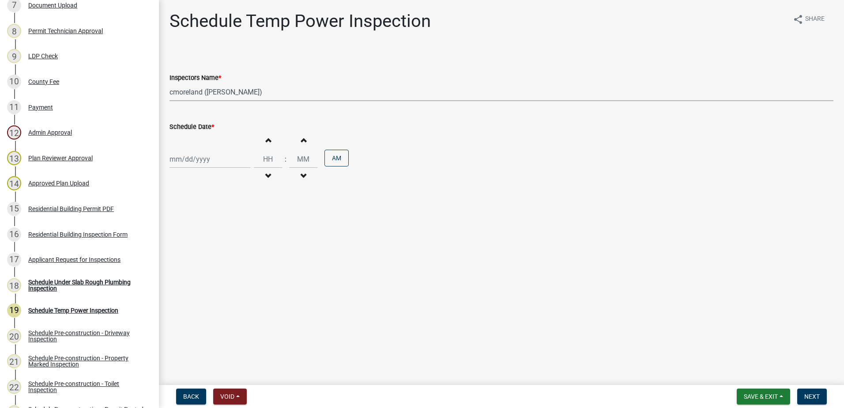
select select "2025"
click at [193, 247] on div "23" at bounding box center [192, 248] width 14 height 14
type input "[DATE]"
click at [807, 393] on span "Next" at bounding box center [811, 396] width 15 height 7
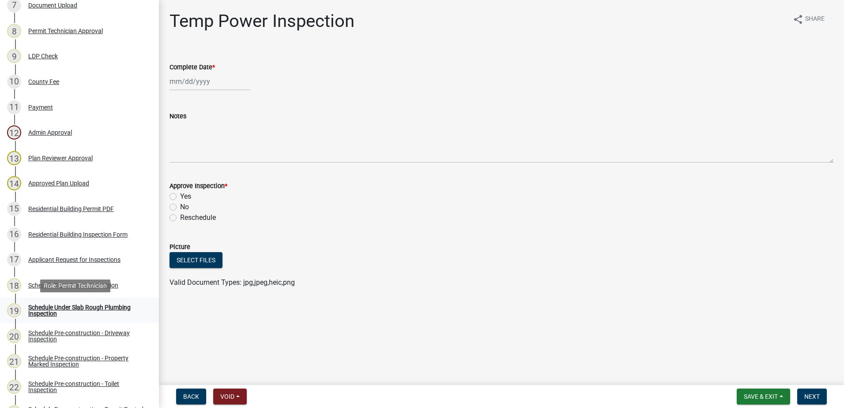
click at [89, 305] on div "Schedule Under Slab Rough Plumbing Inspection" at bounding box center [86, 310] width 117 height 12
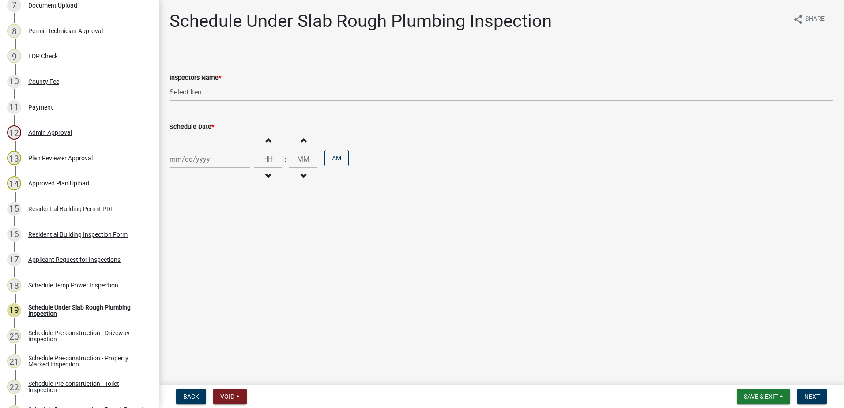
click at [225, 92] on select "Select Item... mrivera (Michele Rivera) StephanieM (Stephanie Morris ) QGrissom…" at bounding box center [502, 92] width 664 height 18
select select "a0ea4169-8540-4a2c-b9f4-cf4c1ffdeb95"
click at [170, 83] on select "Select Item... mrivera (Michele Rivera) StephanieM (Stephanie Morris ) QGrissom…" at bounding box center [502, 92] width 664 height 18
select select "9"
select select "2025"
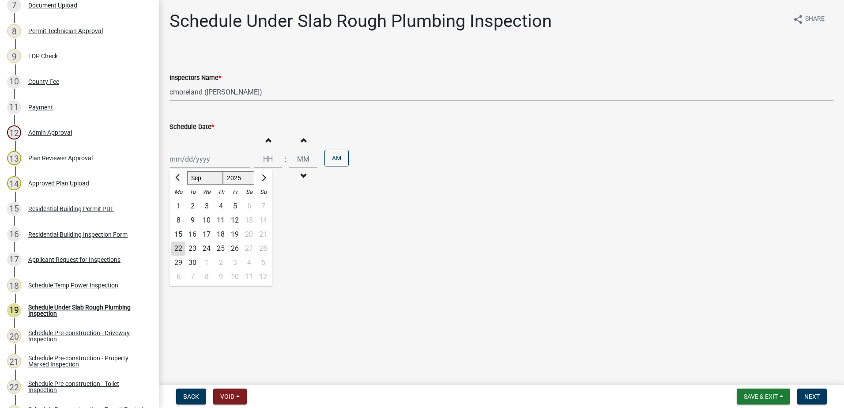
click at [225, 160] on div "Jan Feb Mar Apr May Jun Jul Aug Sep Oct Nov Dec 1525 1526 1527 1528 1529 1530 1…" at bounding box center [210, 159] width 81 height 18
click at [194, 249] on div "23" at bounding box center [192, 248] width 14 height 14
type input "[DATE]"
click at [815, 395] on span "Next" at bounding box center [811, 396] width 15 height 7
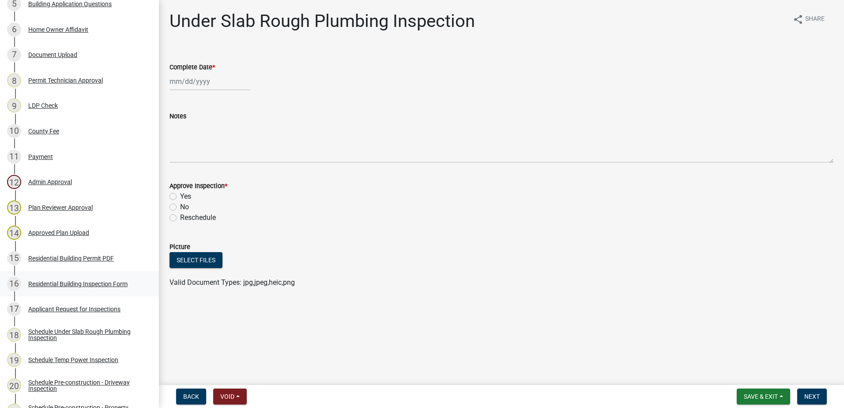
scroll to position [0, 0]
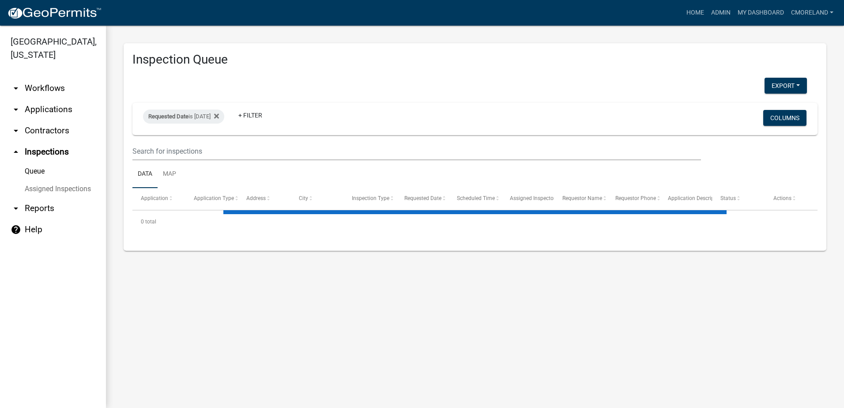
select select "2: 50"
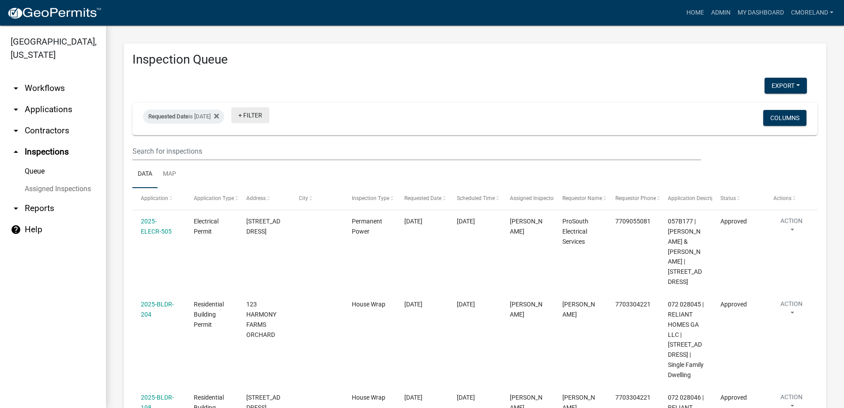
click at [269, 116] on link "+ Filter" at bounding box center [250, 115] width 38 height 16
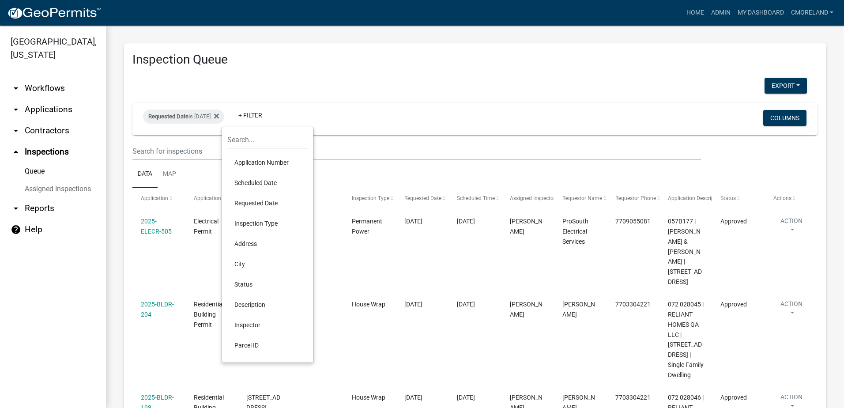
click at [253, 326] on li "Inspector" at bounding box center [267, 325] width 81 height 20
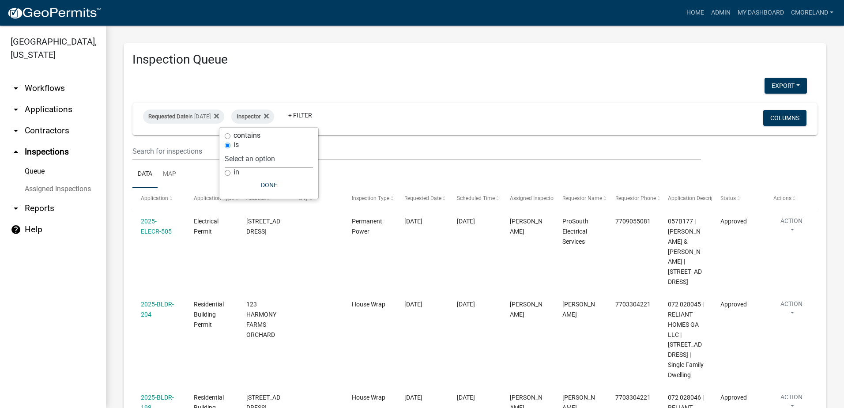
click at [292, 157] on select "Select an option None [PERSON_NAME] [PERSON_NAME] [PERSON_NAME] Quistan [PERSON…" at bounding box center [269, 159] width 88 height 18
select select "07642ab0-564c-47bb-824b-0ccf2da83593"
click at [247, 150] on select "Select an option None [PERSON_NAME] [PERSON_NAME] [PERSON_NAME] Quistan [PERSON…" at bounding box center [269, 159] width 88 height 18
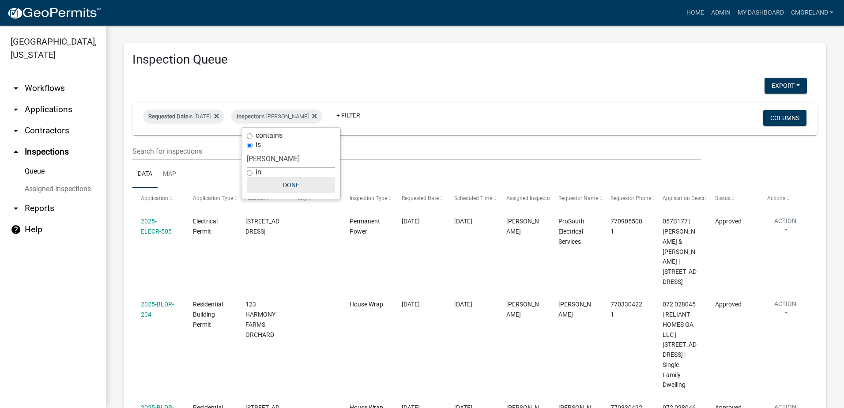
click at [277, 183] on button "Done" at bounding box center [291, 185] width 88 height 16
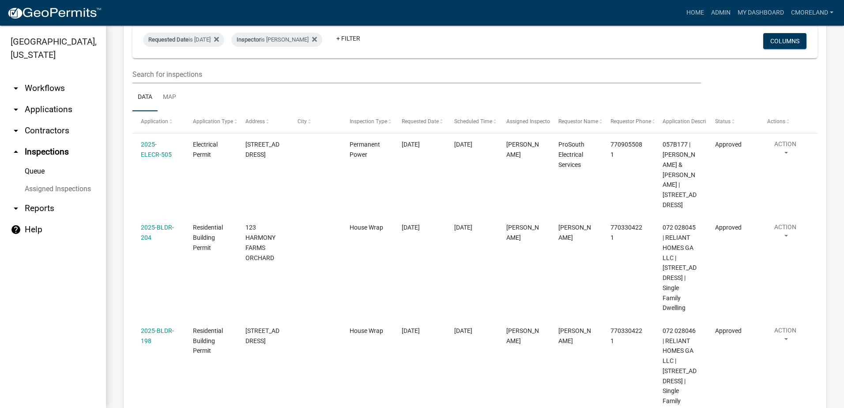
scroll to position [46, 0]
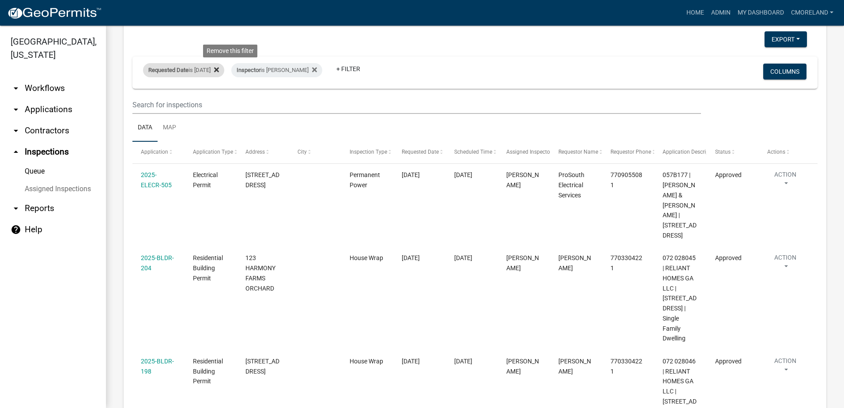
click at [219, 70] on icon at bounding box center [216, 69] width 5 height 5
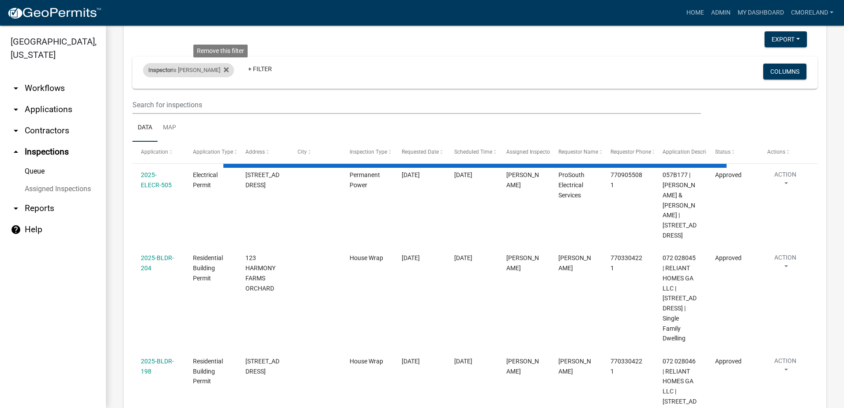
select select "2: 50"
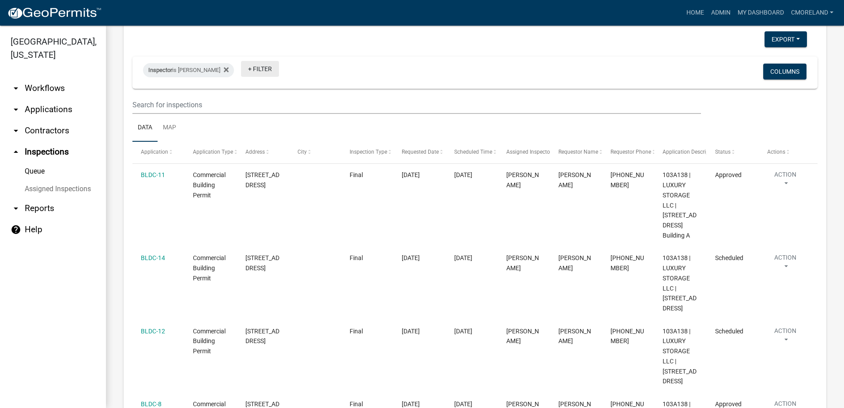
click at [255, 68] on link "+ Filter" at bounding box center [260, 69] width 38 height 16
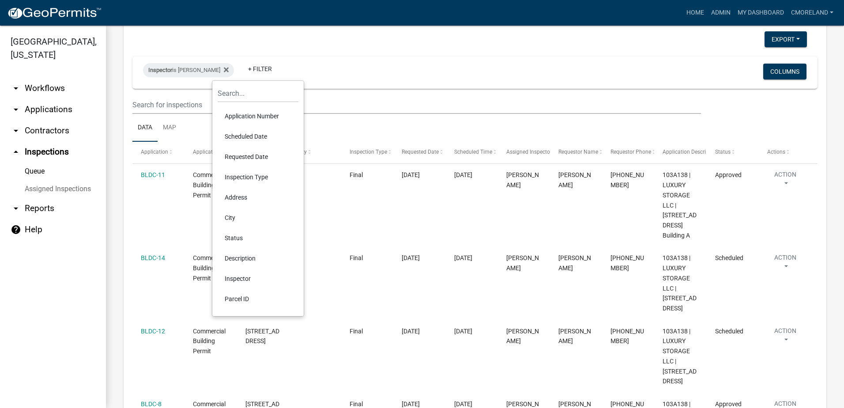
click at [243, 136] on li "Scheduled Date" at bounding box center [258, 136] width 81 height 20
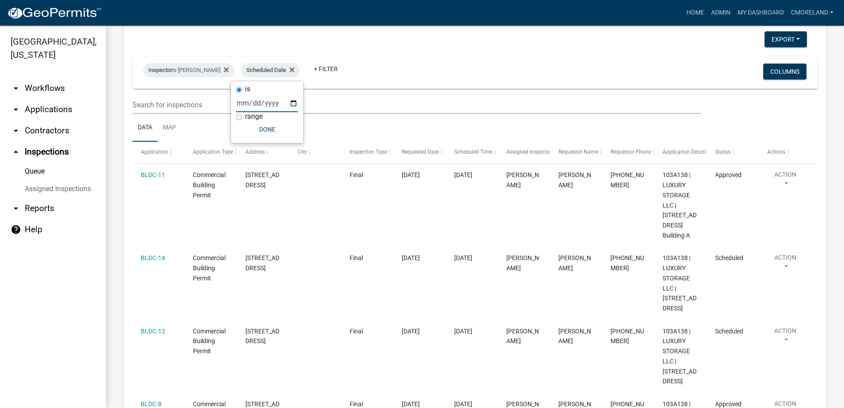
click at [293, 102] on input "date" at bounding box center [267, 103] width 62 height 18
type input "[DATE]"
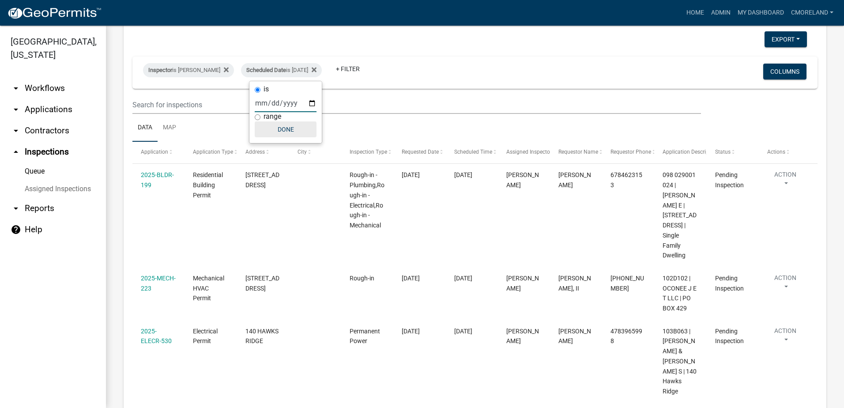
click at [287, 128] on button "Done" at bounding box center [286, 129] width 62 height 16
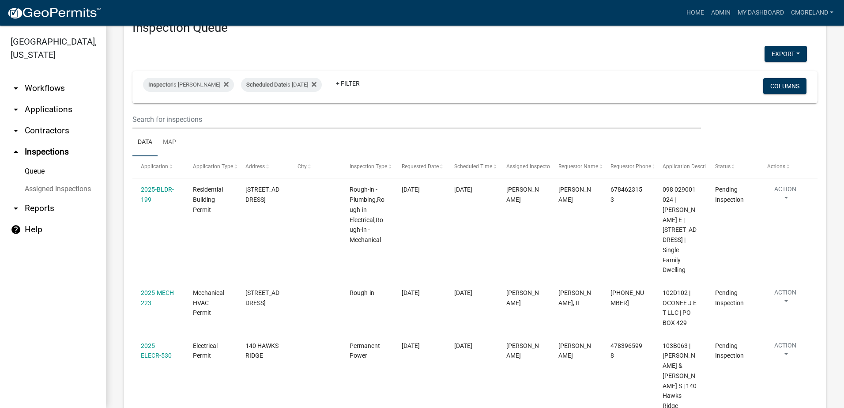
scroll to position [0, 0]
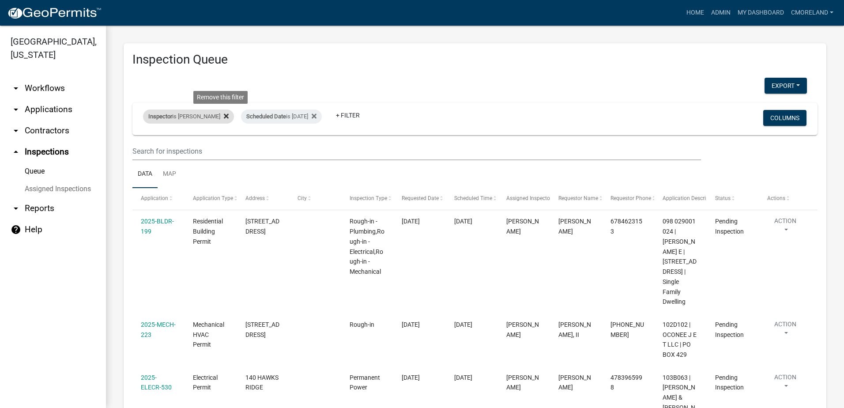
click at [224, 115] on icon at bounding box center [226, 115] width 5 height 5
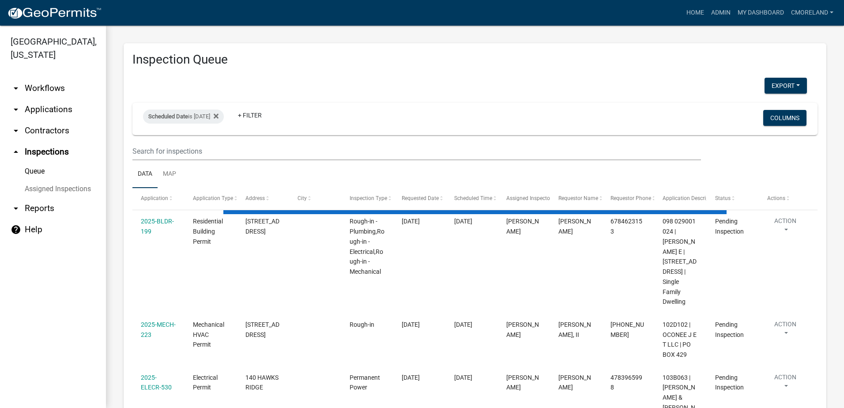
select select "2: 50"
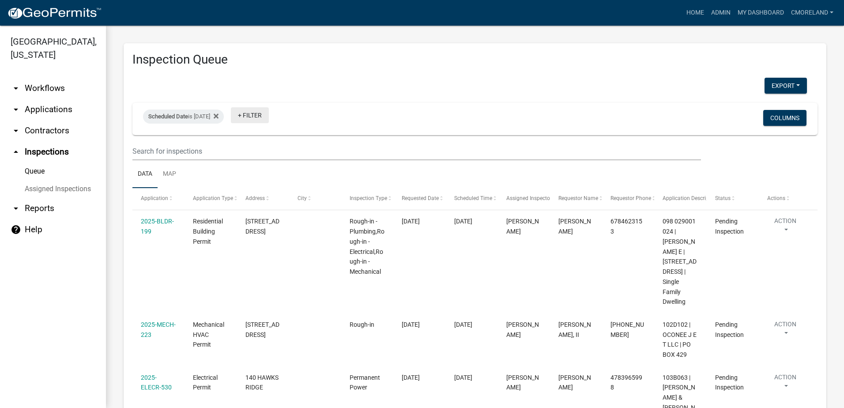
click at [268, 116] on link "+ Filter" at bounding box center [250, 115] width 38 height 16
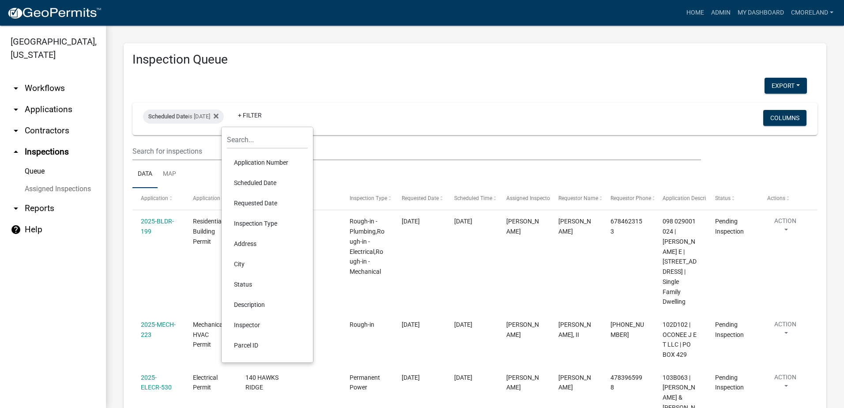
click at [256, 325] on li "Inspector" at bounding box center [267, 325] width 81 height 20
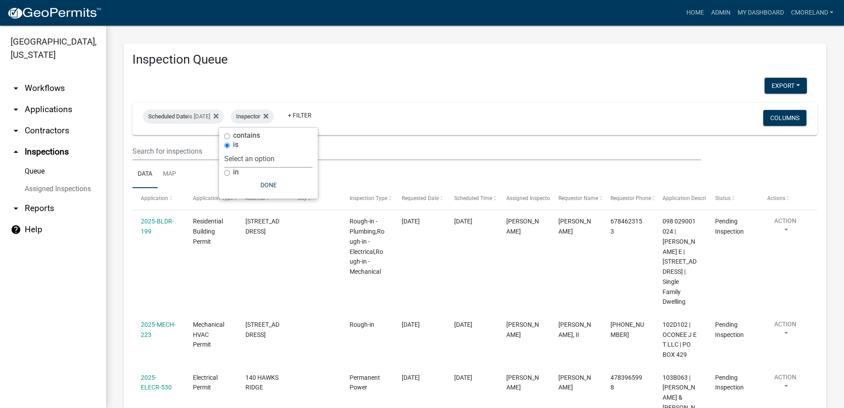
click at [295, 151] on select "Select an option None [PERSON_NAME] [PERSON_NAME] [PERSON_NAME] Quistan [PERSON…" at bounding box center [268, 159] width 88 height 18
select select "a0ea4169-8540-4a2c-b9f4-cf4c1ffdeb95"
click at [250, 150] on select "Select an option None [PERSON_NAME] [PERSON_NAME] [PERSON_NAME] Quistan [PERSON…" at bounding box center [268, 159] width 88 height 18
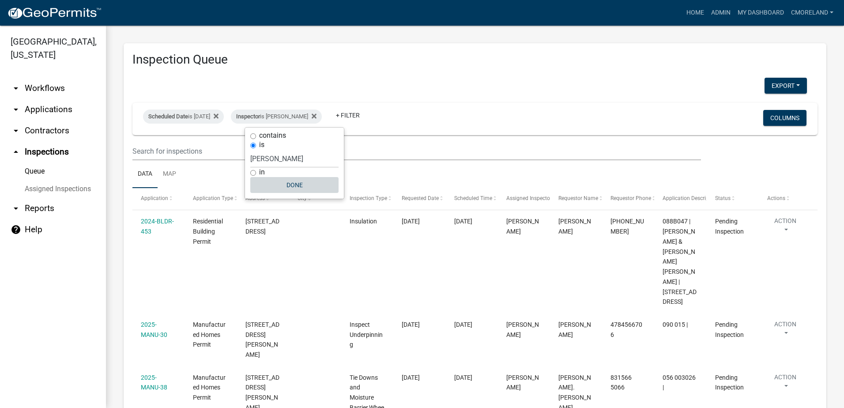
click at [303, 187] on button "Done" at bounding box center [294, 185] width 88 height 16
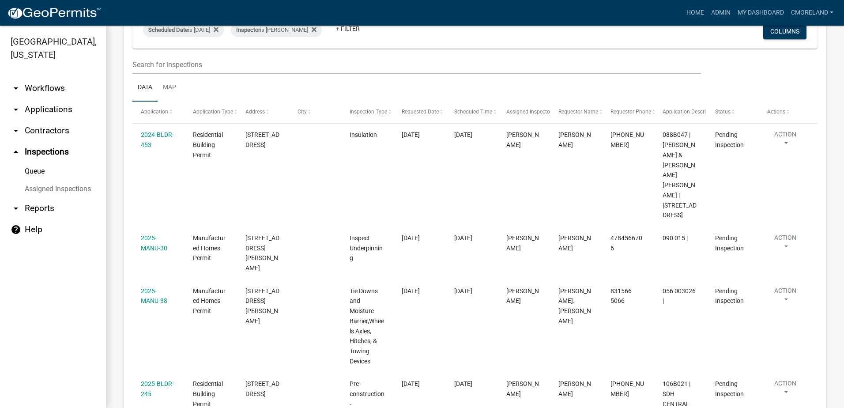
scroll to position [83, 0]
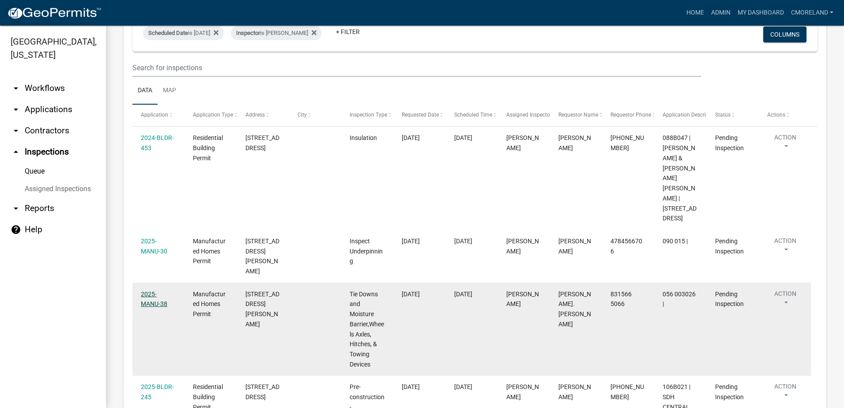
click at [166, 290] on link "2025-MANU-38" at bounding box center [154, 298] width 26 height 17
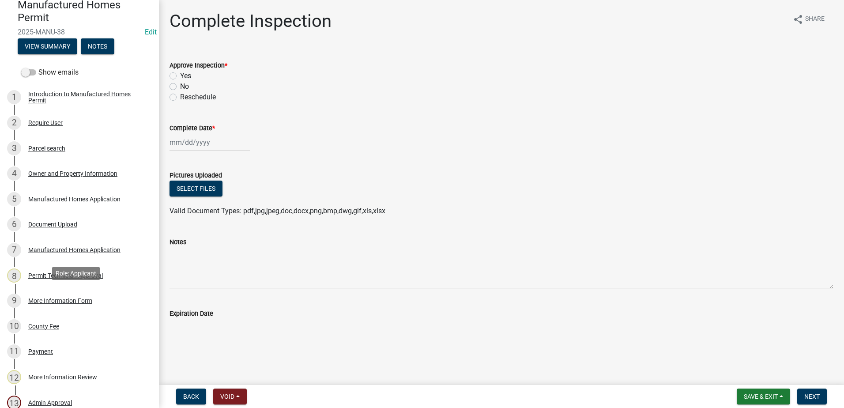
scroll to position [265, 0]
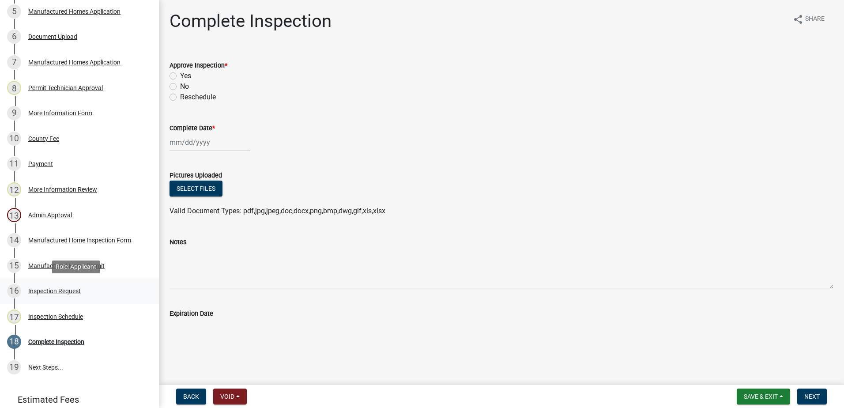
click at [56, 291] on div "Inspection Request" at bounding box center [54, 291] width 53 height 6
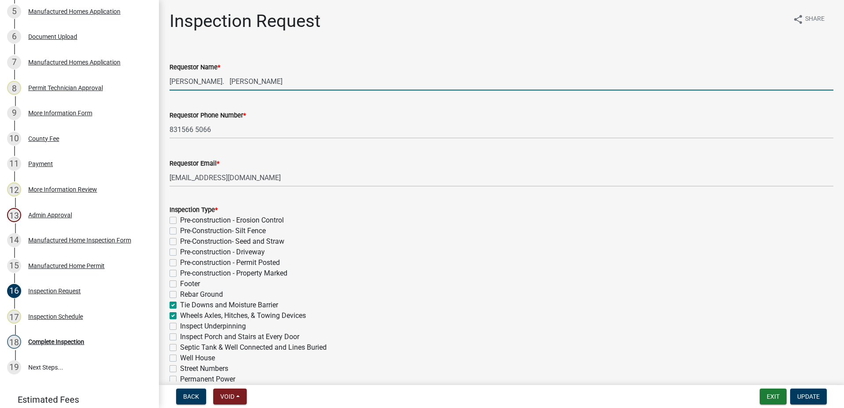
click at [228, 81] on input "Cedrick Moreland. DAVID FOTCH" at bounding box center [502, 81] width 664 height 18
click at [172, 79] on input "[PERSON_NAME]" at bounding box center [502, 81] width 664 height 18
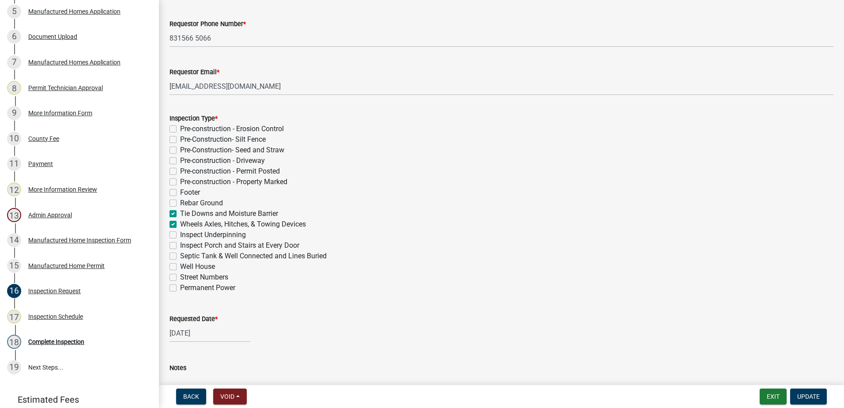
scroll to position [166, 0]
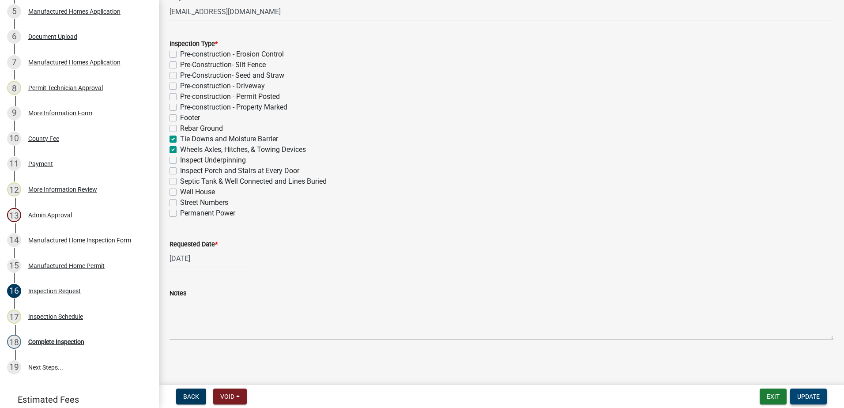
type input "[PERSON_NAME]"
click at [806, 396] on span "Update" at bounding box center [808, 396] width 23 height 7
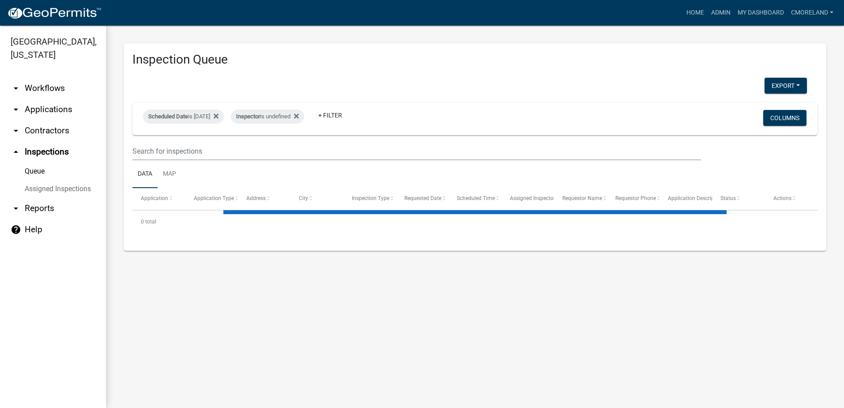
select select "2: 50"
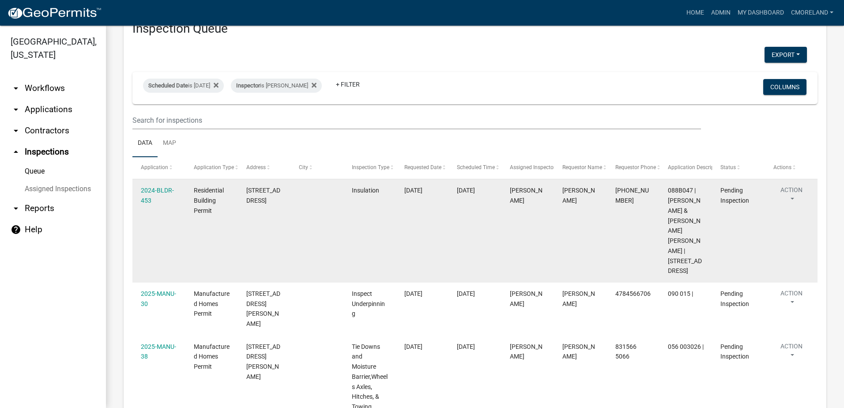
scroll to position [44, 0]
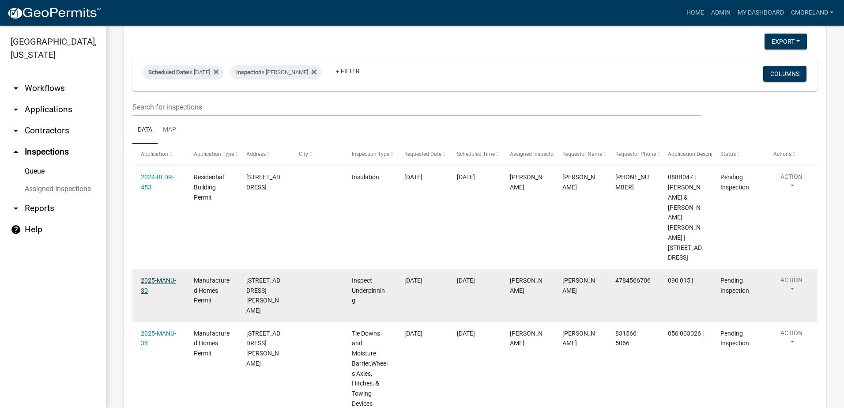
click at [162, 277] on link "2025-MANU-30" at bounding box center [158, 285] width 35 height 17
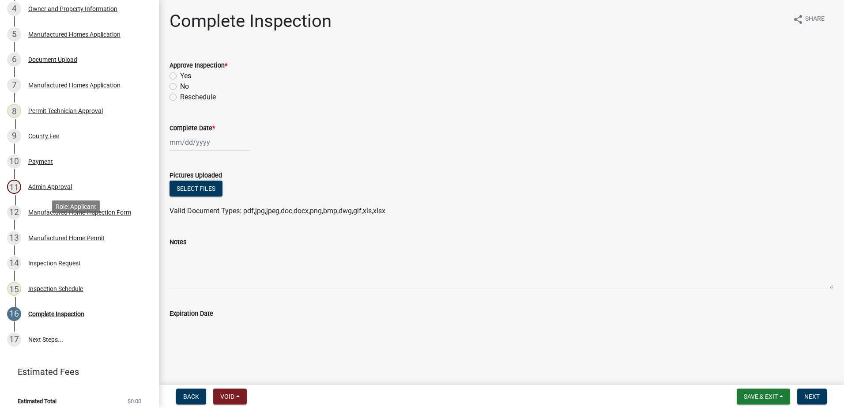
scroll to position [249, 0]
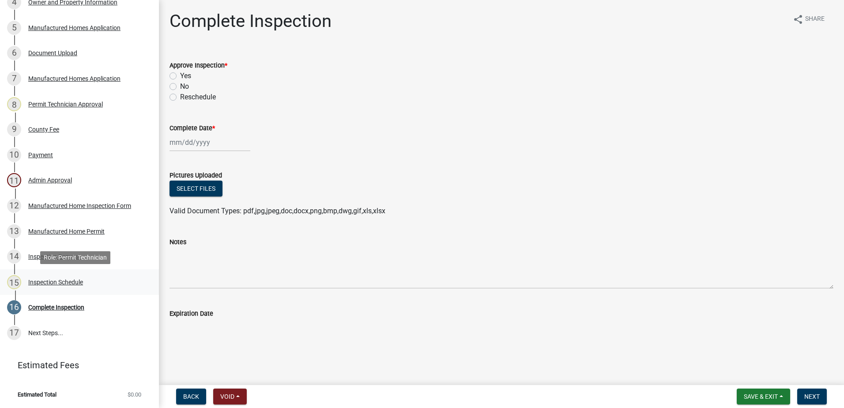
click at [70, 280] on div "Inspection Schedule" at bounding box center [55, 282] width 55 height 6
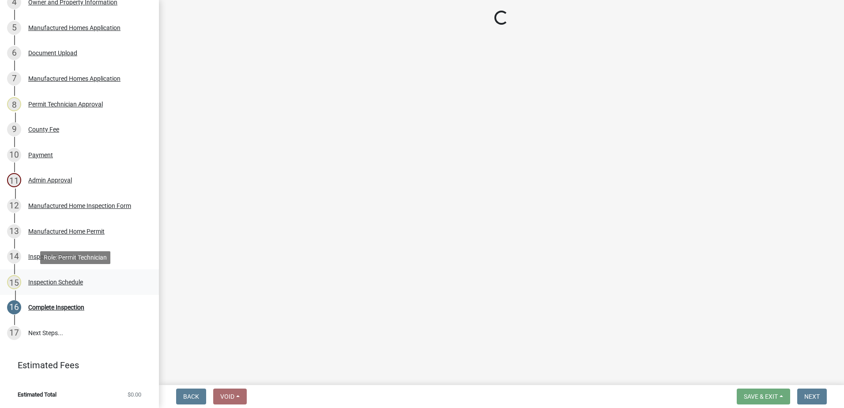
select select "a0ea4169-8540-4a2c-b9f4-cf4c1ffdeb95"
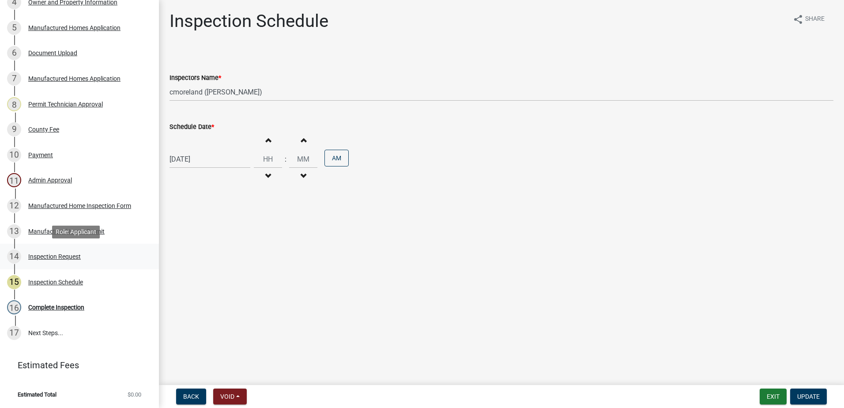
click at [57, 256] on div "Inspection Request" at bounding box center [54, 256] width 53 height 6
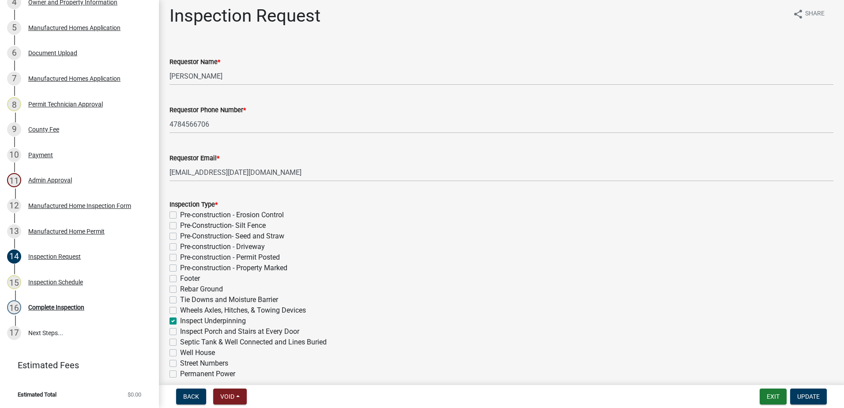
scroll to position [0, 0]
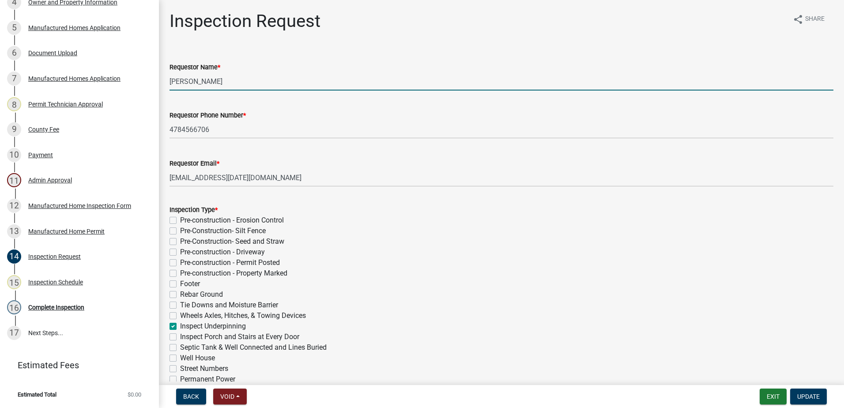
click at [236, 83] on input "[PERSON_NAME]" at bounding box center [502, 81] width 664 height 18
type input "C"
type input "[PERSON_NAME]"
click at [810, 394] on span "Update" at bounding box center [808, 396] width 23 height 7
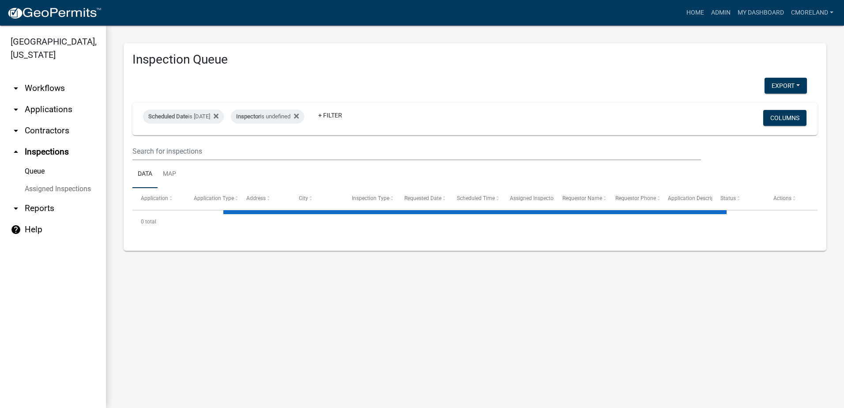
select select "2: 50"
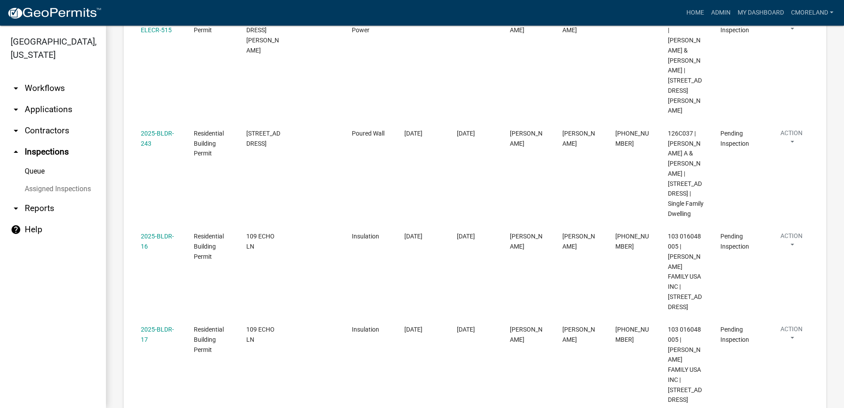
scroll to position [1011, 0]
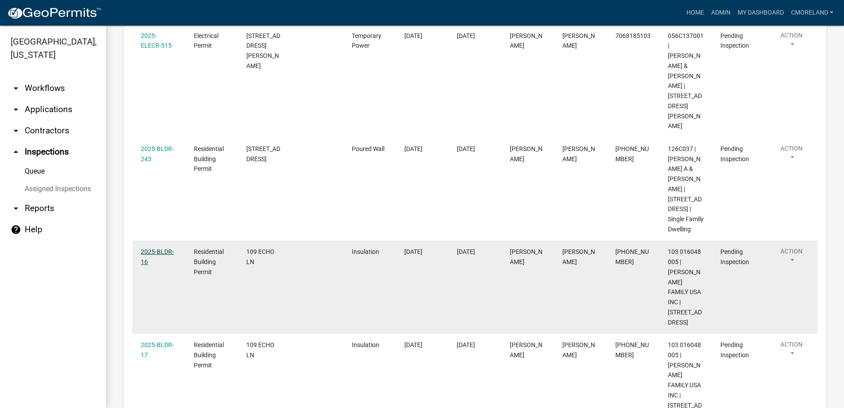
click at [161, 248] on link "2025-BLDR-16" at bounding box center [157, 256] width 33 height 17
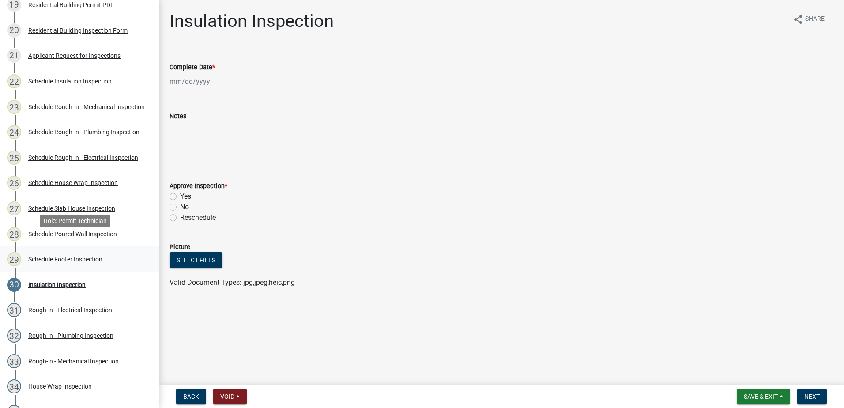
scroll to position [618, 0]
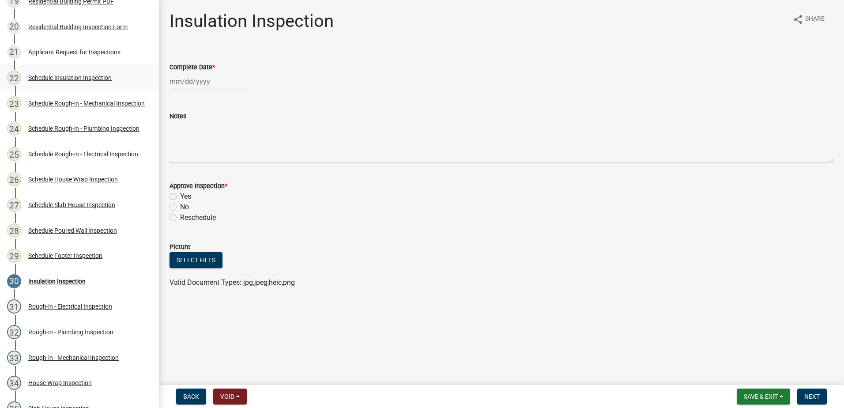
click at [66, 79] on div "Schedule Insulation Inspection" at bounding box center [69, 78] width 83 height 6
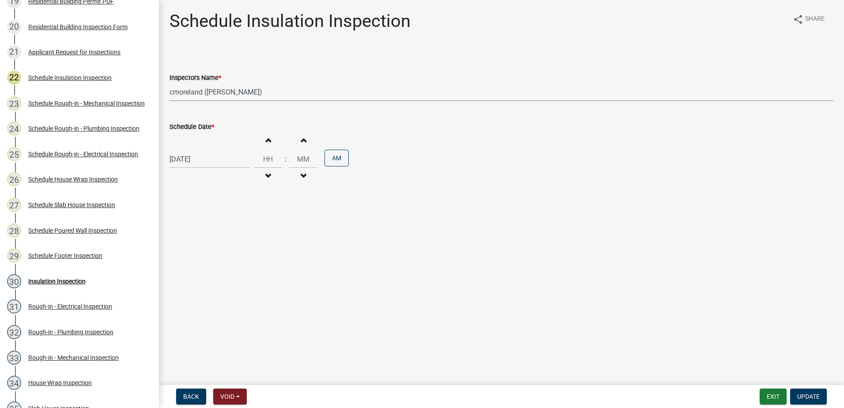
click at [281, 94] on select "Select Item... mrivera (Michele Rivera) StephanieM (Stephanie Morris ) QGrissom…" at bounding box center [502, 92] width 664 height 18
select select "07642ab0-564c-47bb-824b-0ccf2da83593"
click at [170, 83] on select "Select Item... mrivera (Michele Rivera) StephanieM (Stephanie Morris ) QGrissom…" at bounding box center [502, 92] width 664 height 18
click at [806, 393] on span "Update" at bounding box center [808, 396] width 23 height 7
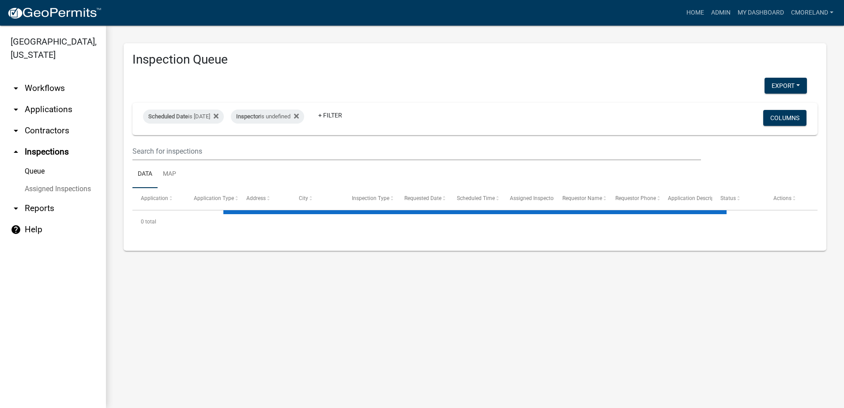
select select "2: 50"
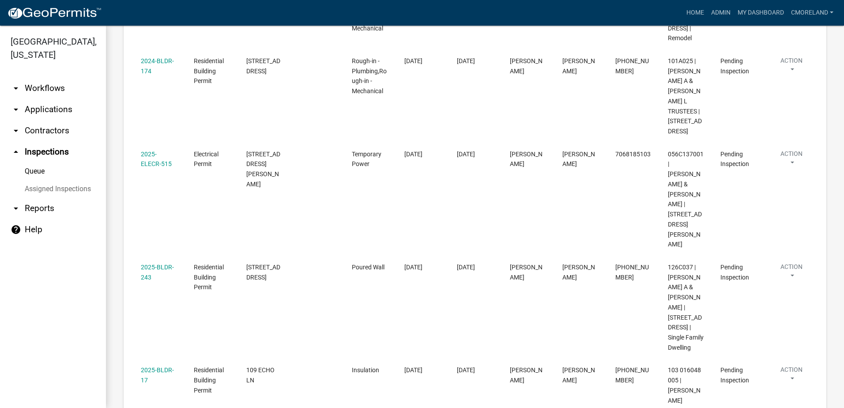
scroll to position [927, 0]
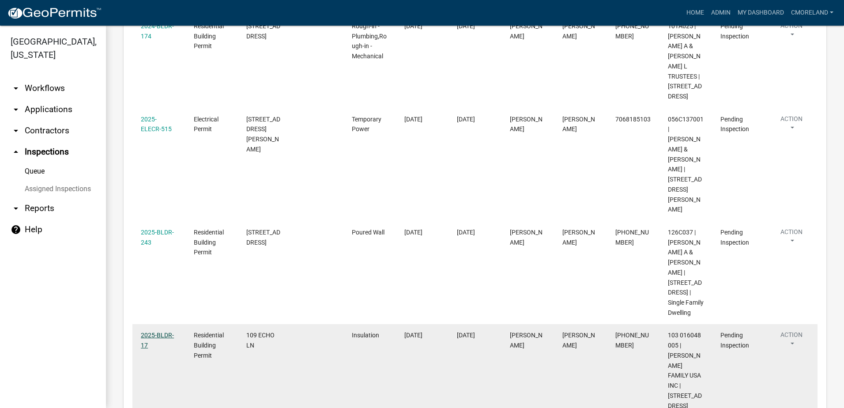
click at [163, 332] on link "2025-BLDR-17" at bounding box center [157, 340] width 33 height 17
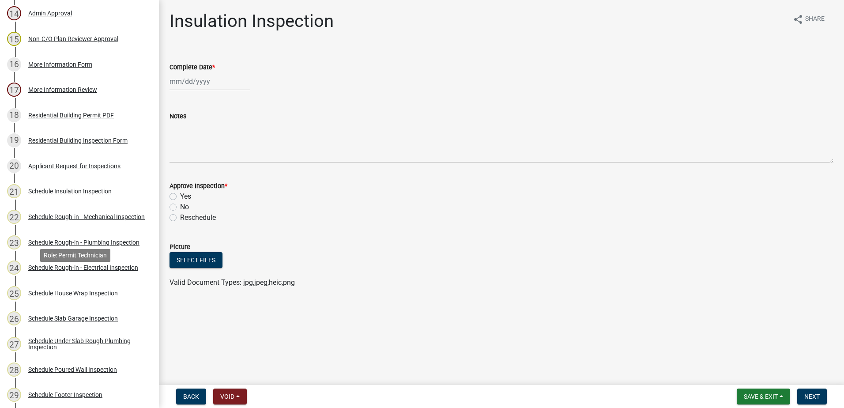
scroll to position [530, 0]
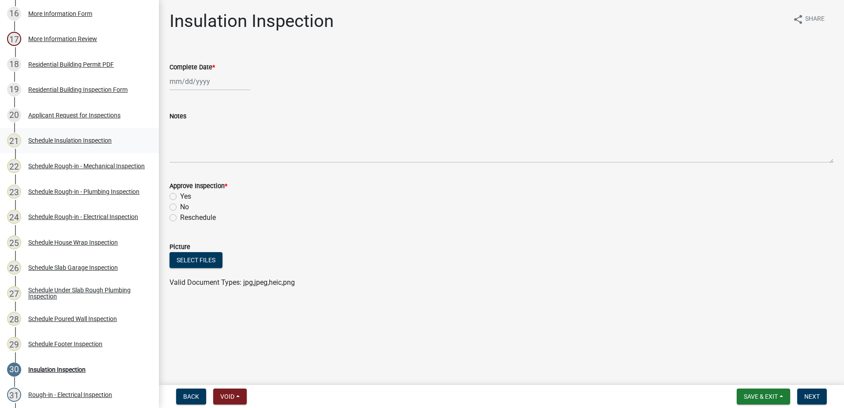
click at [72, 140] on div "Schedule Insulation Inspection" at bounding box center [69, 140] width 83 height 6
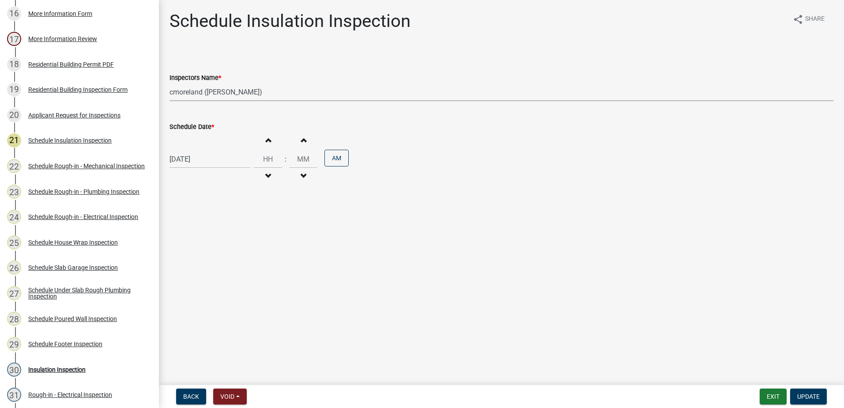
click at [273, 93] on select "Select Item... mrivera (Michele Rivera) StephanieM (Stephanie Morris ) QGrissom…" at bounding box center [502, 92] width 664 height 18
select select "07642ab0-564c-47bb-824b-0ccf2da83593"
click at [170, 83] on select "Select Item... mrivera (Michele Rivera) StephanieM (Stephanie Morris ) QGrissom…" at bounding box center [502, 92] width 664 height 18
click at [812, 395] on span "Update" at bounding box center [808, 396] width 23 height 7
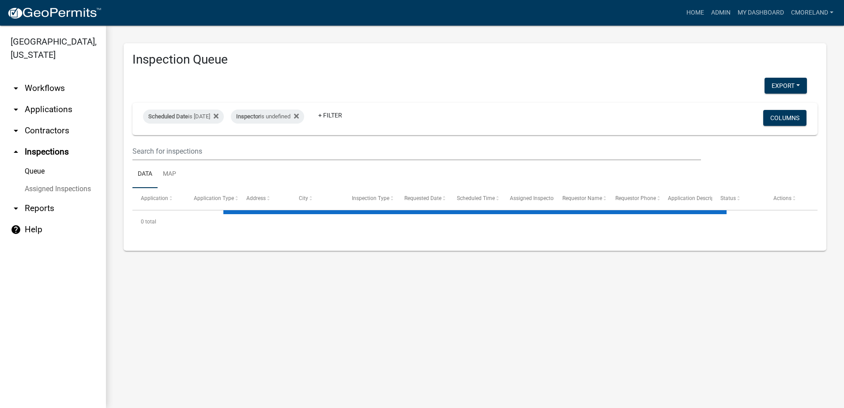
select select "2: 50"
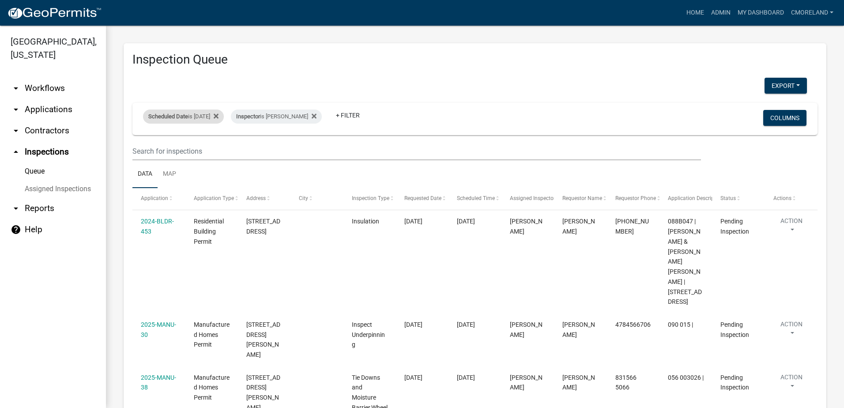
click at [211, 117] on div "Scheduled Date is 09/23/2025" at bounding box center [183, 116] width 81 height 14
click at [215, 148] on input "[DATE]" at bounding box center [191, 149] width 62 height 18
type input "2025-09-22"
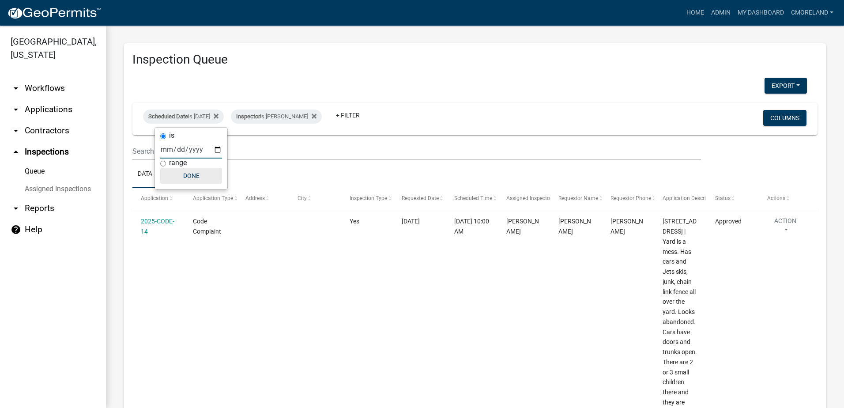
click at [194, 175] on button "Done" at bounding box center [191, 176] width 62 height 16
click at [201, 115] on div "Scheduled Date is 09/22/2025" at bounding box center [183, 116] width 81 height 14
click at [217, 148] on input "2025-09-22" at bounding box center [191, 149] width 62 height 18
type input "[DATE]"
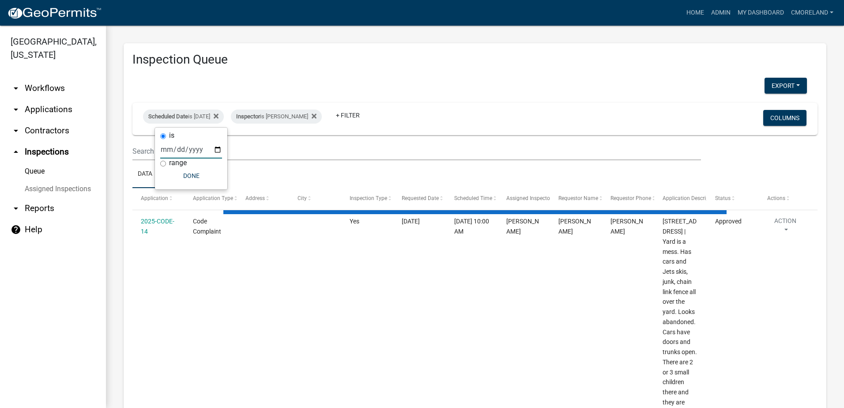
select select "2: 50"
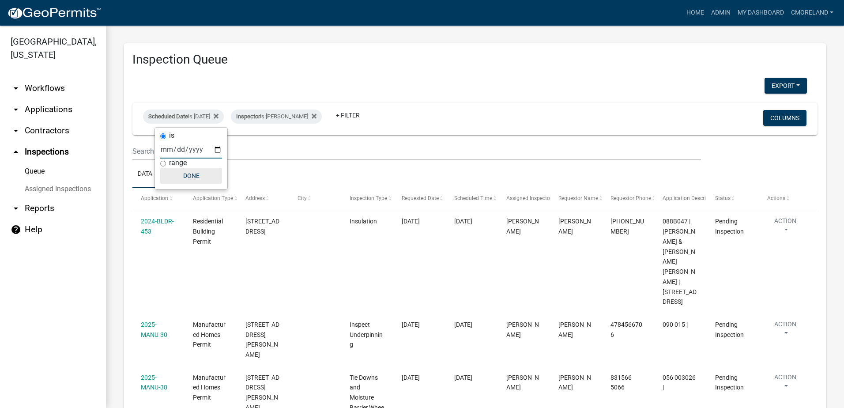
click at [198, 173] on button "Done" at bounding box center [191, 176] width 62 height 16
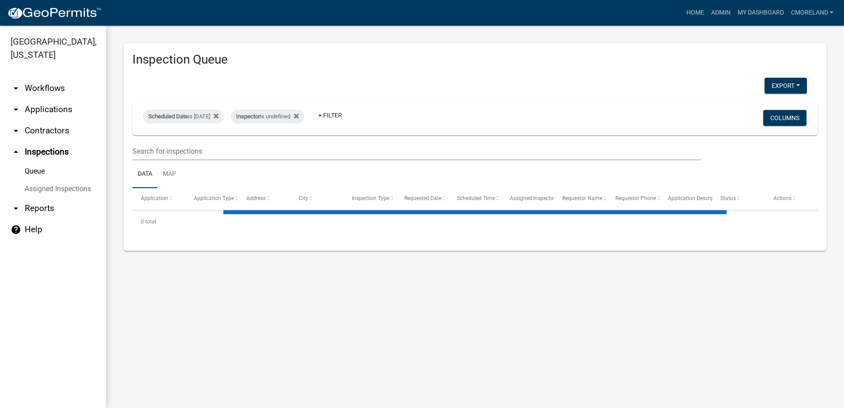
select select "2: 50"
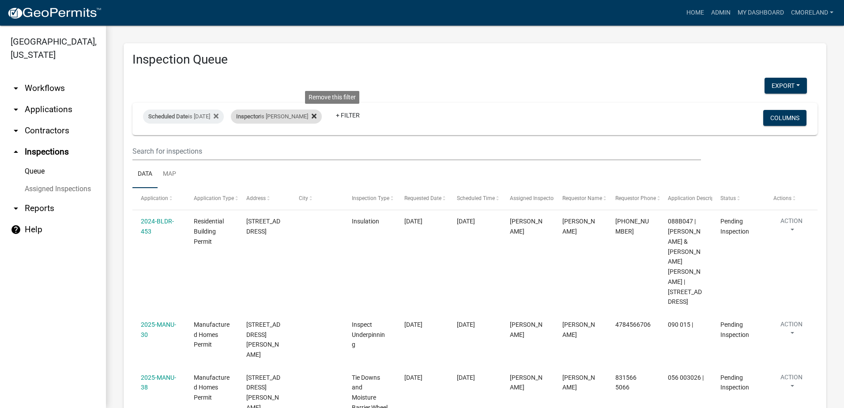
click at [317, 113] on icon at bounding box center [314, 116] width 5 height 7
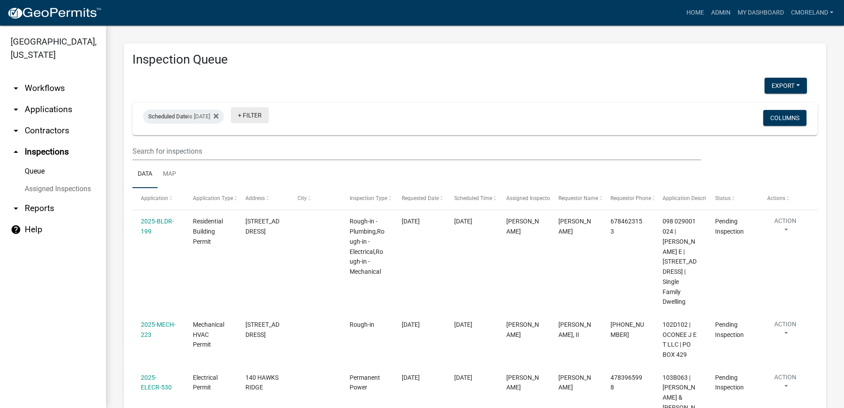
click at [261, 114] on link "+ Filter" at bounding box center [250, 115] width 38 height 16
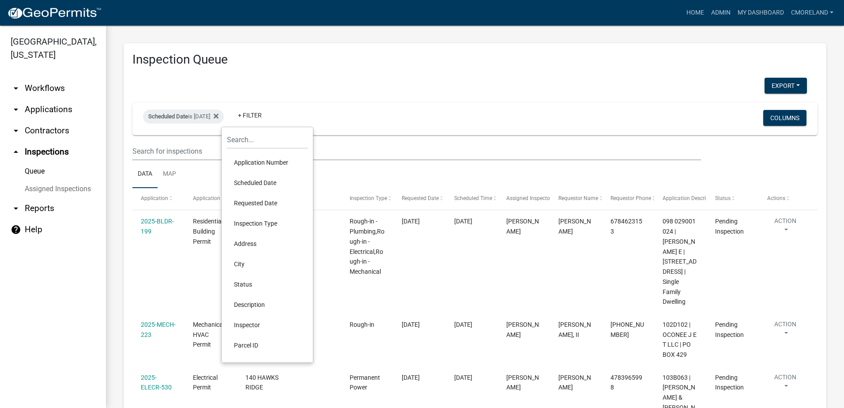
click at [256, 325] on li "Inspector" at bounding box center [267, 325] width 81 height 20
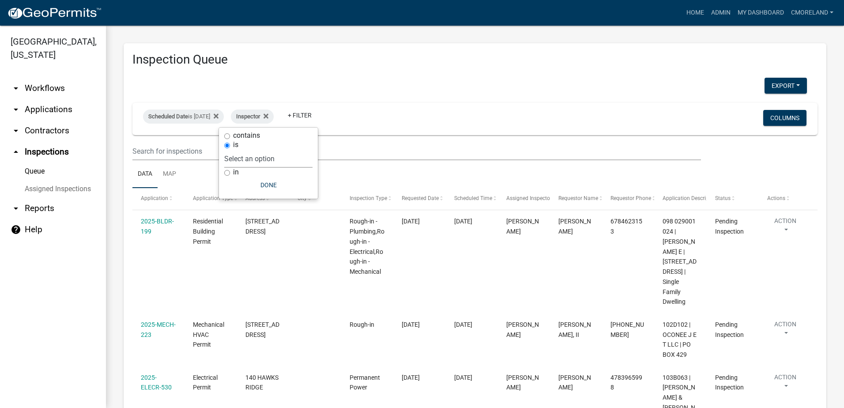
click at [298, 156] on select "Select an option None Michele Rivera Dorothy Evans Stephanie Morris Quistan Jam…" at bounding box center [268, 159] width 88 height 18
select select "07642ab0-564c-47bb-824b-0ccf2da83593"
click at [246, 150] on select "Select an option None Michele Rivera Dorothy Evans Stephanie Morris Quistan Jam…" at bounding box center [268, 159] width 88 height 18
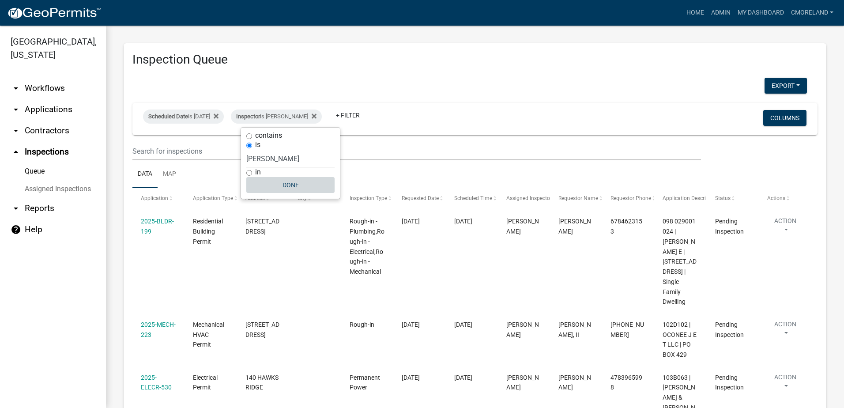
click at [283, 181] on button "Done" at bounding box center [290, 185] width 88 height 16
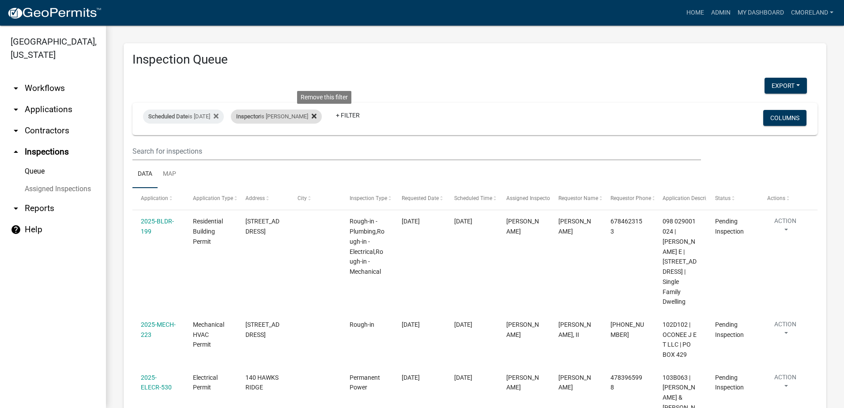
click at [317, 116] on icon at bounding box center [314, 115] width 5 height 5
click at [269, 114] on link "+ Filter" at bounding box center [250, 115] width 38 height 16
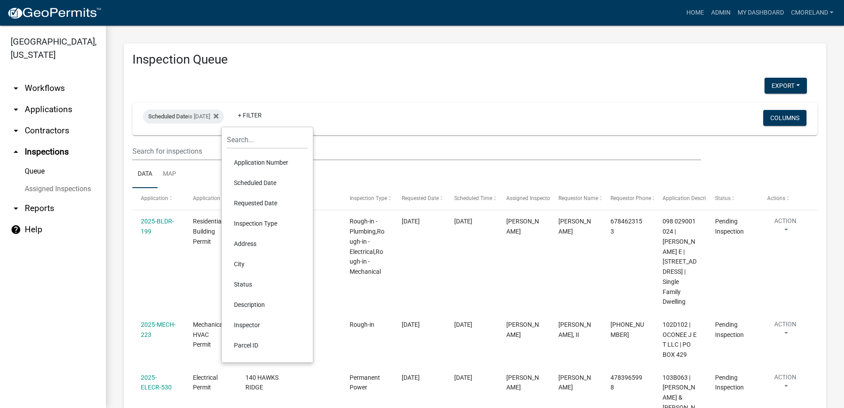
click at [254, 323] on li "Inspector" at bounding box center [267, 325] width 81 height 20
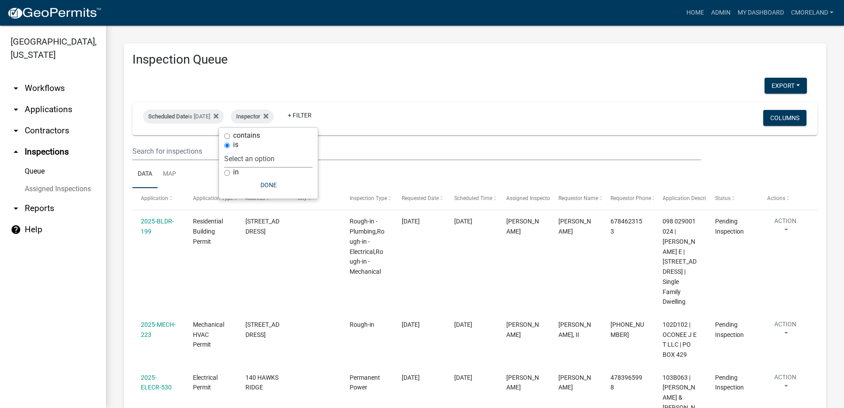
click at [284, 155] on select "Select an option None Michele Rivera Dorothy Evans Stephanie Morris Quistan Jam…" at bounding box center [268, 159] width 88 height 18
select select "a0ea4169-8540-4a2c-b9f4-cf4c1ffdeb95"
click at [250, 150] on select "Select an option None Michele Rivera Dorothy Evans Stephanie Morris Quistan Jam…" at bounding box center [268, 159] width 88 height 18
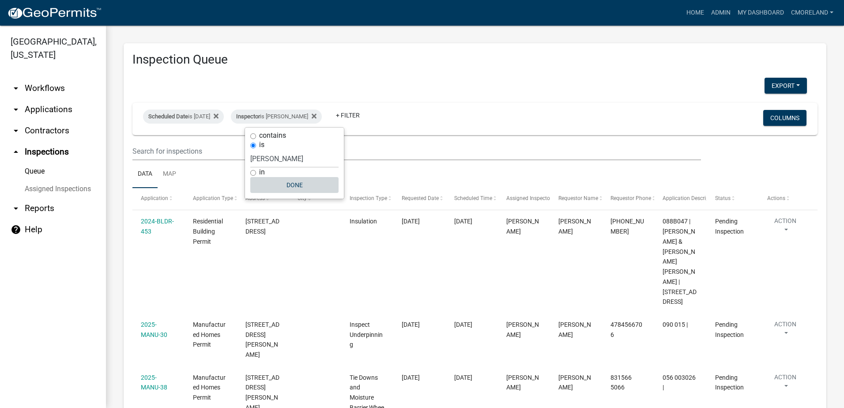
click at [294, 182] on button "Done" at bounding box center [294, 185] width 88 height 16
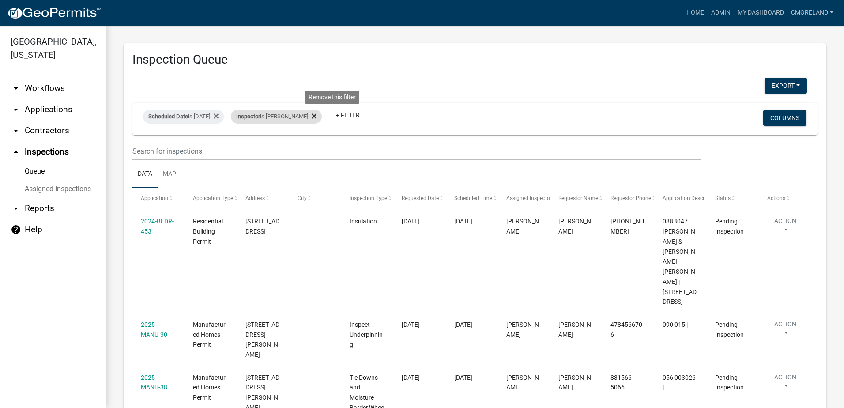
click at [317, 114] on icon at bounding box center [314, 116] width 5 height 7
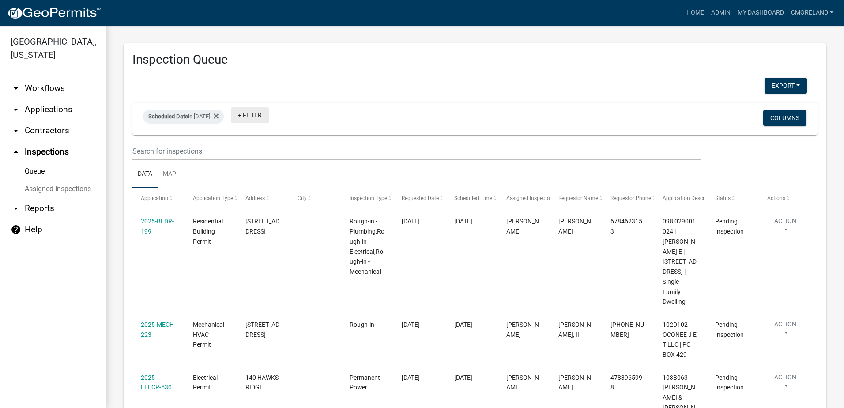
click at [264, 116] on link "+ Filter" at bounding box center [250, 115] width 38 height 16
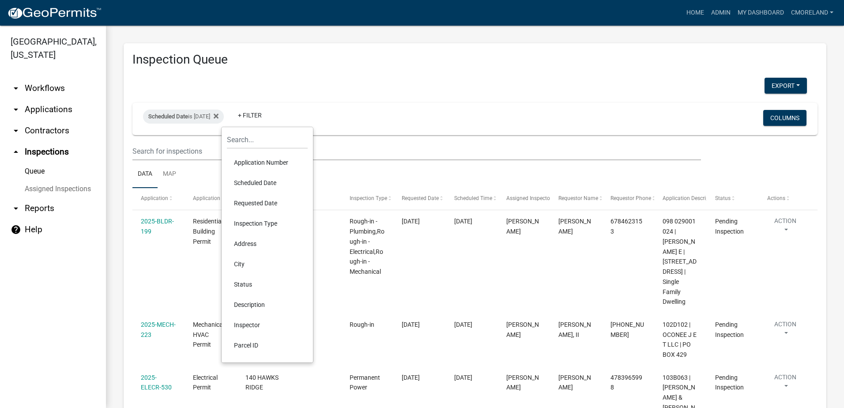
click at [253, 321] on li "Inspector" at bounding box center [267, 325] width 81 height 20
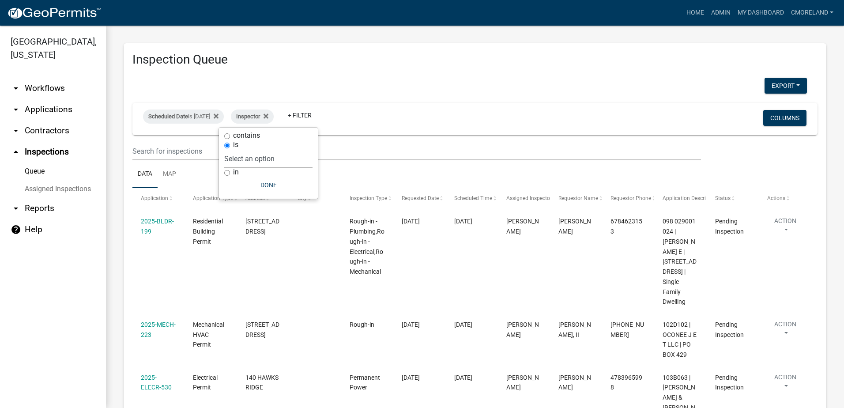
click at [297, 163] on select "Select an option None Michele Rivera Dorothy Evans Stephanie Morris Quistan Jam…" at bounding box center [268, 159] width 88 height 18
select select "07642ab0-564c-47bb-824b-0ccf2da83593"
click at [246, 150] on select "Select an option None Michele Rivera Dorothy Evans Stephanie Morris Quistan Jam…" at bounding box center [268, 159] width 88 height 18
click at [287, 180] on button "Done" at bounding box center [290, 185] width 88 height 16
click at [322, 116] on div "Inspector is Michele Rivera" at bounding box center [276, 116] width 91 height 14
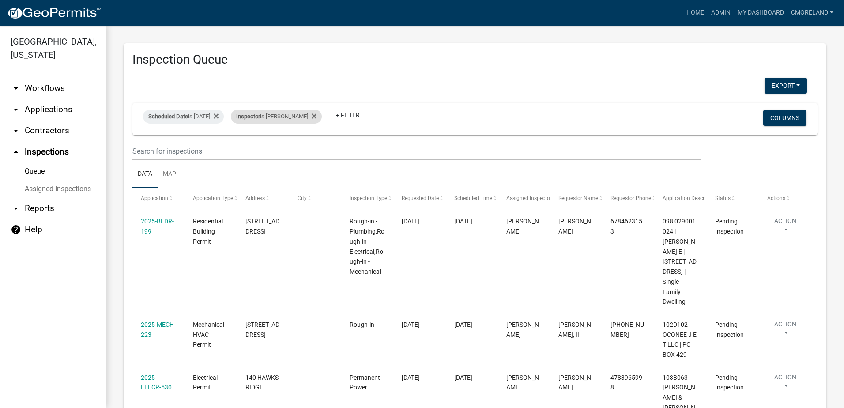
select select "07642ab0-564c-47bb-824b-0ccf2da83593"
click at [317, 115] on icon at bounding box center [314, 115] width 5 height 5
click at [269, 113] on link "+ Filter" at bounding box center [250, 115] width 38 height 16
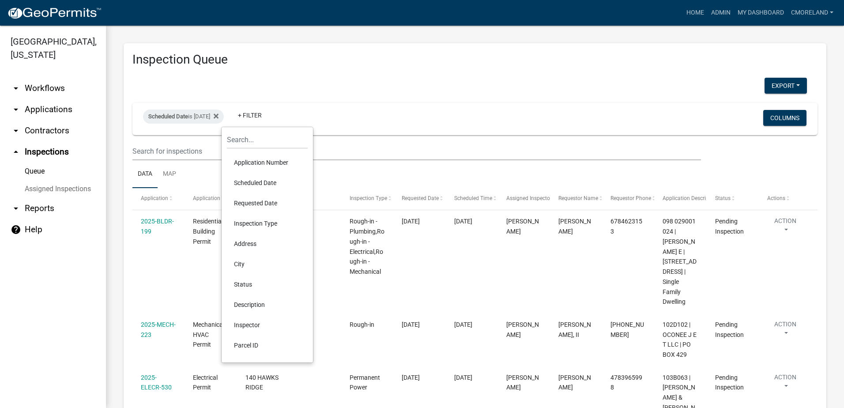
click at [257, 324] on li "Inspector" at bounding box center [267, 325] width 81 height 20
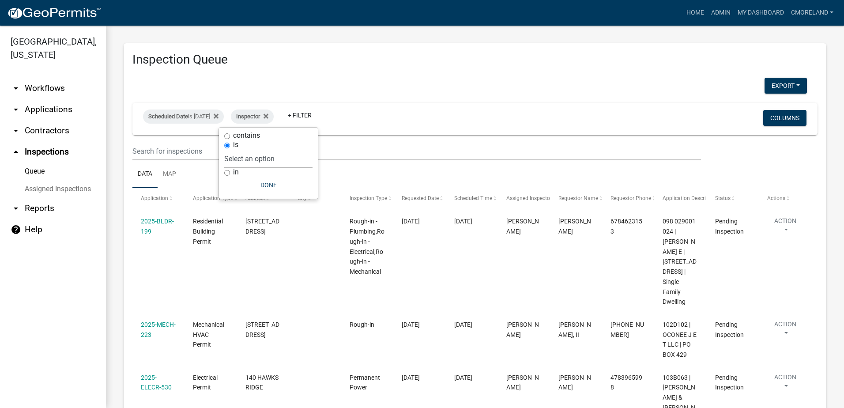
click at [298, 158] on select "Select an option None Michele Rivera Dorothy Evans Stephanie Morris Quistan Jam…" at bounding box center [268, 159] width 88 height 18
select select "a0ea4169-8540-4a2c-b9f4-cf4c1ffdeb95"
click at [250, 150] on select "Select an option None Michele Rivera Dorothy Evans Stephanie Morris Quistan Jam…" at bounding box center [268, 159] width 88 height 18
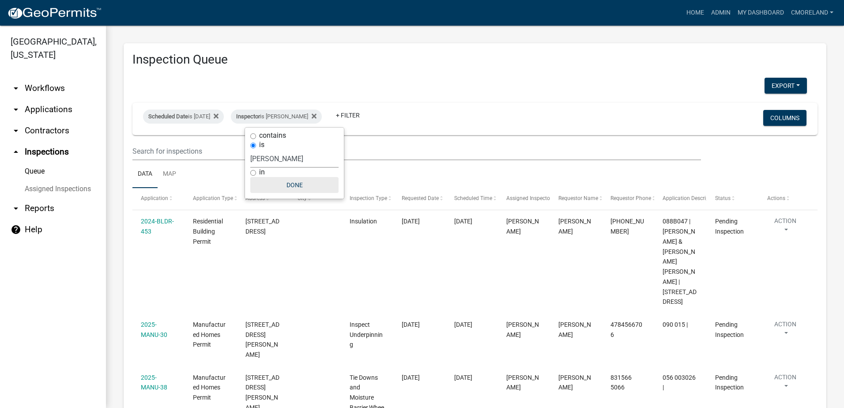
click at [294, 185] on button "Done" at bounding box center [294, 185] width 88 height 16
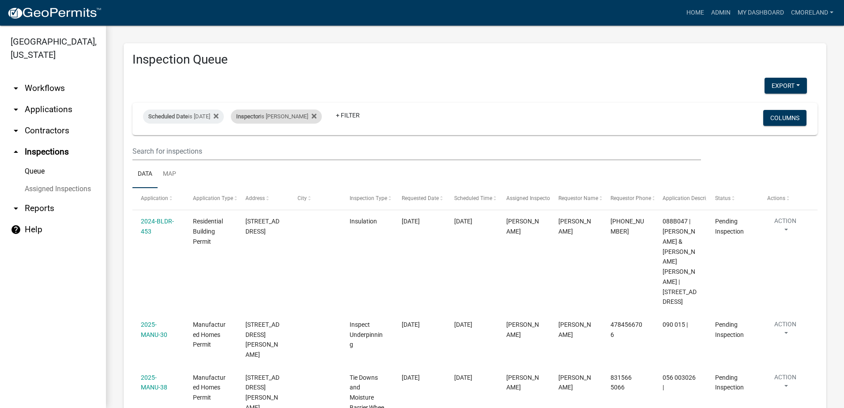
click at [322, 114] on div "Inspector is Cedrick Moreland Remove this filter" at bounding box center [276, 116] width 91 height 14
select select "a0ea4169-8540-4a2c-b9f4-cf4c1ffdeb95"
click at [317, 117] on icon at bounding box center [314, 115] width 5 height 5
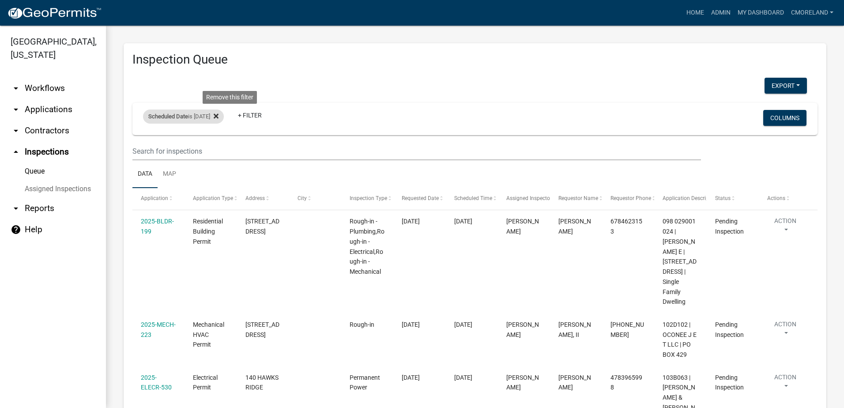
click at [219, 115] on icon at bounding box center [216, 115] width 5 height 5
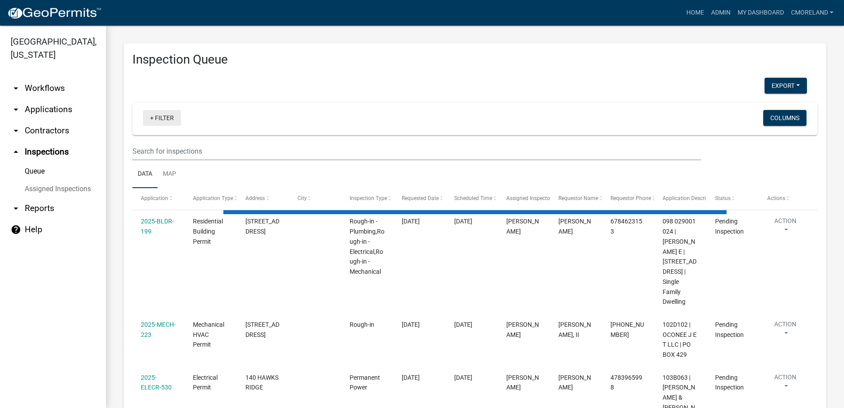
click at [163, 116] on link "+ Filter" at bounding box center [162, 118] width 38 height 16
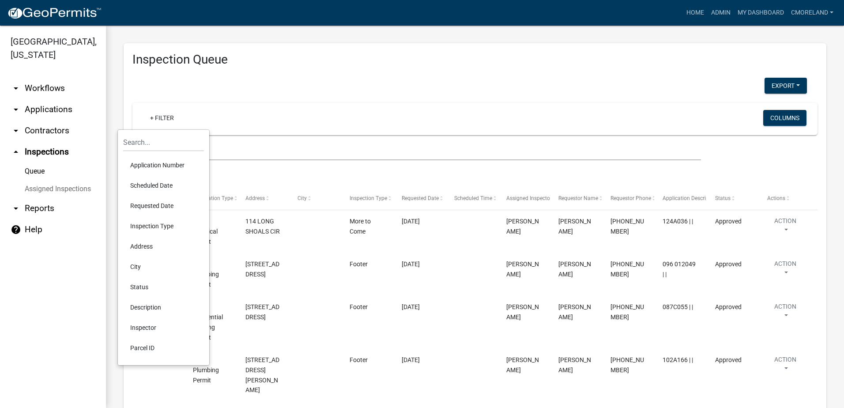
click at [154, 205] on li "Requested Date" at bounding box center [163, 206] width 81 height 20
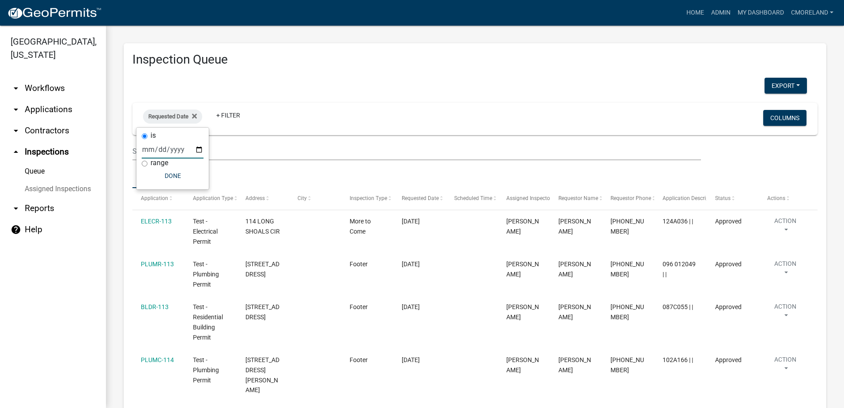
click at [199, 148] on input "date" at bounding box center [173, 149] width 62 height 18
type input "2025-09-23"
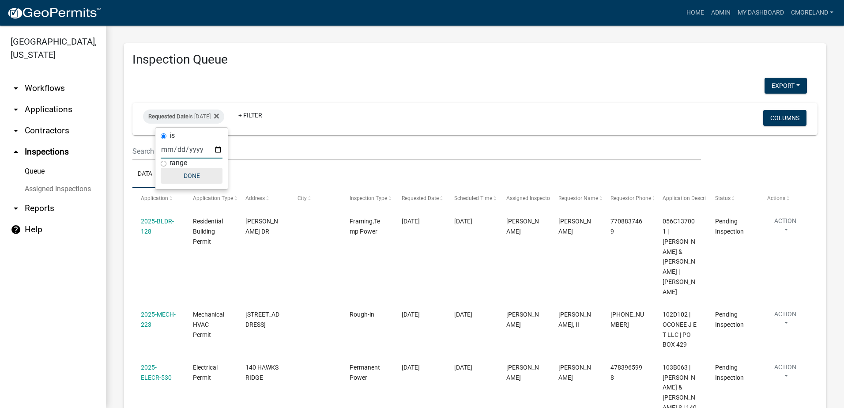
click at [192, 174] on button "Done" at bounding box center [192, 176] width 62 height 16
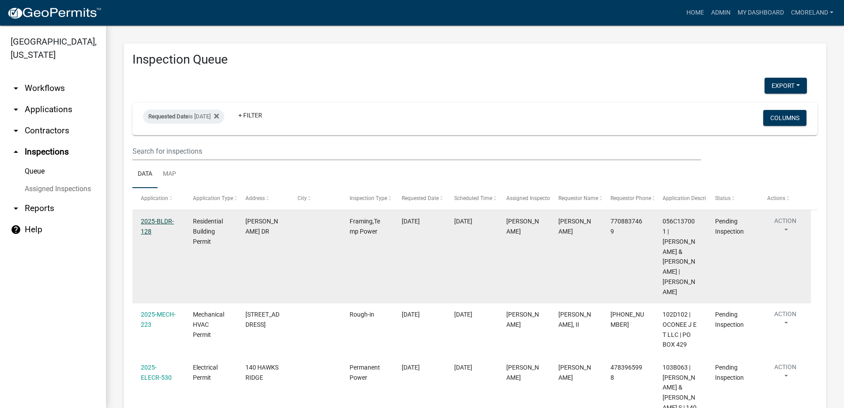
click at [164, 222] on link "2025-BLDR-128" at bounding box center [157, 226] width 33 height 17
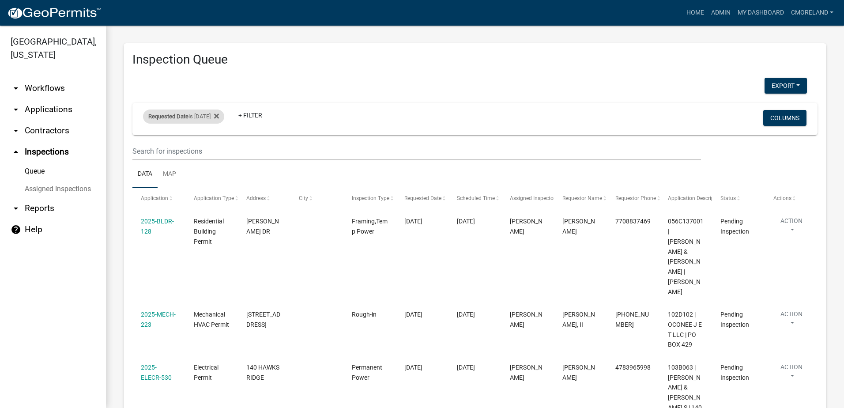
click at [202, 114] on div "Requested Date is 09/23/2025" at bounding box center [183, 116] width 81 height 14
click at [220, 148] on input "2025-09-23" at bounding box center [192, 149] width 62 height 18
type input "2025-09-22"
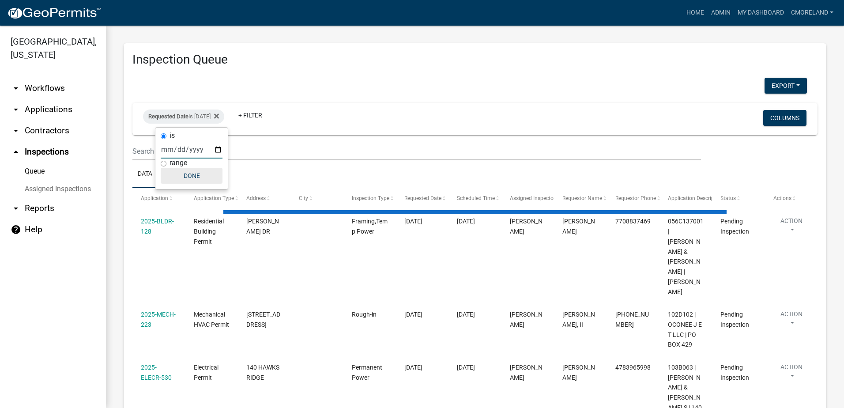
select select "2: 50"
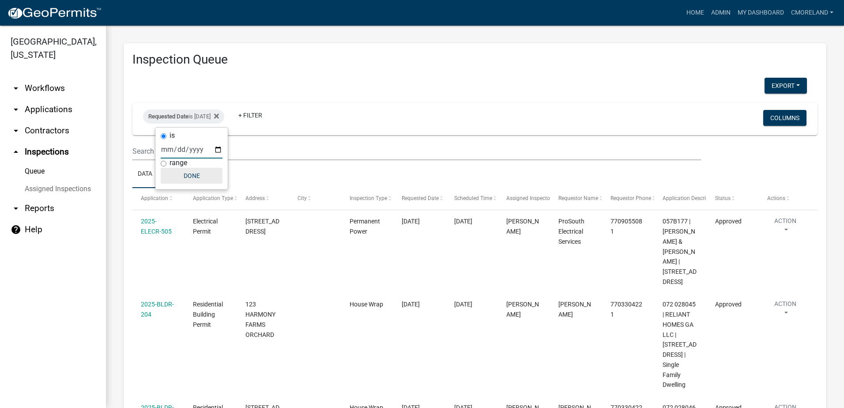
click at [196, 178] on button "Done" at bounding box center [192, 176] width 62 height 16
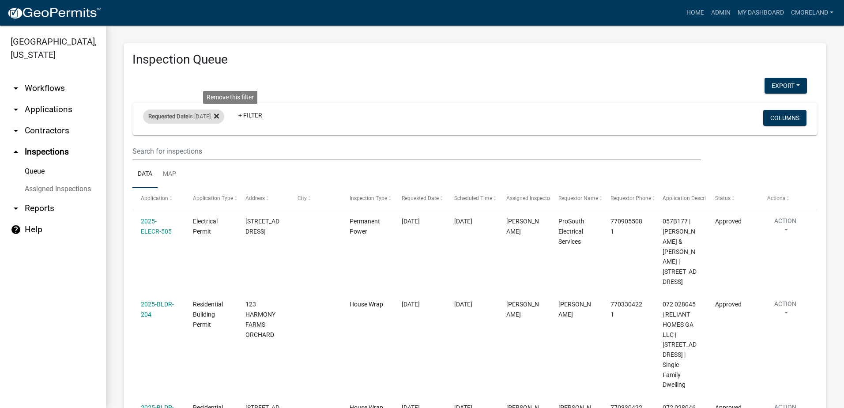
click at [219, 115] on fa-icon at bounding box center [215, 116] width 8 height 14
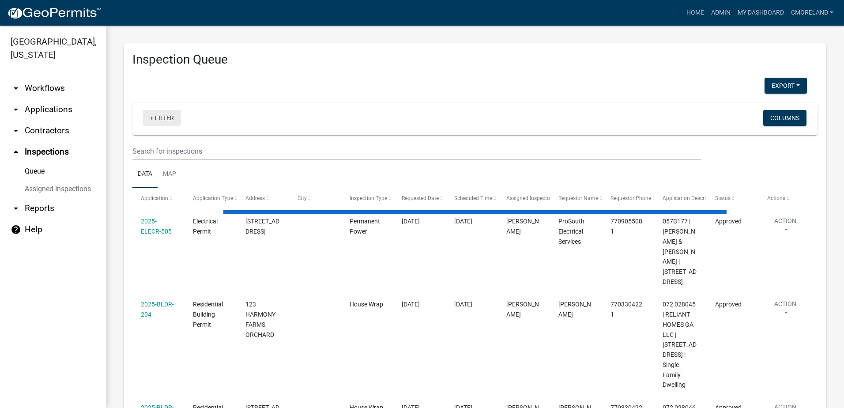
click at [166, 115] on link "+ Filter" at bounding box center [162, 118] width 38 height 16
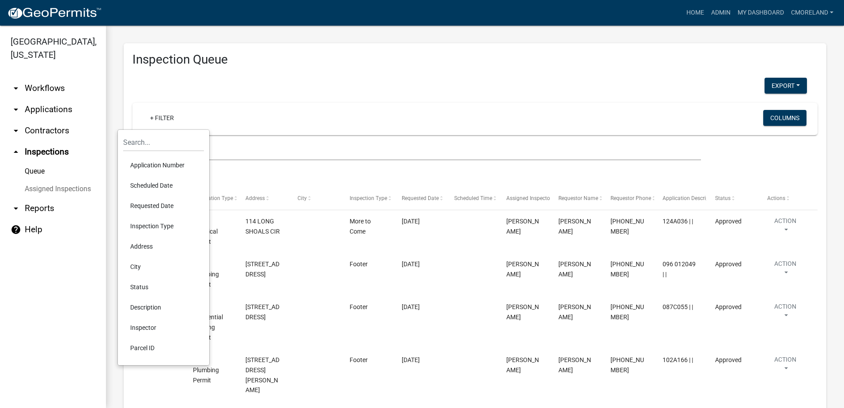
click at [162, 183] on li "Scheduled Date" at bounding box center [163, 185] width 81 height 20
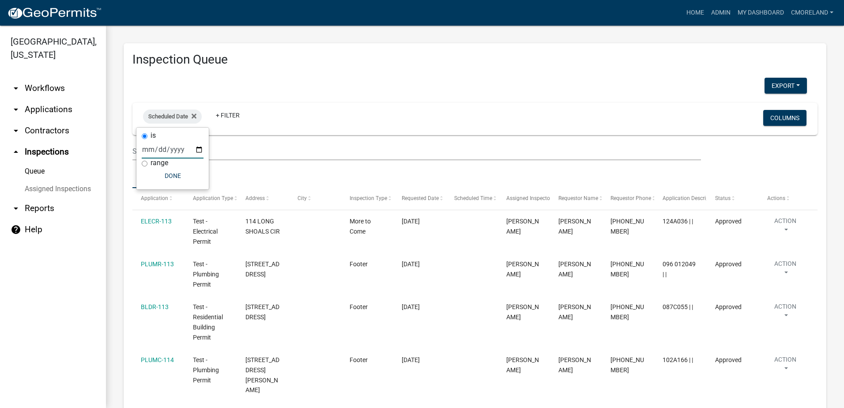
click at [200, 148] on input "date" at bounding box center [173, 149] width 62 height 18
type input "2025-09-22"
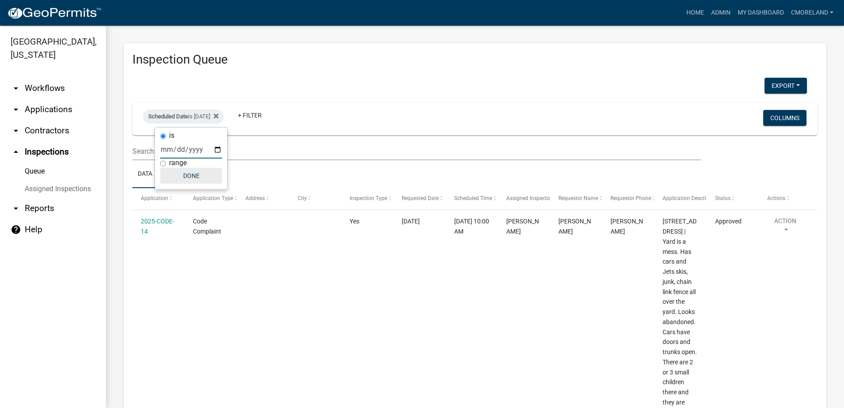
click at [193, 175] on button "Done" at bounding box center [191, 176] width 62 height 16
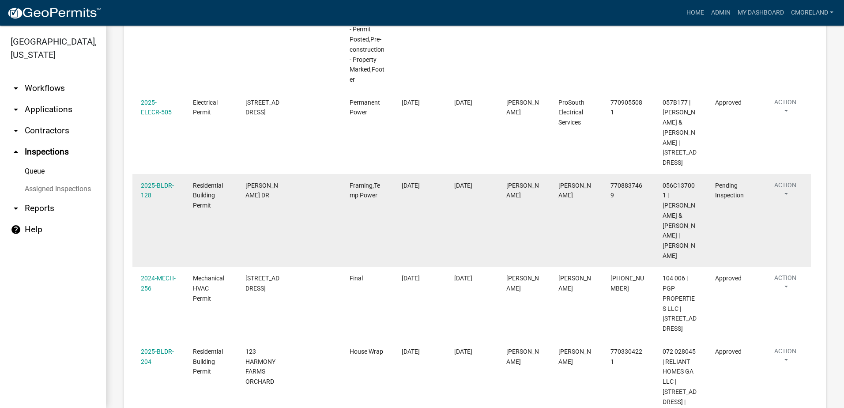
scroll to position [569, 0]
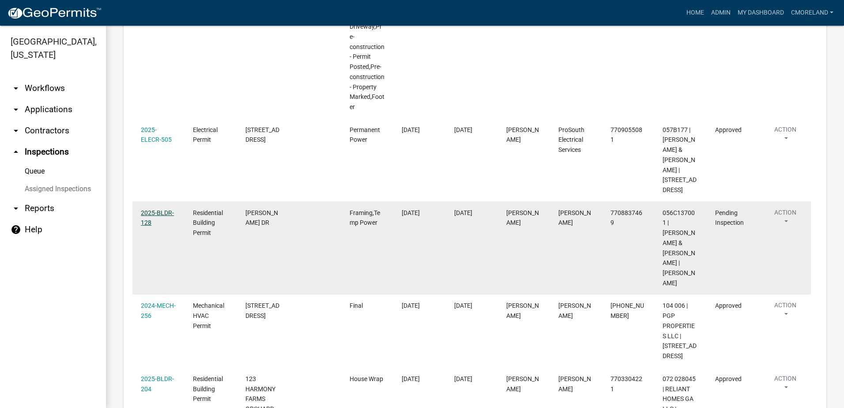
click at [164, 209] on link "2025-BLDR-128" at bounding box center [157, 217] width 33 height 17
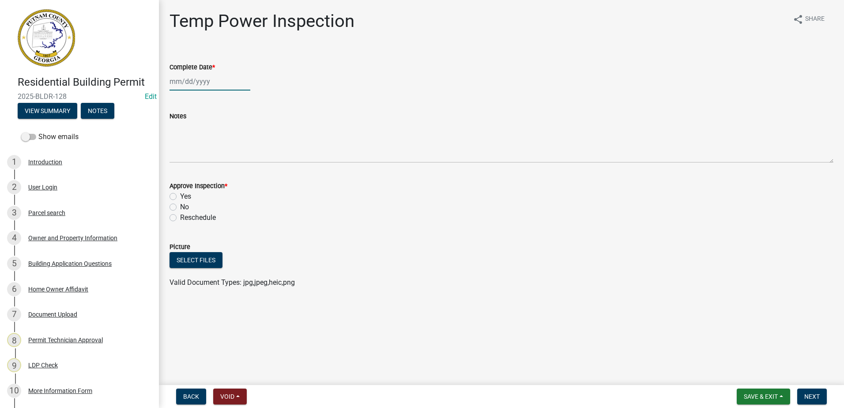
click at [199, 82] on div at bounding box center [210, 81] width 81 height 18
select select "9"
select select "2025"
click at [179, 169] on div "22" at bounding box center [178, 171] width 14 height 14
type input "[DATE]"
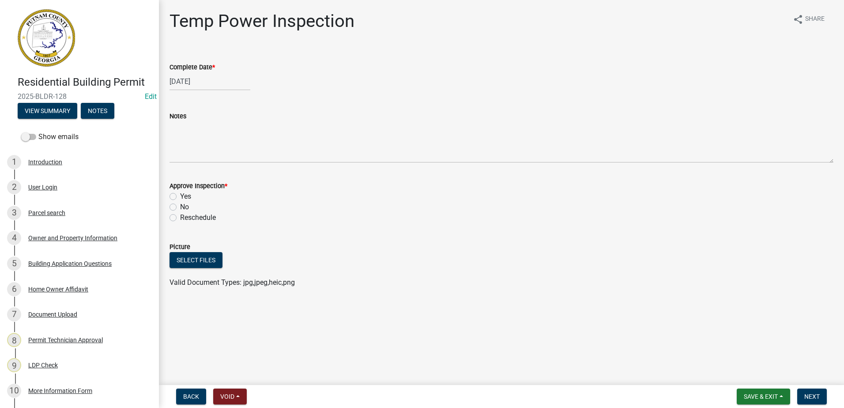
click at [180, 195] on label "Yes" at bounding box center [185, 196] width 11 height 11
click at [180, 195] on input "Yes" at bounding box center [183, 194] width 6 height 6
radio input "true"
click at [815, 394] on span "Next" at bounding box center [811, 396] width 15 height 7
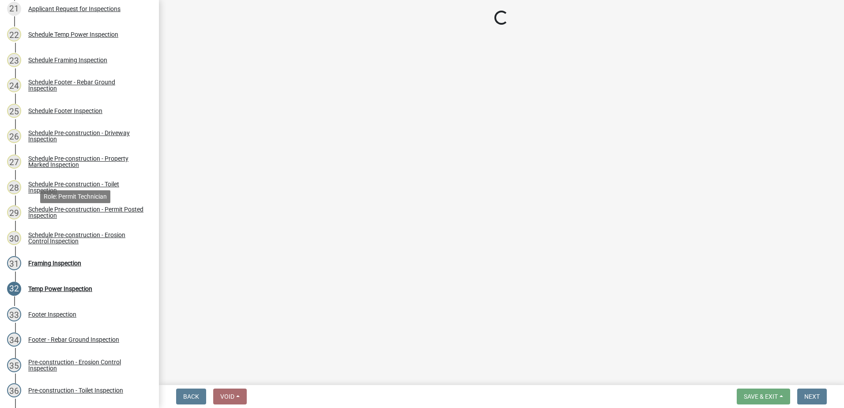
scroll to position [706, 0]
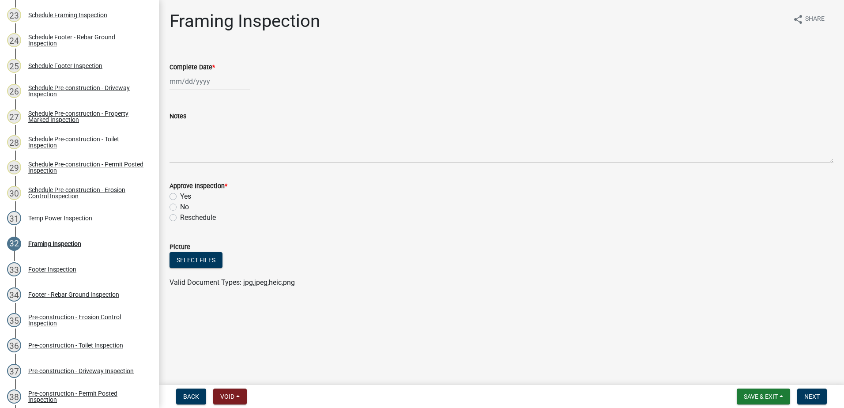
click at [199, 83] on div at bounding box center [210, 81] width 81 height 18
select select "9"
select select "2025"
click at [176, 171] on div "22" at bounding box center [178, 171] width 14 height 14
type input "[DATE]"
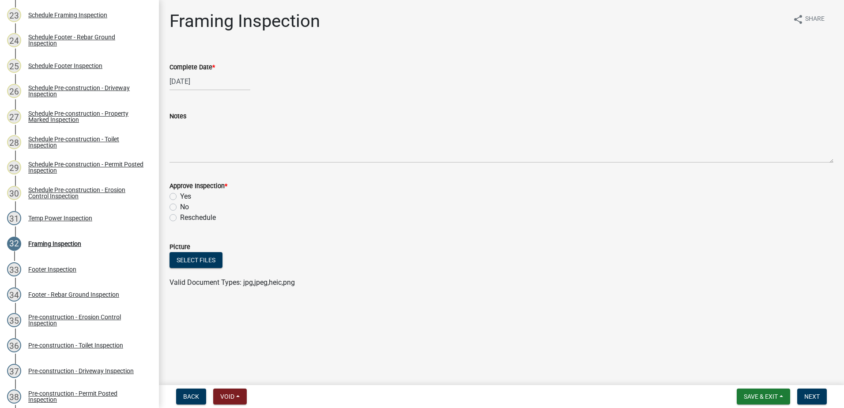
click at [180, 199] on label "Yes" at bounding box center [185, 196] width 11 height 11
click at [180, 197] on input "Yes" at bounding box center [183, 194] width 6 height 6
radio input "true"
click at [810, 396] on span "Next" at bounding box center [811, 396] width 15 height 7
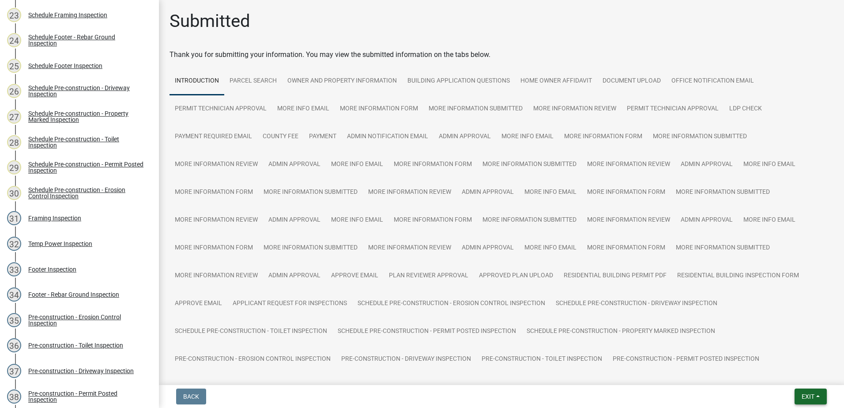
click at [814, 397] on span "Exit" at bounding box center [808, 396] width 13 height 7
click at [798, 373] on button "Save & Exit" at bounding box center [791, 373] width 71 height 21
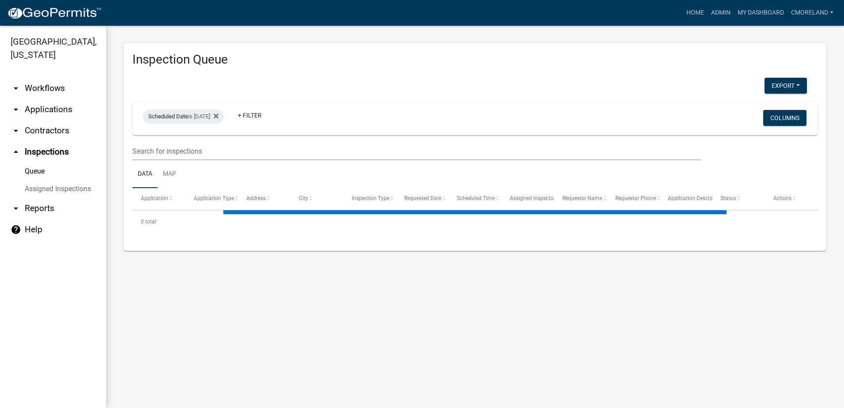
select select "2: 50"
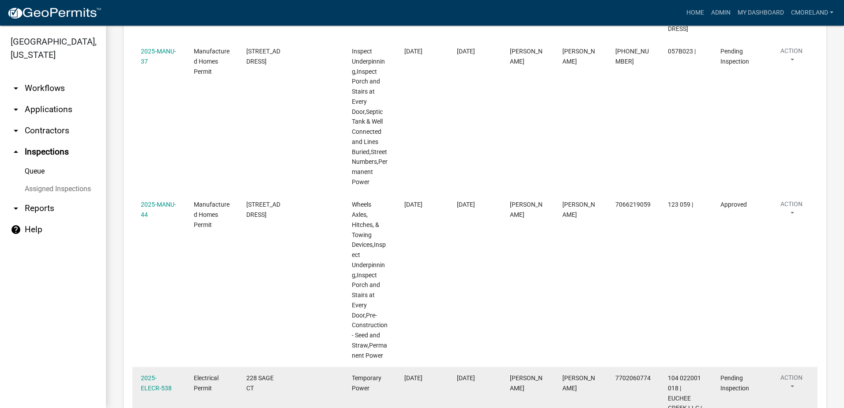
scroll to position [1133, 0]
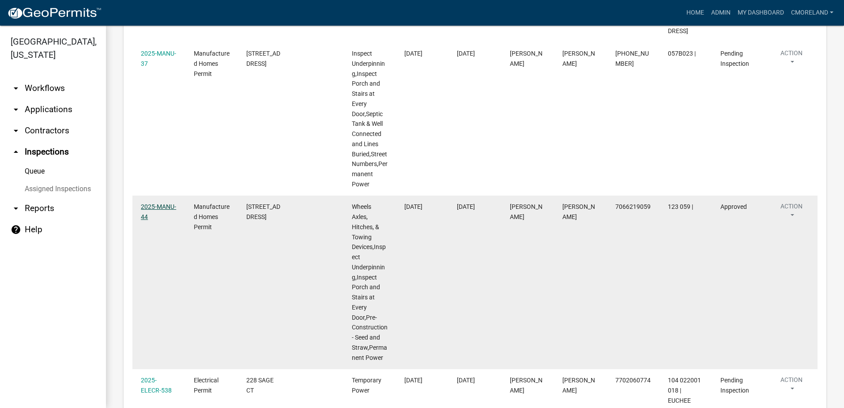
click at [156, 204] on link "2025-MANU-44" at bounding box center [158, 211] width 35 height 17
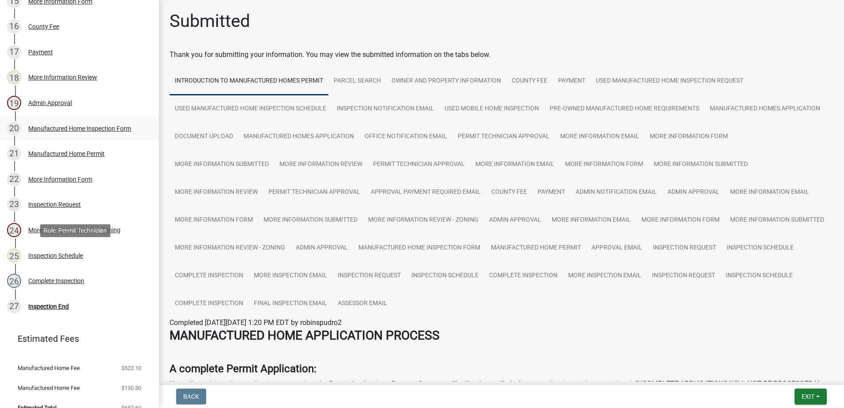
scroll to position [530, 0]
click at [60, 203] on div "Inspection Request" at bounding box center [54, 204] width 53 height 6
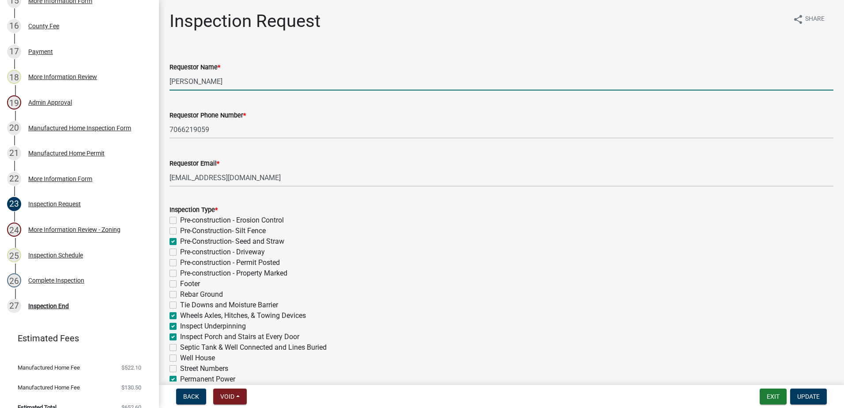
click at [242, 82] on input "[PERSON_NAME]" at bounding box center [502, 81] width 664 height 18
type input "C"
type input "[PERSON_NAME]"
click at [812, 396] on span "Update" at bounding box center [808, 396] width 23 height 7
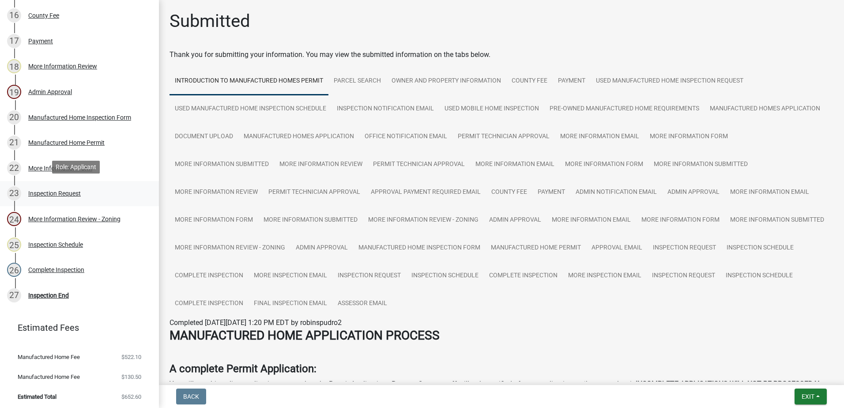
scroll to position [543, 0]
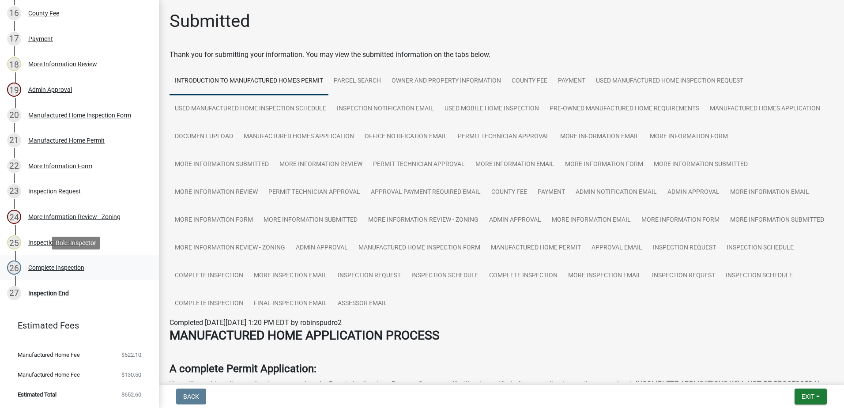
click at [66, 267] on div "Complete Inspection" at bounding box center [56, 267] width 56 height 6
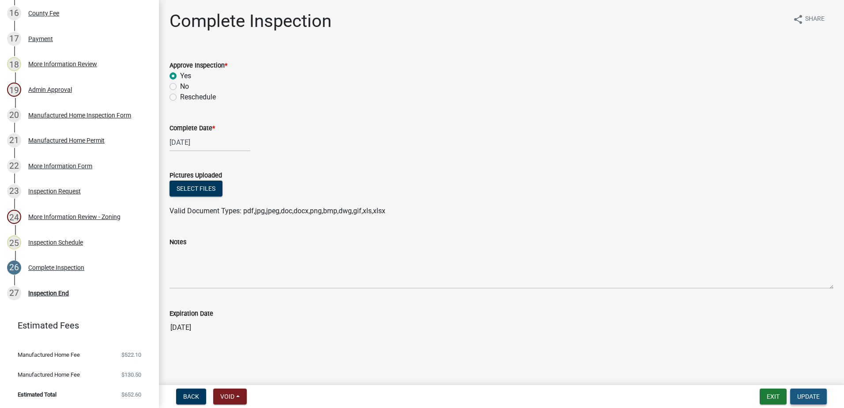
click at [809, 389] on button "Update" at bounding box center [808, 397] width 37 height 16
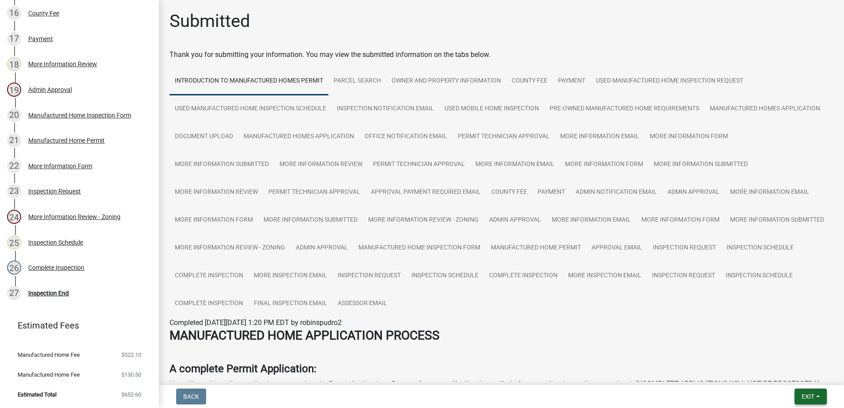
click at [806, 396] on span "Exit" at bounding box center [808, 396] width 13 height 7
click at [790, 372] on button "Save & Exit" at bounding box center [791, 373] width 71 height 21
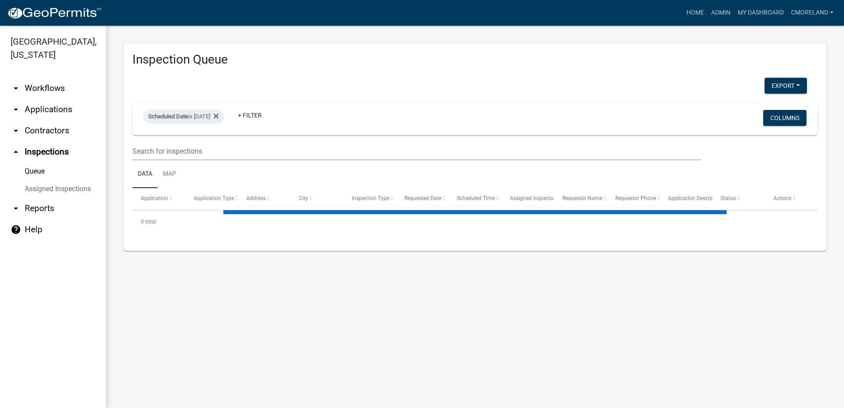
select select "2: 50"
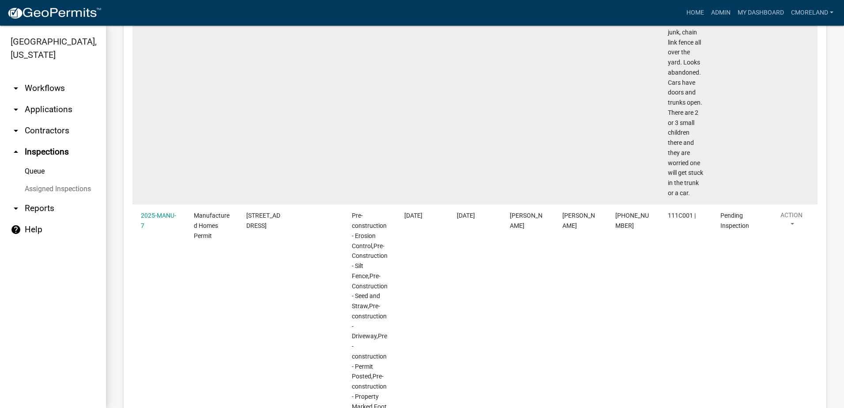
scroll to position [265, 0]
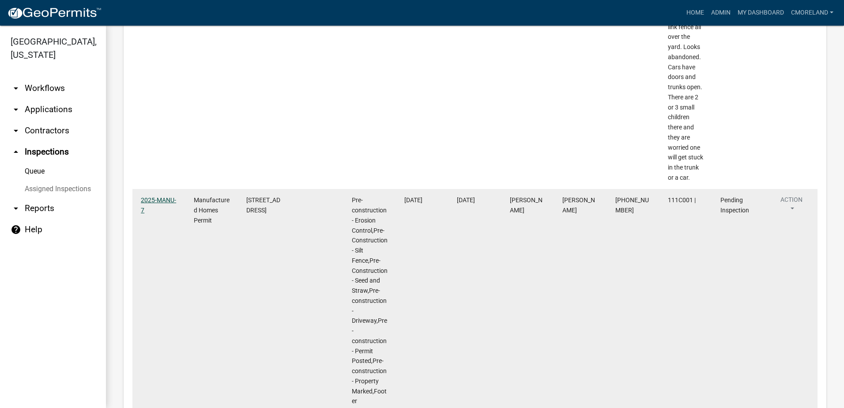
click at [158, 208] on link "2025-MANU-7" at bounding box center [158, 204] width 35 height 17
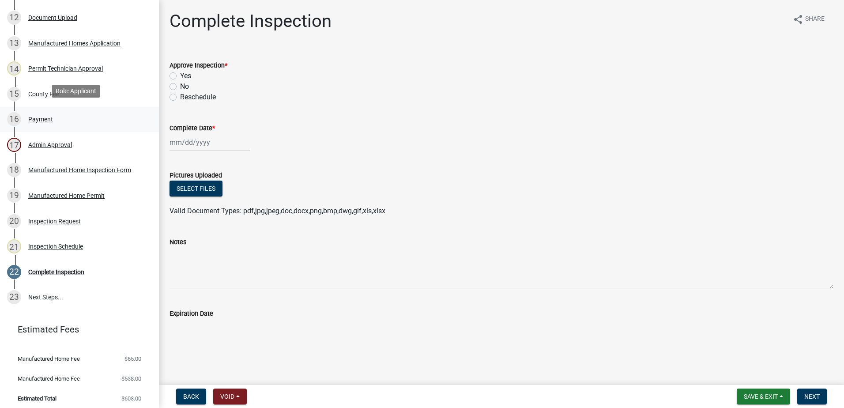
scroll to position [441, 0]
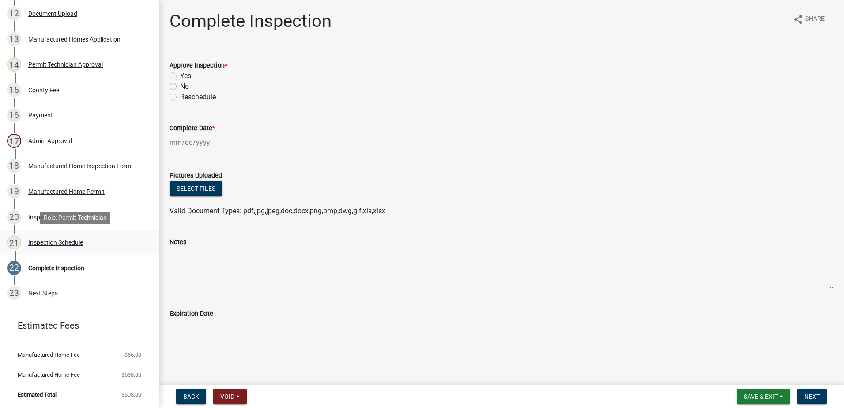
click at [68, 242] on div "Inspection Schedule" at bounding box center [55, 242] width 55 height 6
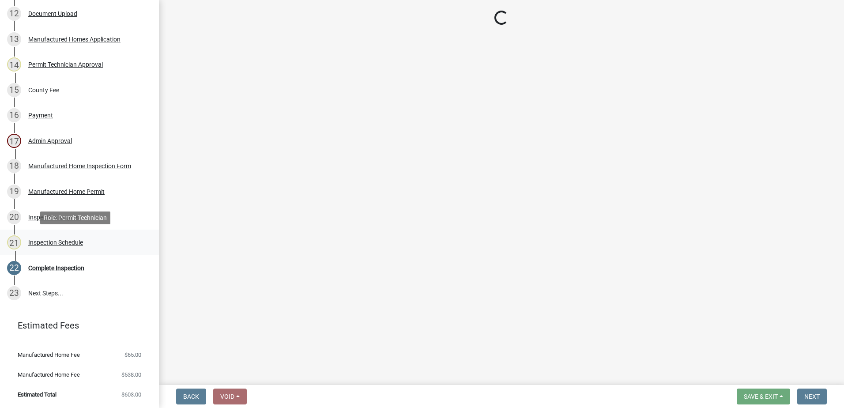
select select "a0ea4169-8540-4a2c-b9f4-cf4c1ffdeb95"
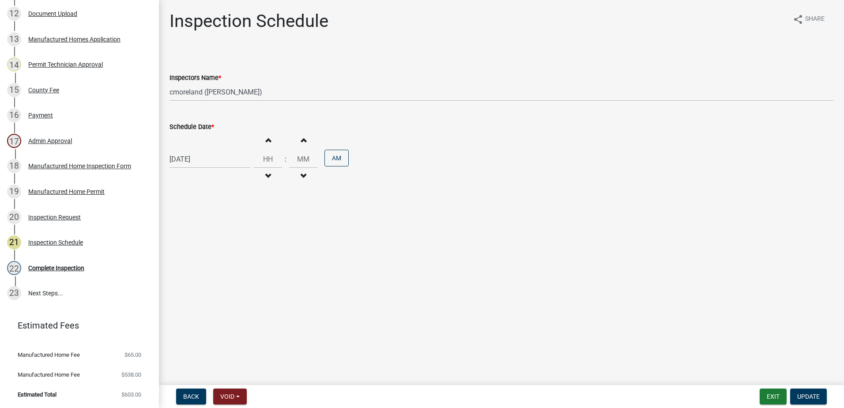
select select "9"
select select "2025"
click at [219, 162] on div "09/22/2025 Jan Feb Mar Apr May Jun Jul Aug Sep Oct Nov Dec 1525 1526 1527 1528 …" at bounding box center [210, 159] width 81 height 18
click at [206, 249] on div "24" at bounding box center [207, 248] width 14 height 14
type input "09/24/2025"
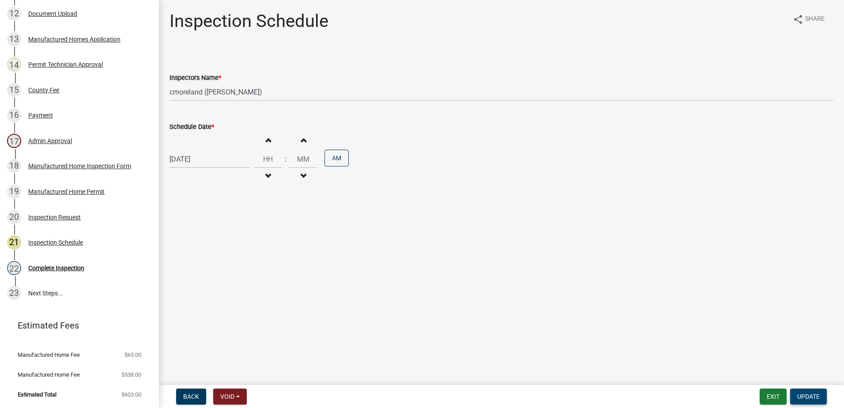
click at [811, 395] on span "Update" at bounding box center [808, 396] width 23 height 7
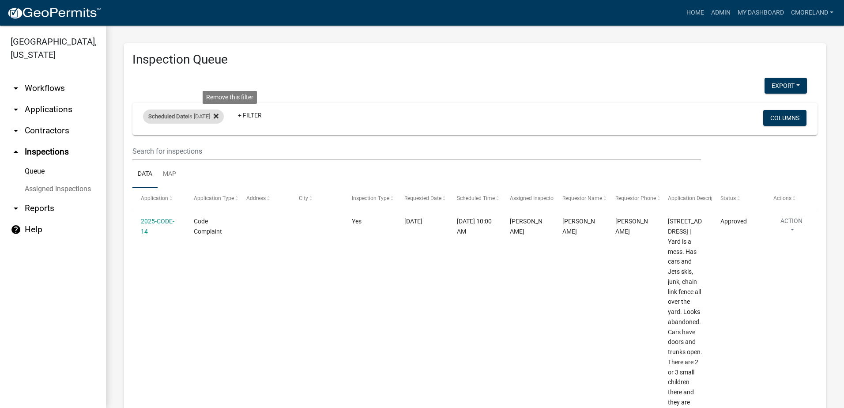
click at [219, 115] on fa-icon at bounding box center [214, 116] width 8 height 14
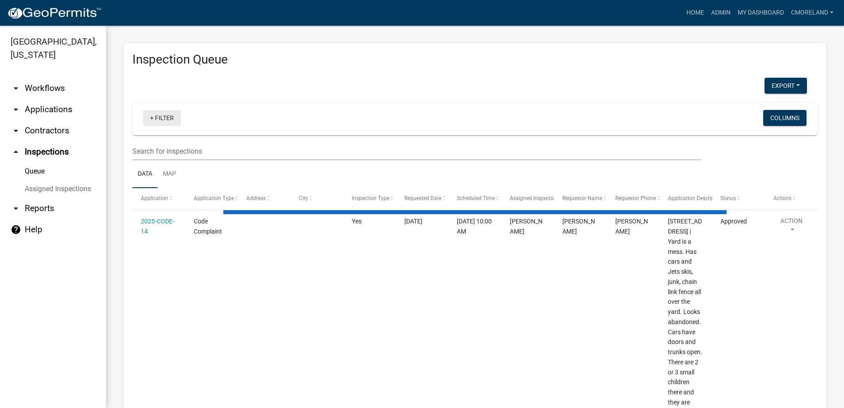
click at [162, 117] on link "+ Filter" at bounding box center [162, 118] width 38 height 16
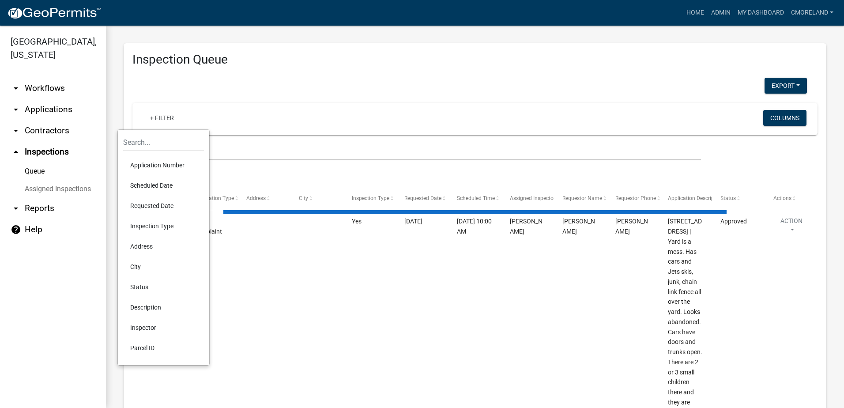
select select "2: 50"
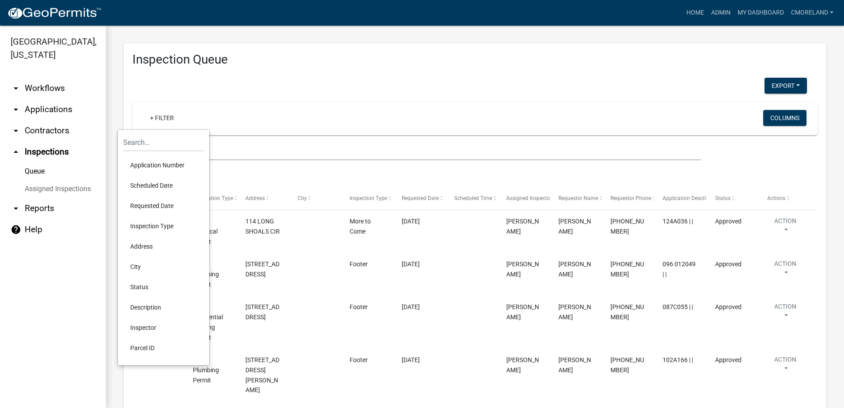
click at [155, 184] on li "Scheduled Date" at bounding box center [163, 185] width 81 height 20
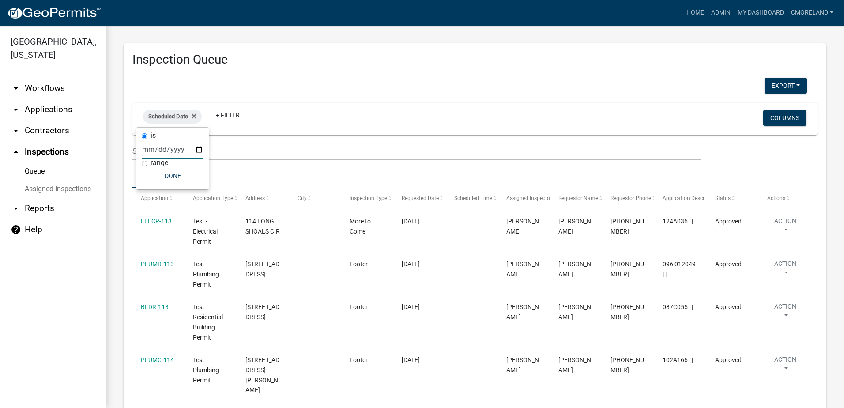
click at [201, 148] on input "date" at bounding box center [173, 149] width 62 height 18
type input "[DATE]"
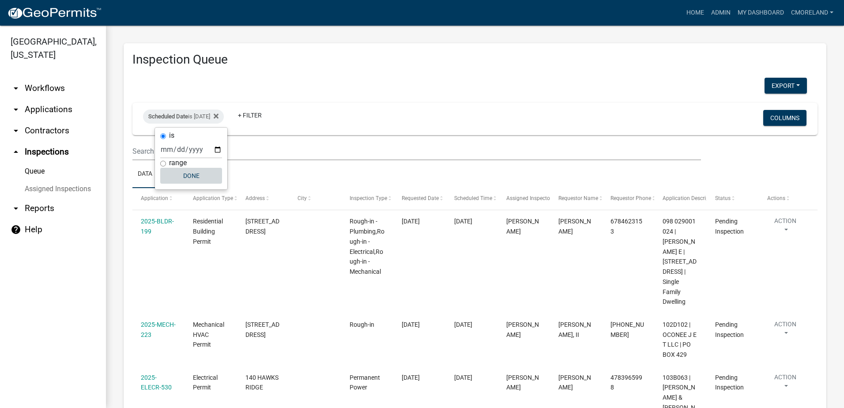
click at [190, 175] on button "Done" at bounding box center [191, 176] width 62 height 16
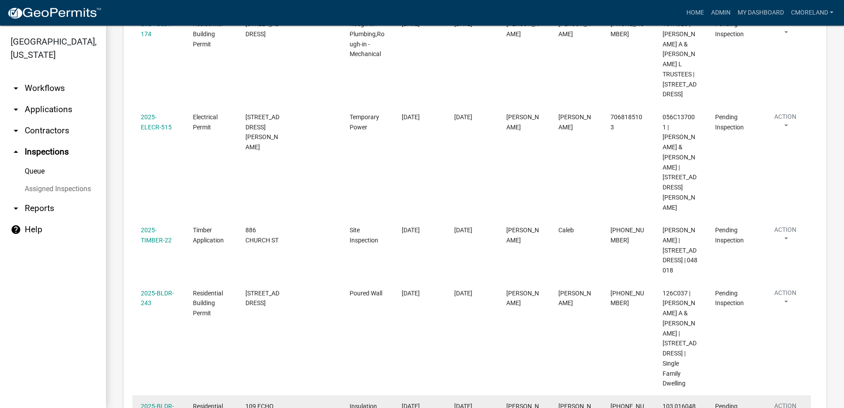
scroll to position [1913, 0]
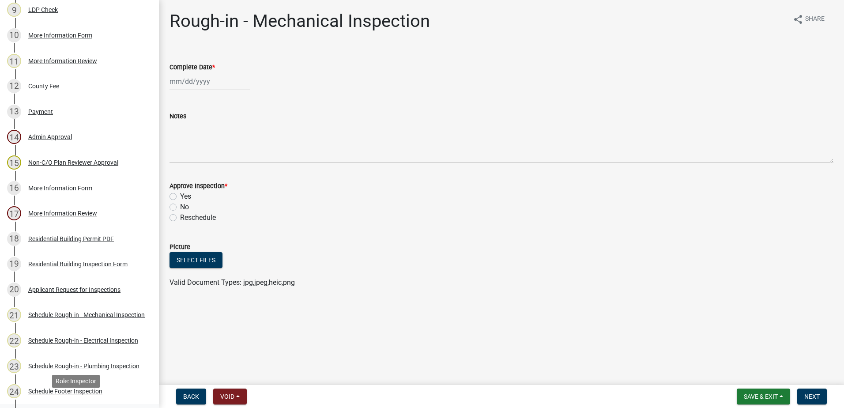
scroll to position [353, 0]
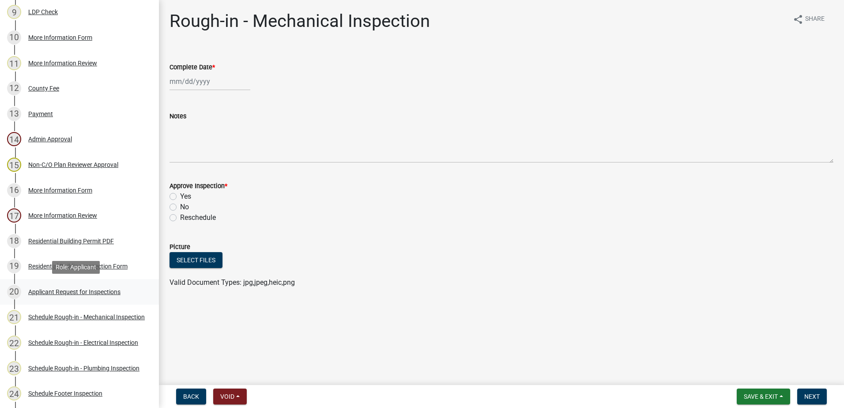
click at [55, 291] on div "Applicant Request for Inspections" at bounding box center [74, 292] width 92 height 6
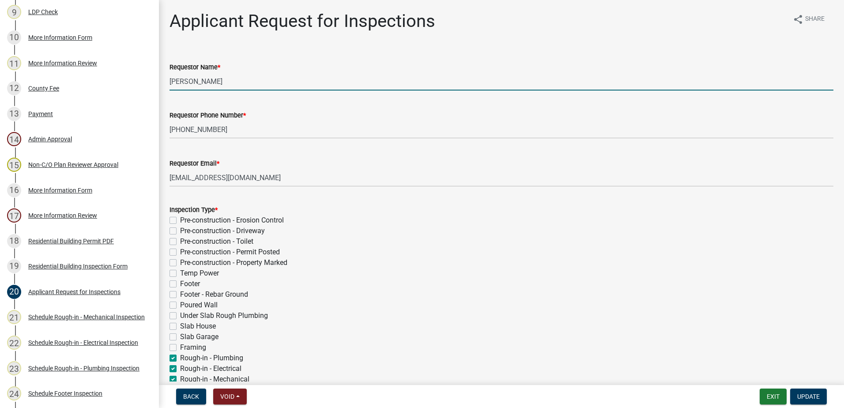
click at [238, 79] on input "[PERSON_NAME]" at bounding box center [502, 81] width 664 height 18
type input "C"
type input "[PERSON_NAME]"
click at [807, 396] on span "Update" at bounding box center [808, 396] width 23 height 7
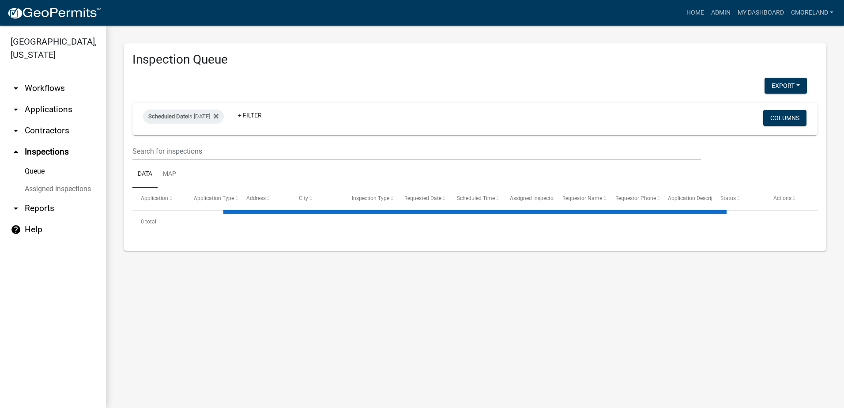
select select "2: 50"
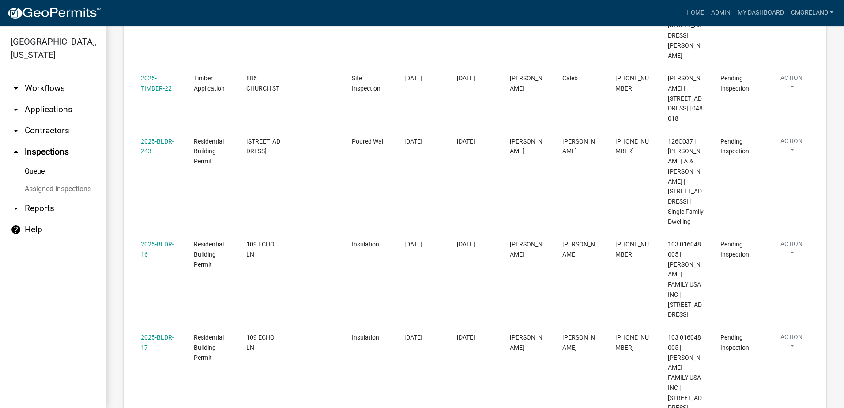
scroll to position [1825, 0]
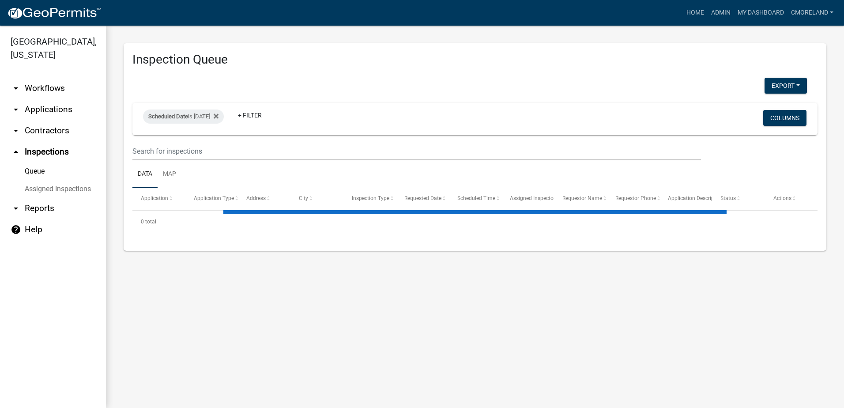
select select "2: 50"
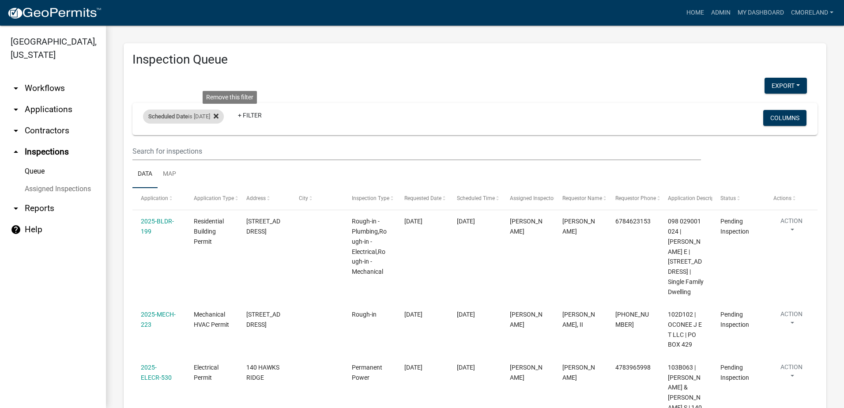
click at [219, 117] on icon at bounding box center [216, 115] width 5 height 5
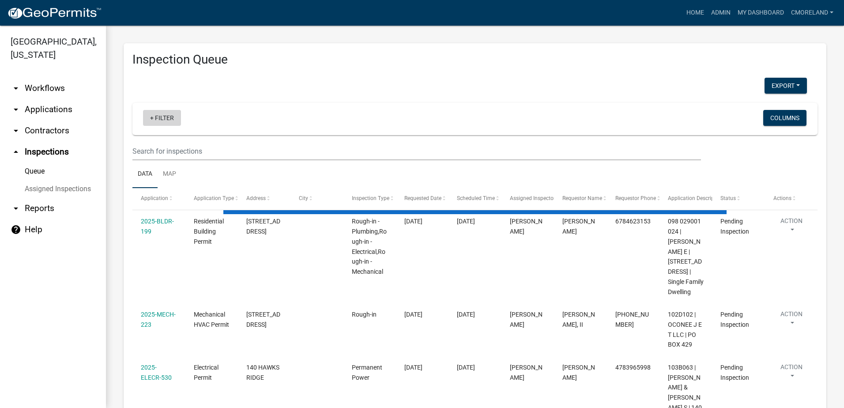
click at [161, 117] on link "+ Filter" at bounding box center [162, 118] width 38 height 16
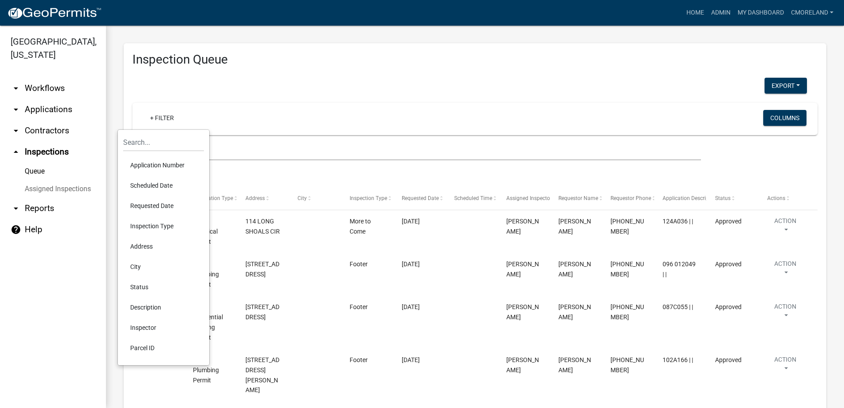
click at [150, 207] on li "Requested Date" at bounding box center [163, 206] width 81 height 20
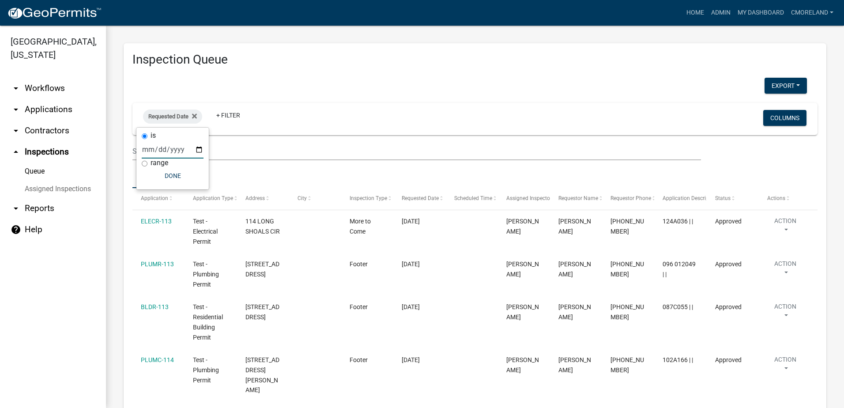
click at [198, 149] on input "date" at bounding box center [173, 149] width 62 height 18
type input "[DATE]"
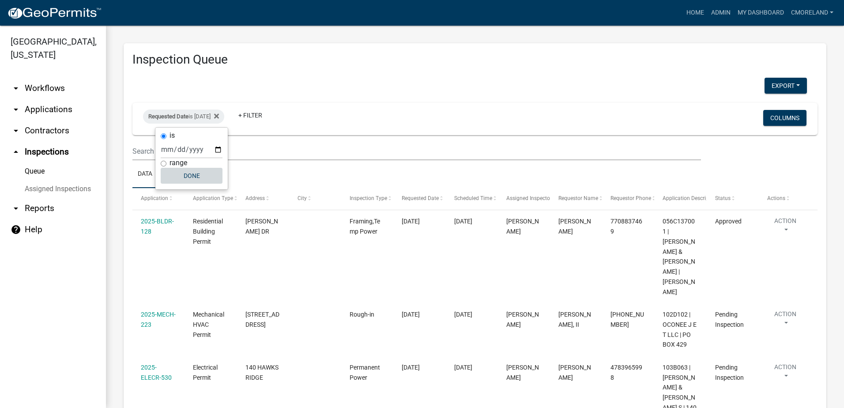
click at [197, 171] on button "Done" at bounding box center [192, 176] width 62 height 16
click at [197, 115] on div "Requested Date is [DATE]" at bounding box center [183, 116] width 81 height 14
click at [215, 149] on input "[DATE]" at bounding box center [192, 149] width 62 height 18
type input "[DATE]"
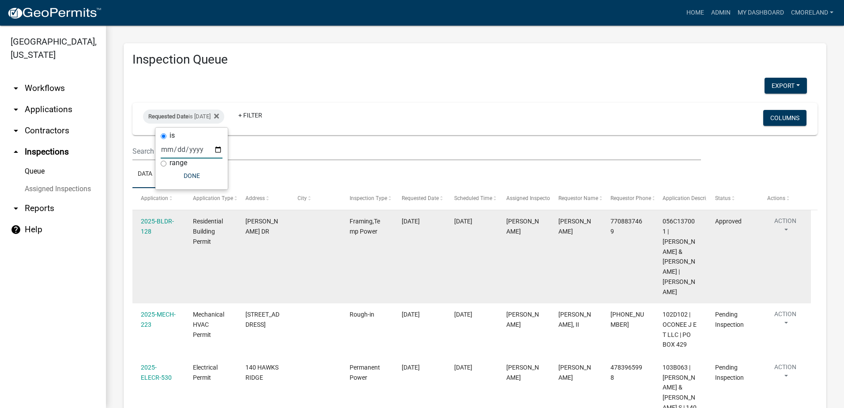
select select "2: 50"
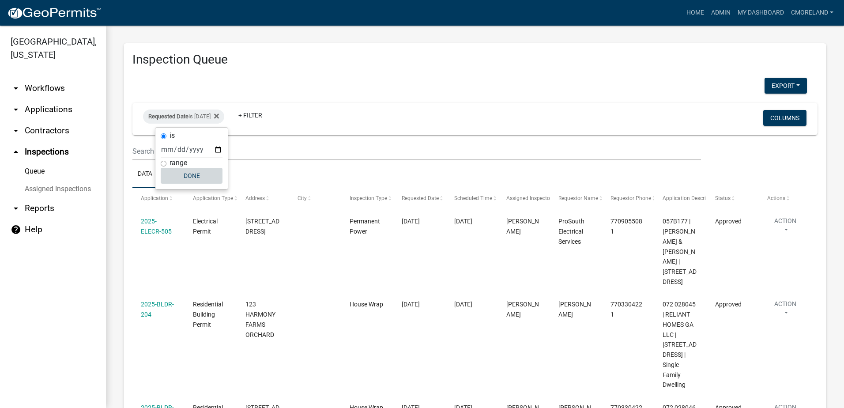
click at [198, 173] on button "Done" at bounding box center [192, 176] width 62 height 16
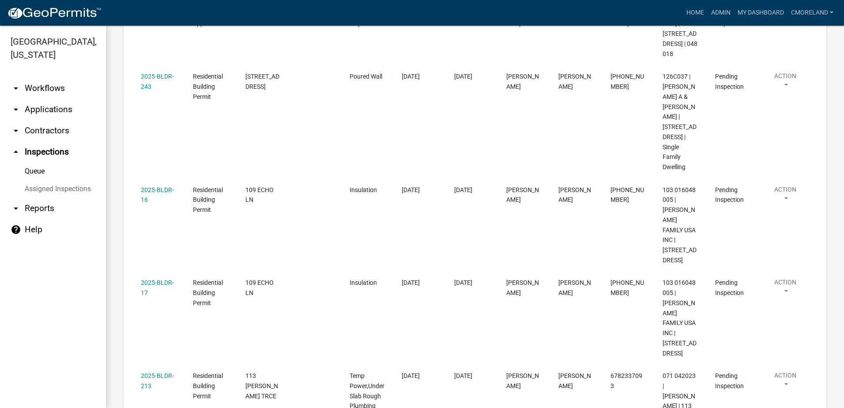
scroll to position [1510, 0]
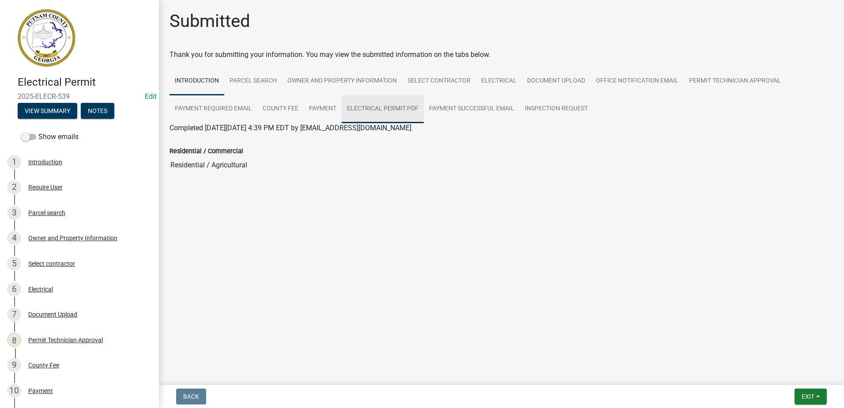
click at [408, 107] on link "Electrical Permit PDF" at bounding box center [383, 109] width 82 height 28
click at [214, 139] on link "Electrical Permit PDF" at bounding box center [202, 138] width 65 height 8
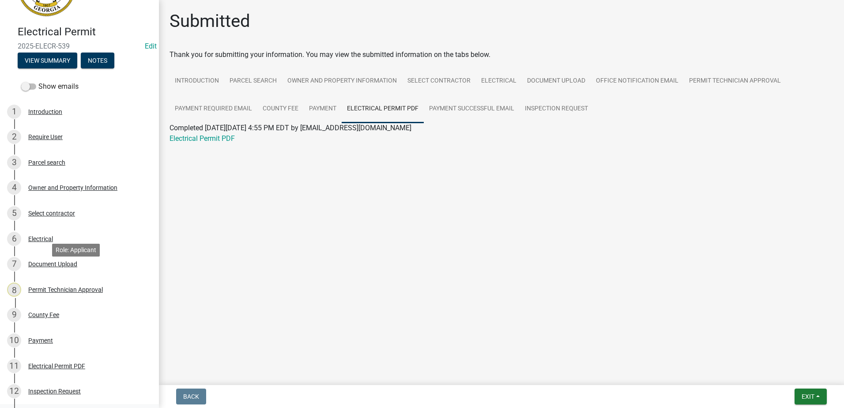
scroll to position [205, 0]
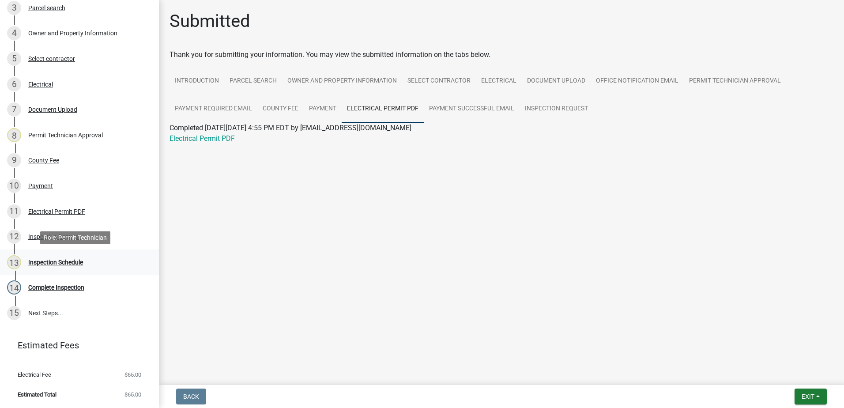
click at [68, 263] on div "Inspection Schedule" at bounding box center [55, 262] width 55 height 6
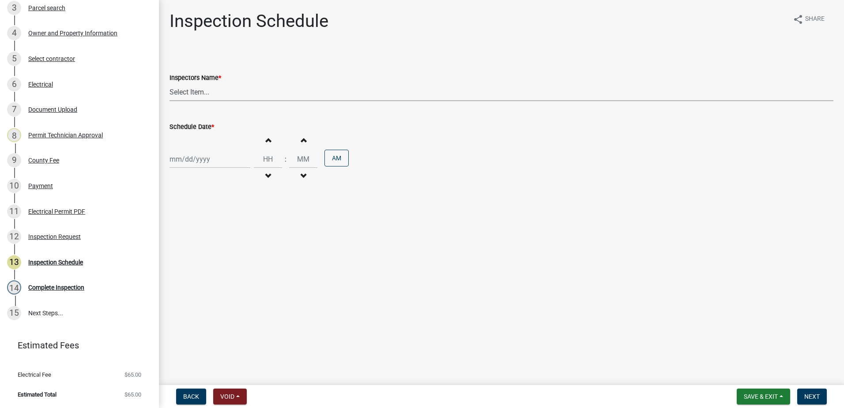
click at [234, 91] on select "Select Item... mrivera ([PERSON_NAME]) [PERSON_NAME] ([PERSON_NAME] ([PERSON_NA…" at bounding box center [502, 92] width 664 height 18
select select "a0ea4169-8540-4a2c-b9f4-cf4c1ffdeb95"
click at [170, 83] on select "Select Item... mrivera ([PERSON_NAME]) [PERSON_NAME] ([PERSON_NAME] ([PERSON_NA…" at bounding box center [502, 92] width 664 height 18
click at [58, 236] on div "Inspection Request" at bounding box center [54, 237] width 53 height 6
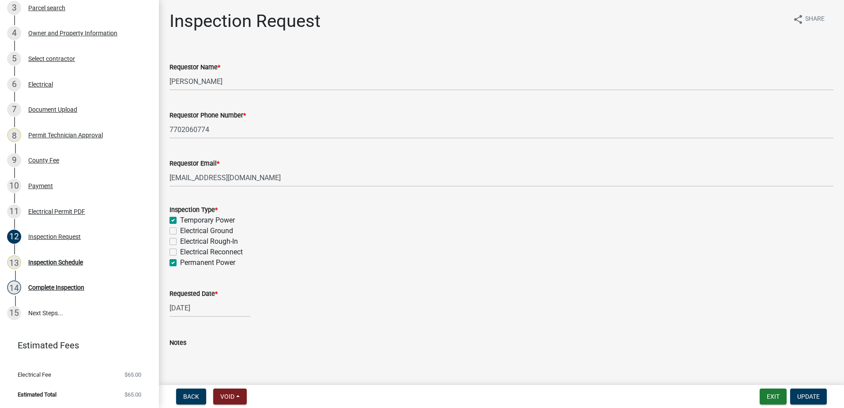
click at [180, 262] on label "Permanent Power" at bounding box center [207, 262] width 55 height 11
click at [180, 262] on input "Permanent Power" at bounding box center [183, 260] width 6 height 6
checkbox input "false"
checkbox input "true"
checkbox input "false"
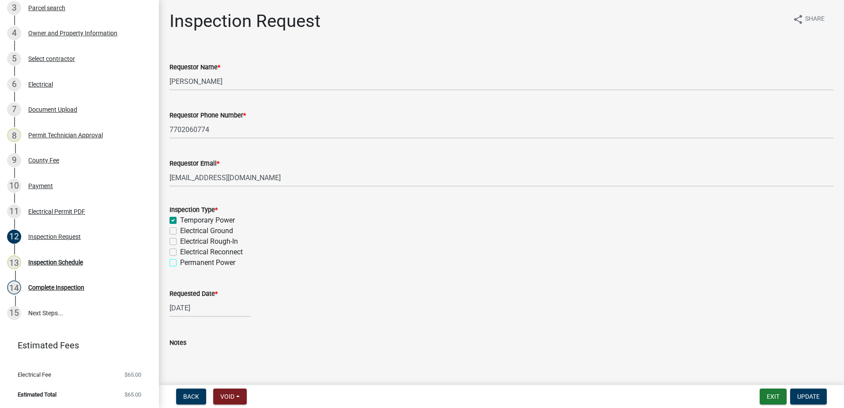
checkbox input "false"
click at [810, 393] on span "Update" at bounding box center [808, 396] width 23 height 7
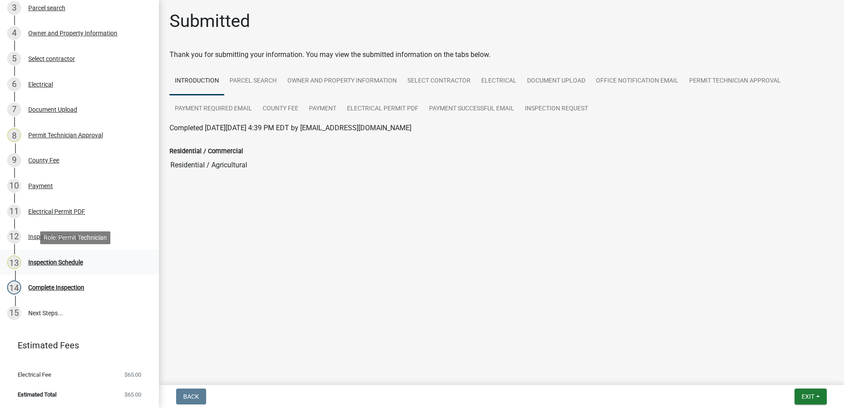
click at [58, 261] on div "Inspection Schedule" at bounding box center [55, 262] width 55 height 6
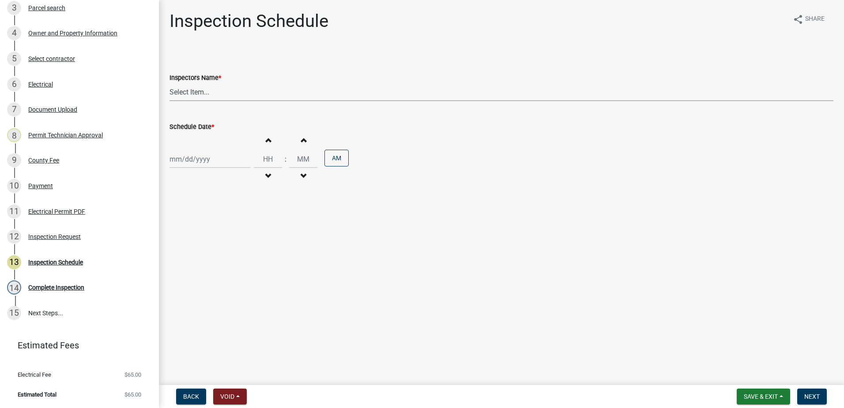
click at [223, 91] on select "Select Item... mrivera ([PERSON_NAME]) [PERSON_NAME] ([PERSON_NAME] ([PERSON_NA…" at bounding box center [502, 92] width 664 height 18
select select "a0ea4169-8540-4a2c-b9f4-cf4c1ffdeb95"
click at [170, 83] on select "Select Item... mrivera ([PERSON_NAME]) [PERSON_NAME] ([PERSON_NAME] ([PERSON_NA…" at bounding box center [502, 92] width 664 height 18
click at [226, 162] on div at bounding box center [210, 159] width 81 height 18
select select "9"
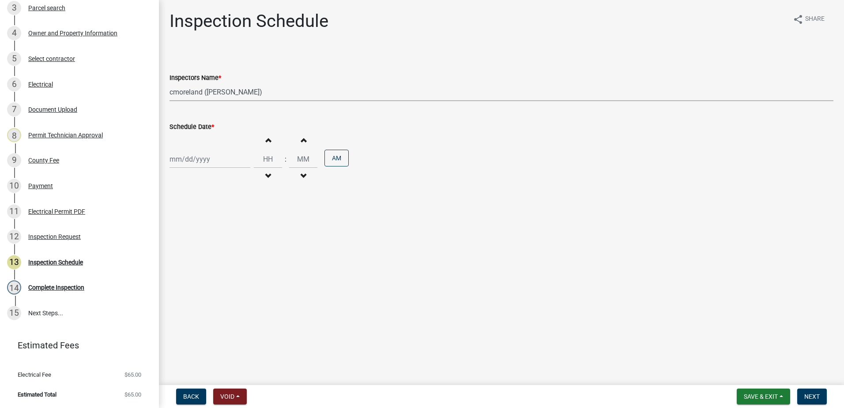
select select "2025"
click at [177, 248] on div "22" at bounding box center [178, 248] width 14 height 14
type input "[DATE]"
click at [811, 394] on span "Next" at bounding box center [811, 396] width 15 height 7
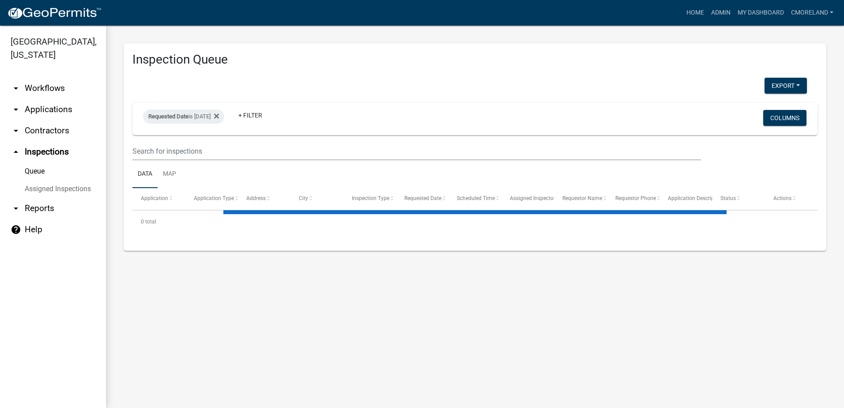
select select "2: 50"
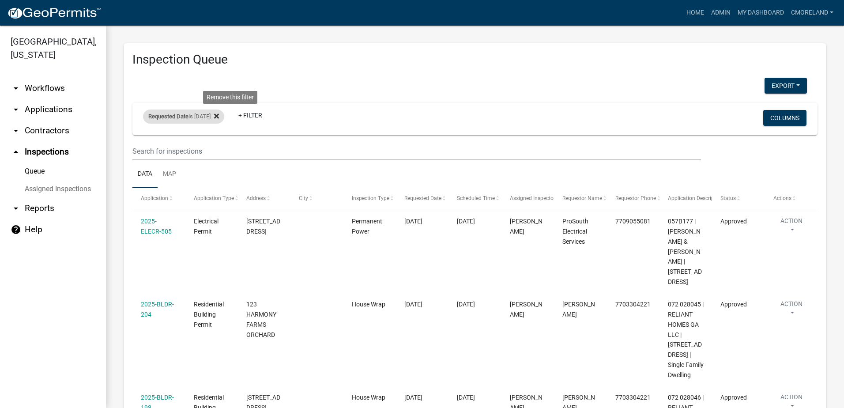
click at [219, 115] on icon at bounding box center [216, 115] width 5 height 5
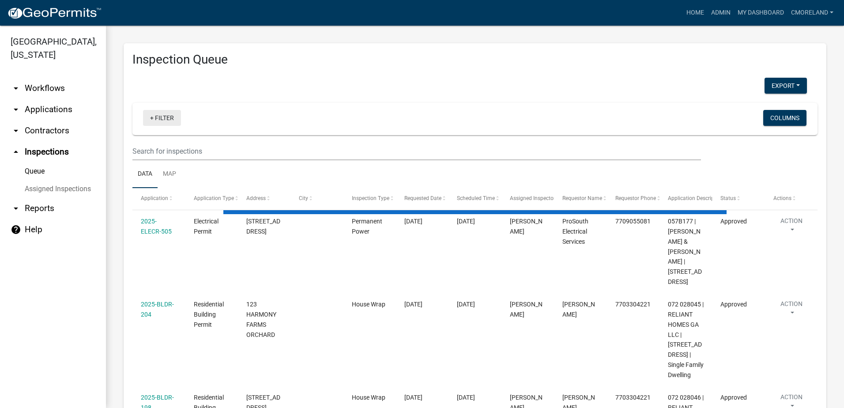
click at [164, 119] on link "+ Filter" at bounding box center [162, 118] width 38 height 16
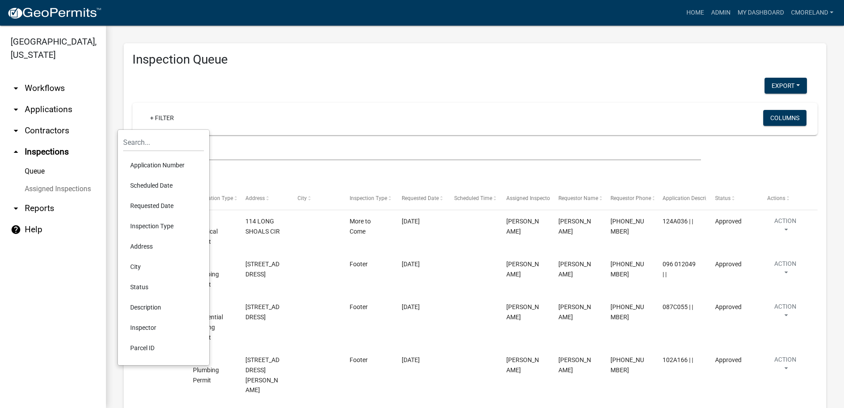
click at [158, 185] on li "Scheduled Date" at bounding box center [163, 185] width 81 height 20
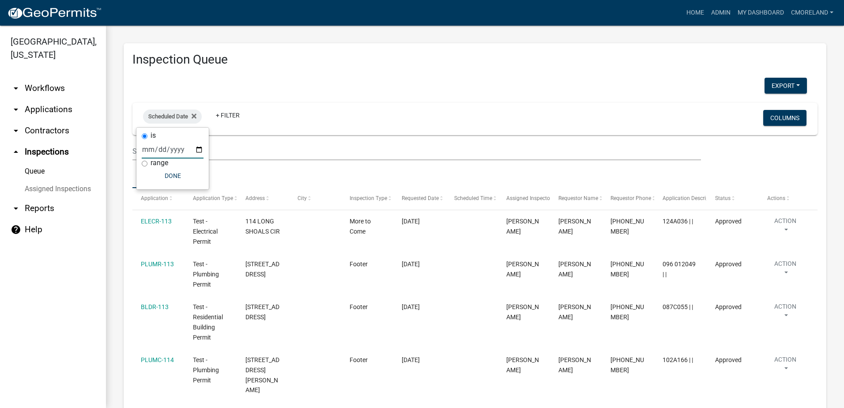
click at [177, 147] on input "date" at bounding box center [173, 149] width 62 height 18
click at [199, 151] on input "date" at bounding box center [173, 149] width 62 height 18
type input "[DATE]"
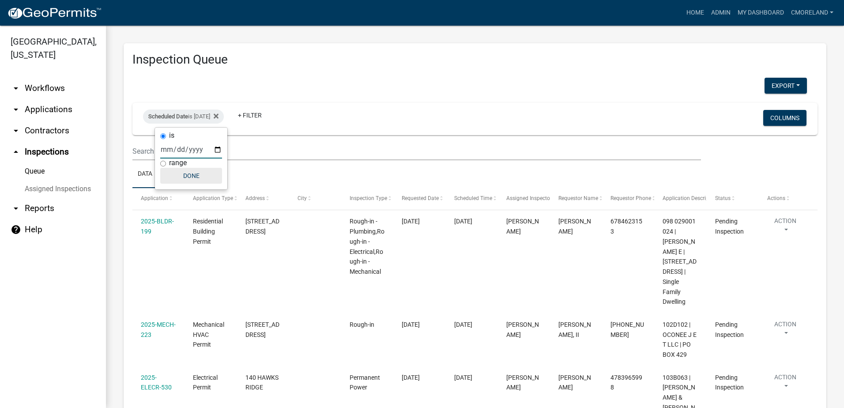
click at [186, 175] on button "Done" at bounding box center [191, 176] width 62 height 16
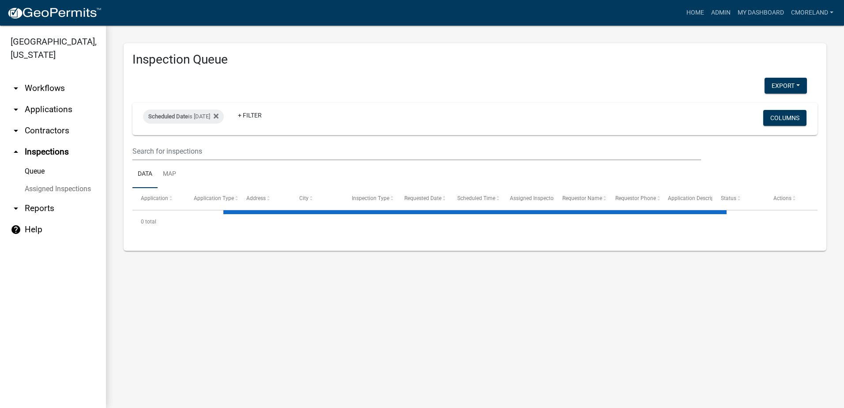
select select "2: 50"
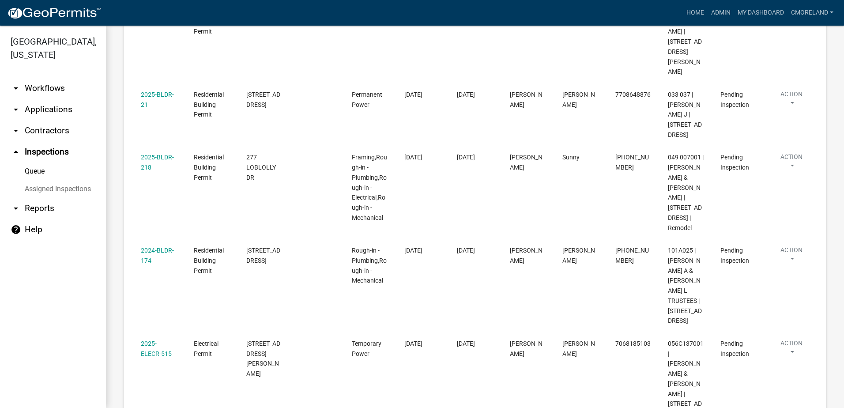
scroll to position [1501, 0]
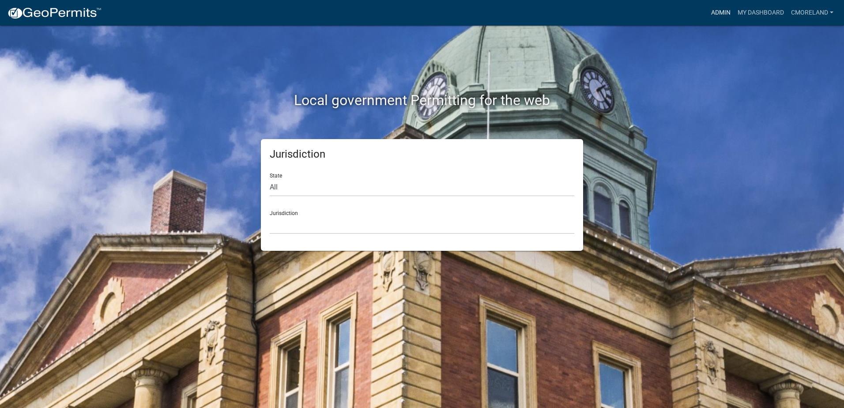
click at [717, 11] on link "Admin" at bounding box center [721, 12] width 26 height 17
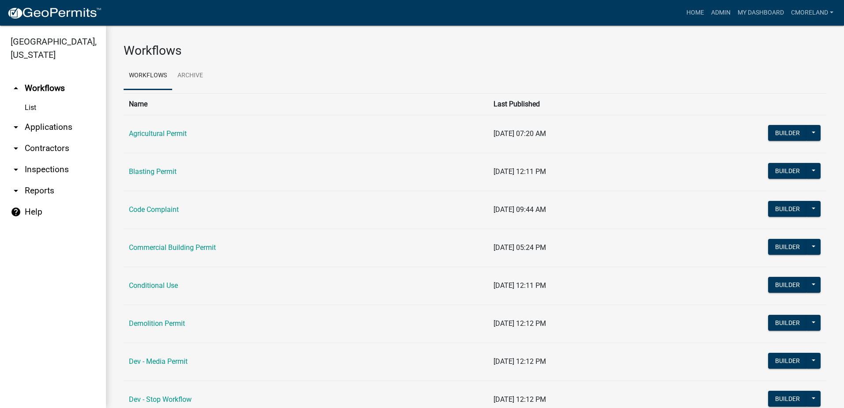
click at [61, 168] on link "arrow_drop_down Inspections" at bounding box center [53, 169] width 106 height 21
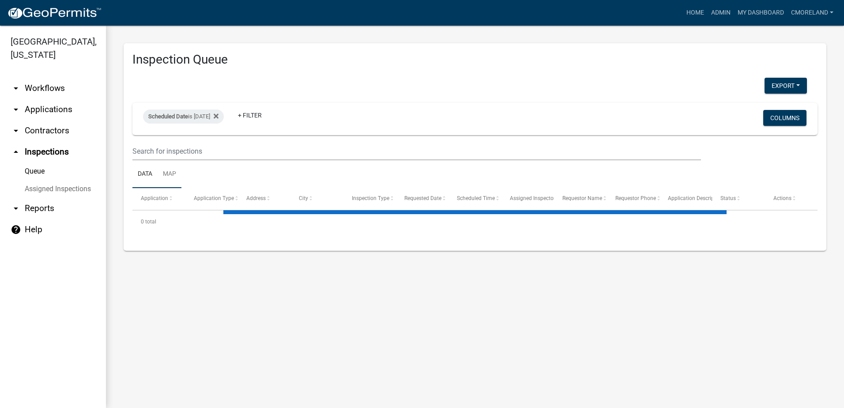
select select "2: 50"
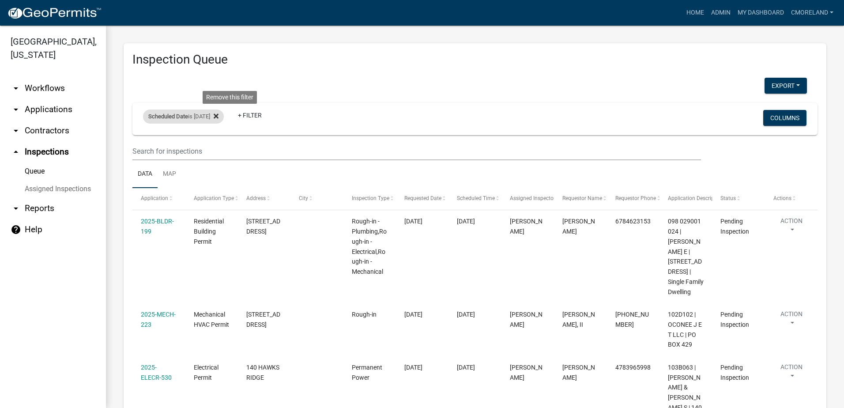
click at [219, 113] on fa-icon at bounding box center [214, 116] width 8 height 14
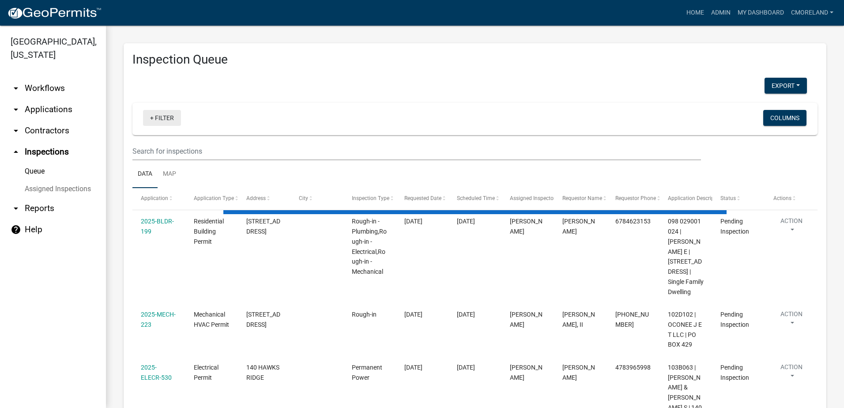
click at [160, 117] on link "+ Filter" at bounding box center [162, 118] width 38 height 16
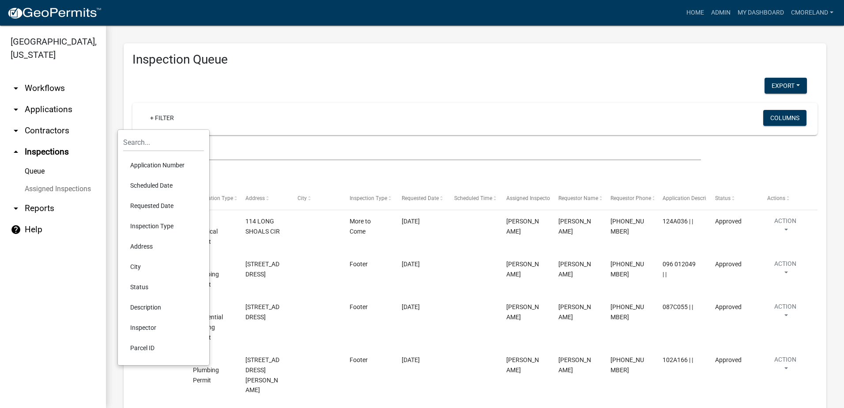
click at [147, 205] on li "Requested Date" at bounding box center [163, 206] width 81 height 20
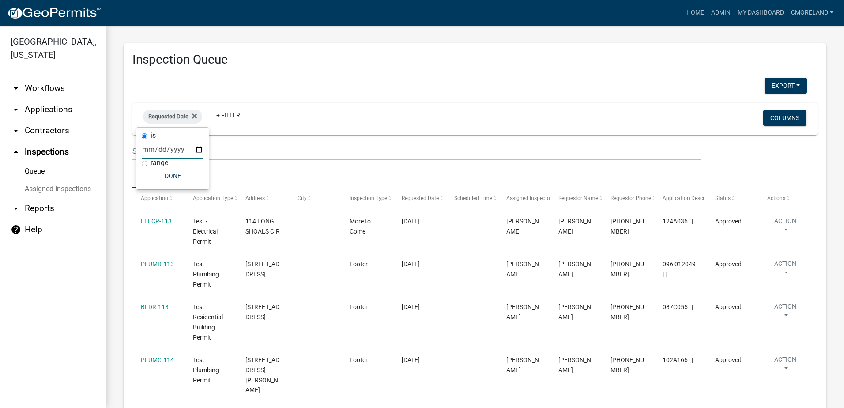
click at [198, 148] on input "date" at bounding box center [173, 149] width 62 height 18
type input "[DATE]"
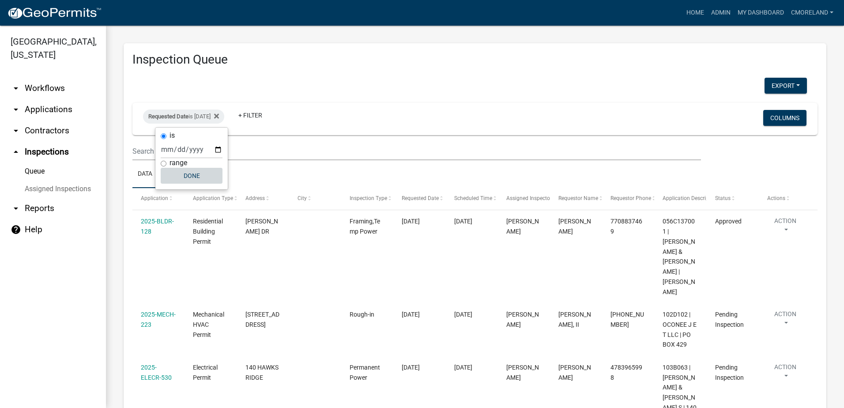
click at [189, 175] on button "Done" at bounding box center [192, 176] width 62 height 16
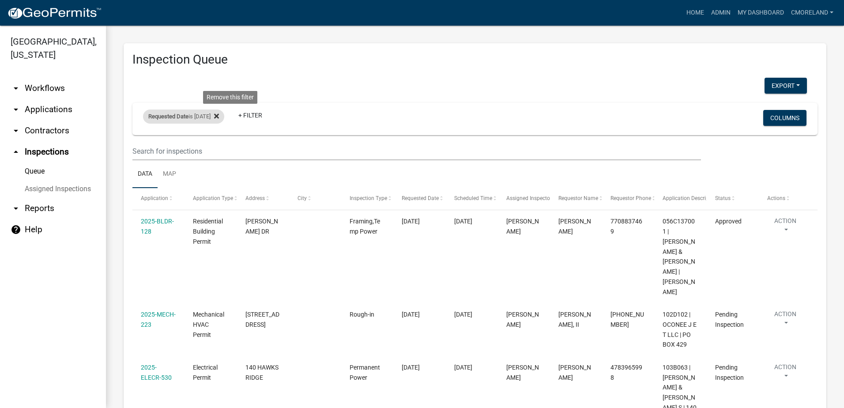
click at [219, 114] on icon at bounding box center [216, 115] width 5 height 5
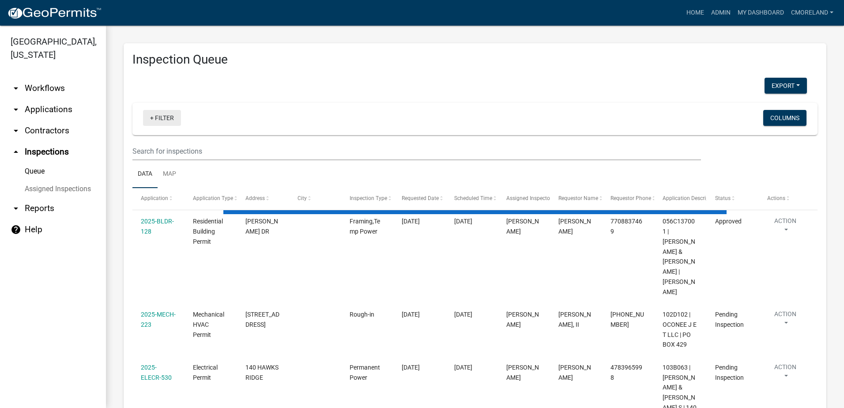
click at [167, 117] on link "+ Filter" at bounding box center [162, 118] width 38 height 16
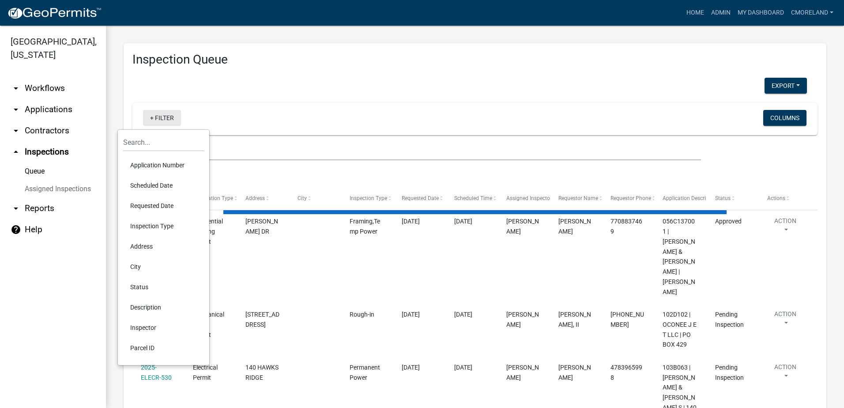
select select "2: 50"
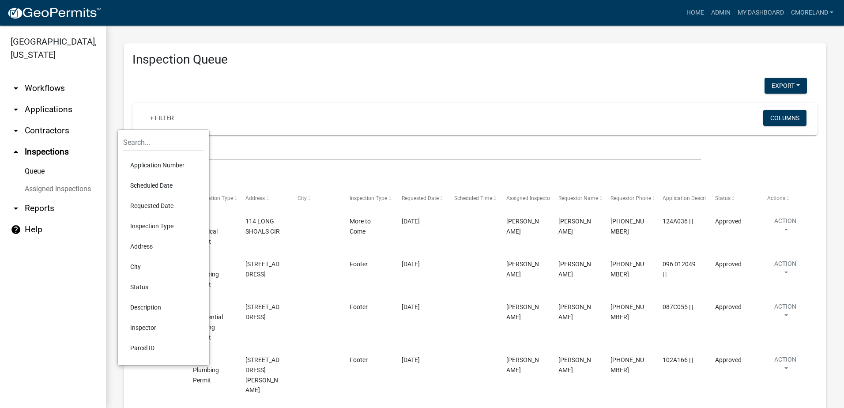
click at [165, 184] on li "Scheduled Date" at bounding box center [163, 185] width 81 height 20
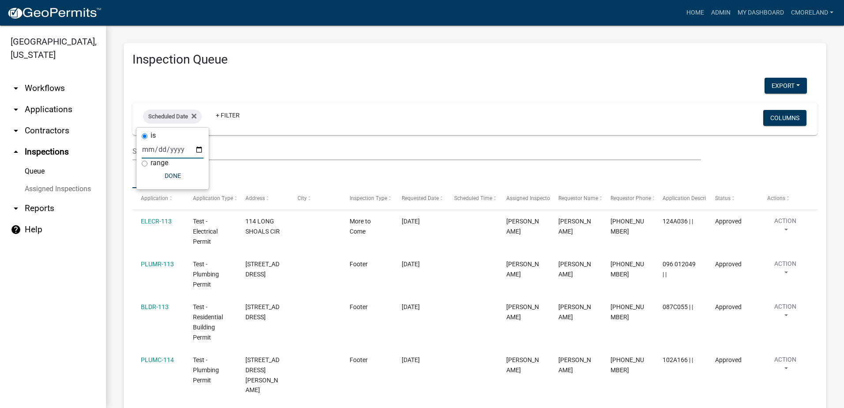
click at [199, 146] on input "date" at bounding box center [173, 149] width 62 height 18
type input "[DATE]"
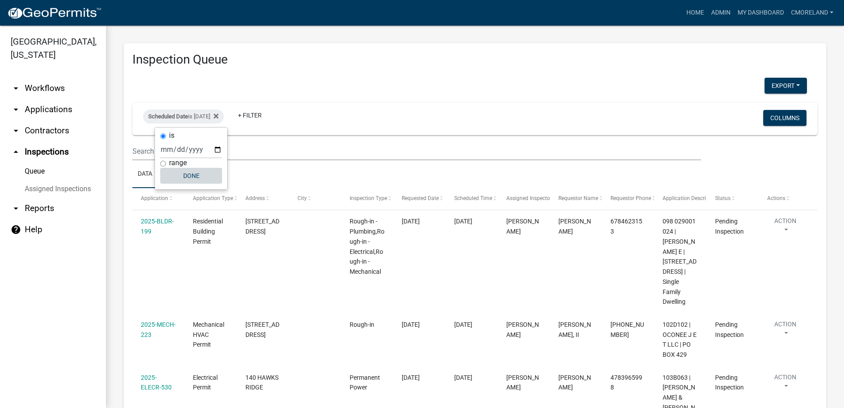
click at [194, 170] on button "Done" at bounding box center [191, 176] width 62 height 16
click at [269, 113] on link "+ Filter" at bounding box center [250, 115] width 38 height 16
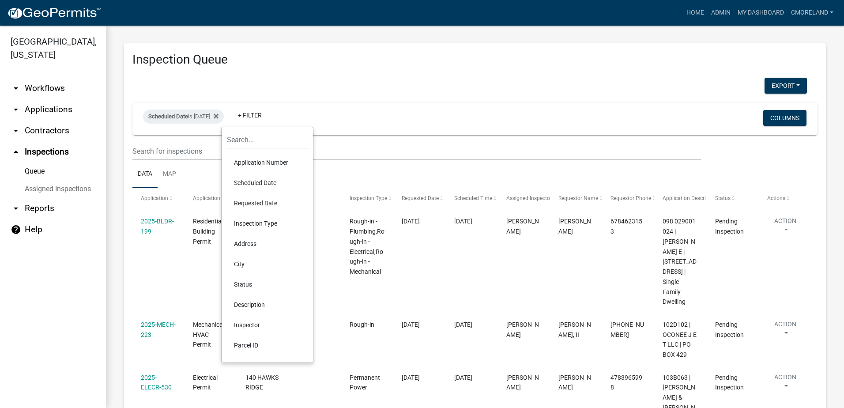
click at [254, 322] on li "Inspector" at bounding box center [267, 325] width 81 height 20
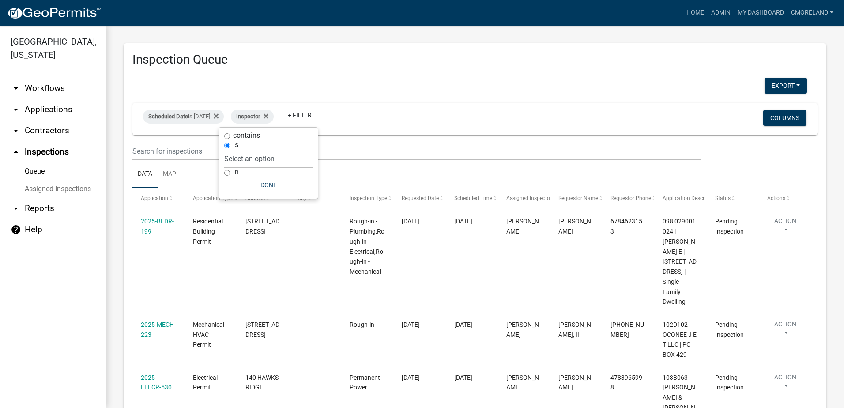
click at [304, 157] on select "Select an option None [PERSON_NAME] [PERSON_NAME] [PERSON_NAME] Quistan [PERSON…" at bounding box center [268, 159] width 88 height 18
select select "07642ab0-564c-47bb-824b-0ccf2da83593"
click at [246, 150] on select "Select an option None [PERSON_NAME] [PERSON_NAME] [PERSON_NAME] Quistan [PERSON…" at bounding box center [268, 159] width 88 height 18
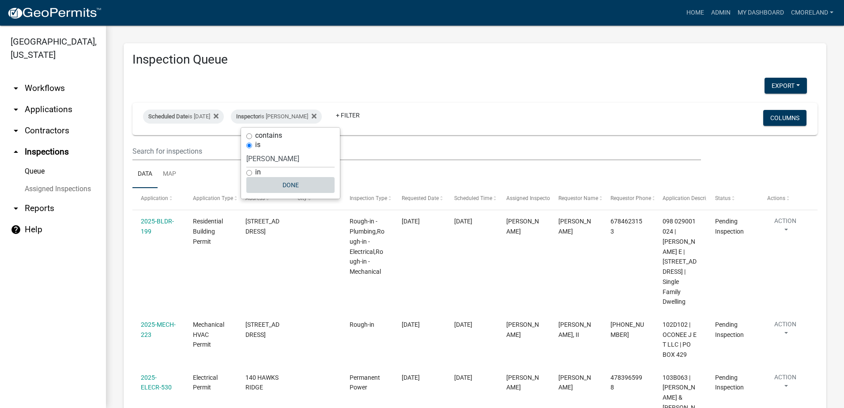
click at [280, 184] on button "Done" at bounding box center [290, 185] width 88 height 16
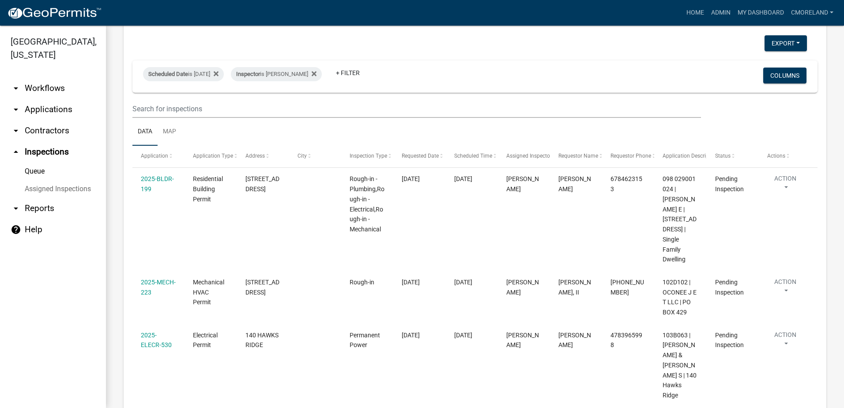
scroll to position [27, 0]
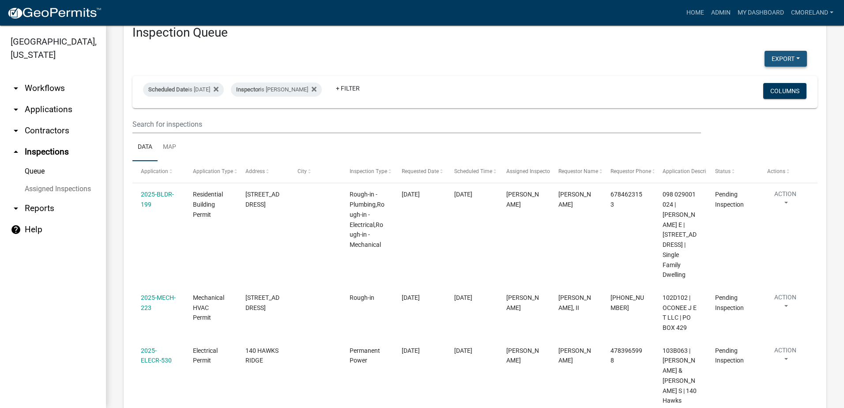
click at [773, 57] on button "Export" at bounding box center [786, 59] width 42 height 16
click at [740, 80] on button "Excel Format (.xlsx)" at bounding box center [765, 81] width 83 height 21
click at [317, 90] on icon at bounding box center [314, 89] width 5 height 5
click at [269, 91] on link "+ Filter" at bounding box center [250, 88] width 38 height 16
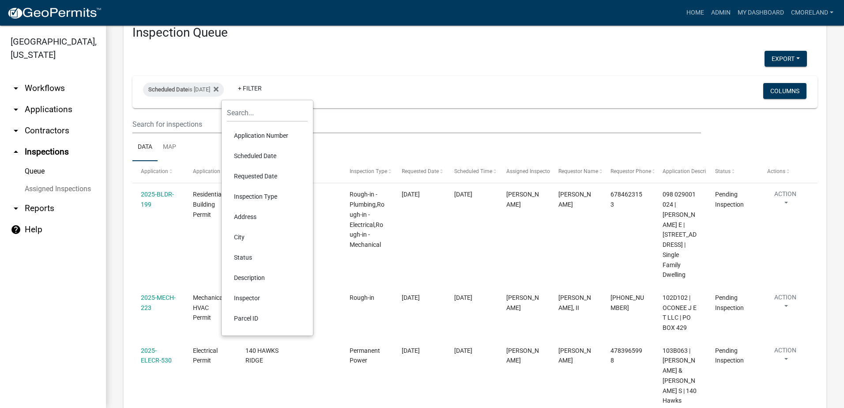
click at [255, 296] on li "Inspector" at bounding box center [267, 298] width 81 height 20
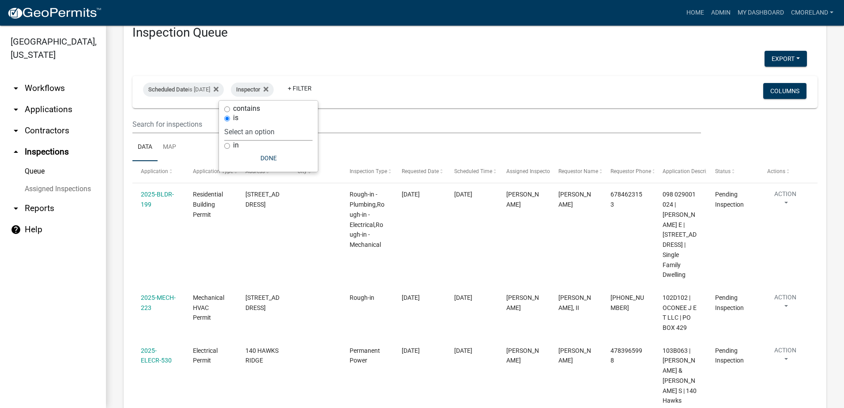
click at [295, 127] on select "Select an option None [PERSON_NAME] [PERSON_NAME] [PERSON_NAME] Quistan [PERSON…" at bounding box center [268, 132] width 88 height 18
select select "a0ea4169-8540-4a2c-b9f4-cf4c1ffdeb95"
click at [250, 123] on select "Select an option None [PERSON_NAME] [PERSON_NAME] [PERSON_NAME] Quistan [PERSON…" at bounding box center [268, 132] width 88 height 18
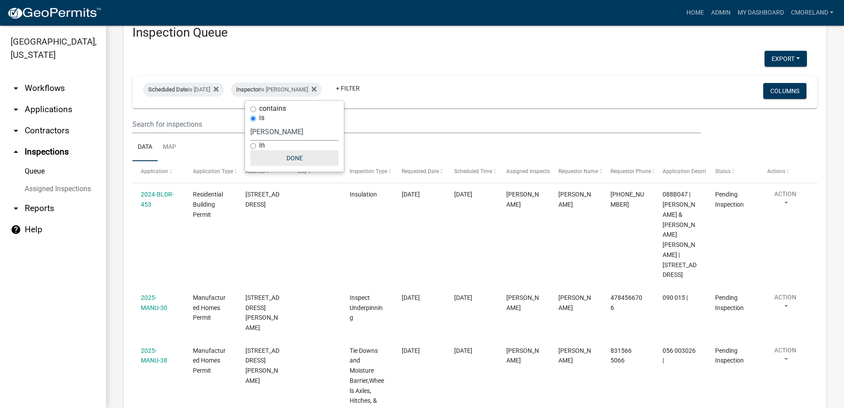
click at [299, 158] on button "Done" at bounding box center [294, 158] width 88 height 16
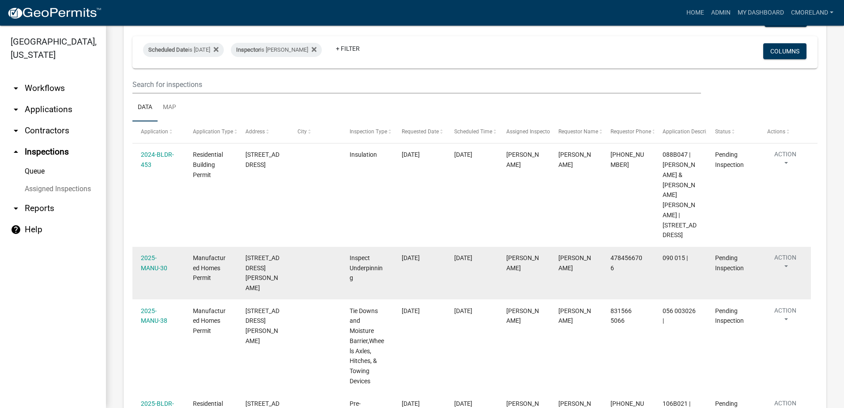
scroll to position [2, 0]
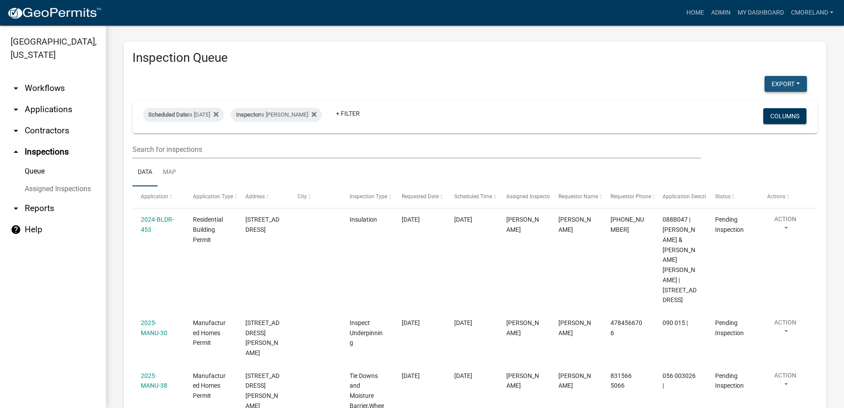
click at [773, 83] on button "Export" at bounding box center [786, 84] width 42 height 16
click at [737, 106] on button "Excel Format (.xlsx)" at bounding box center [765, 106] width 83 height 21
